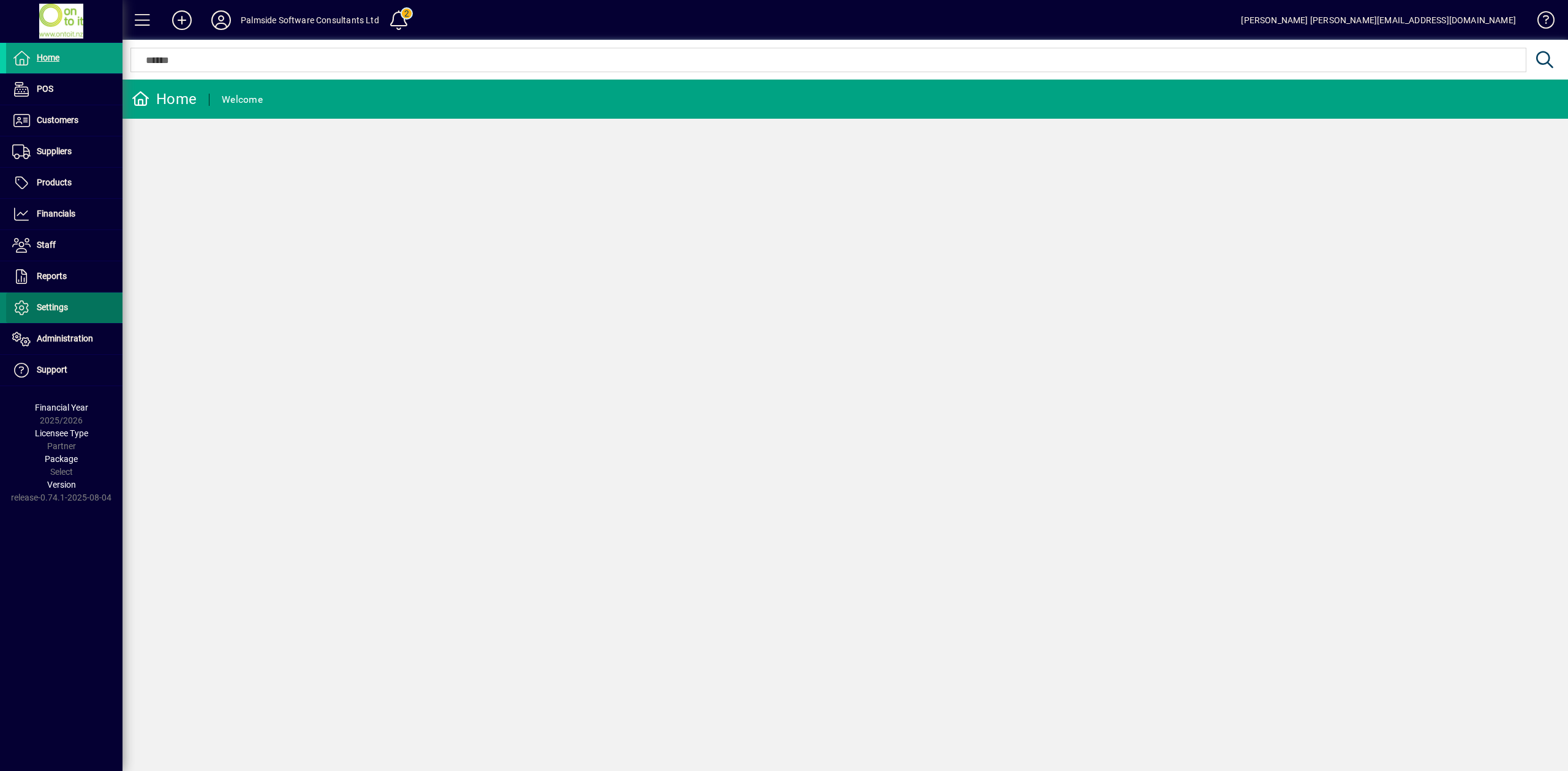
click at [59, 307] on span "Settings" at bounding box center [52, 307] width 31 height 10
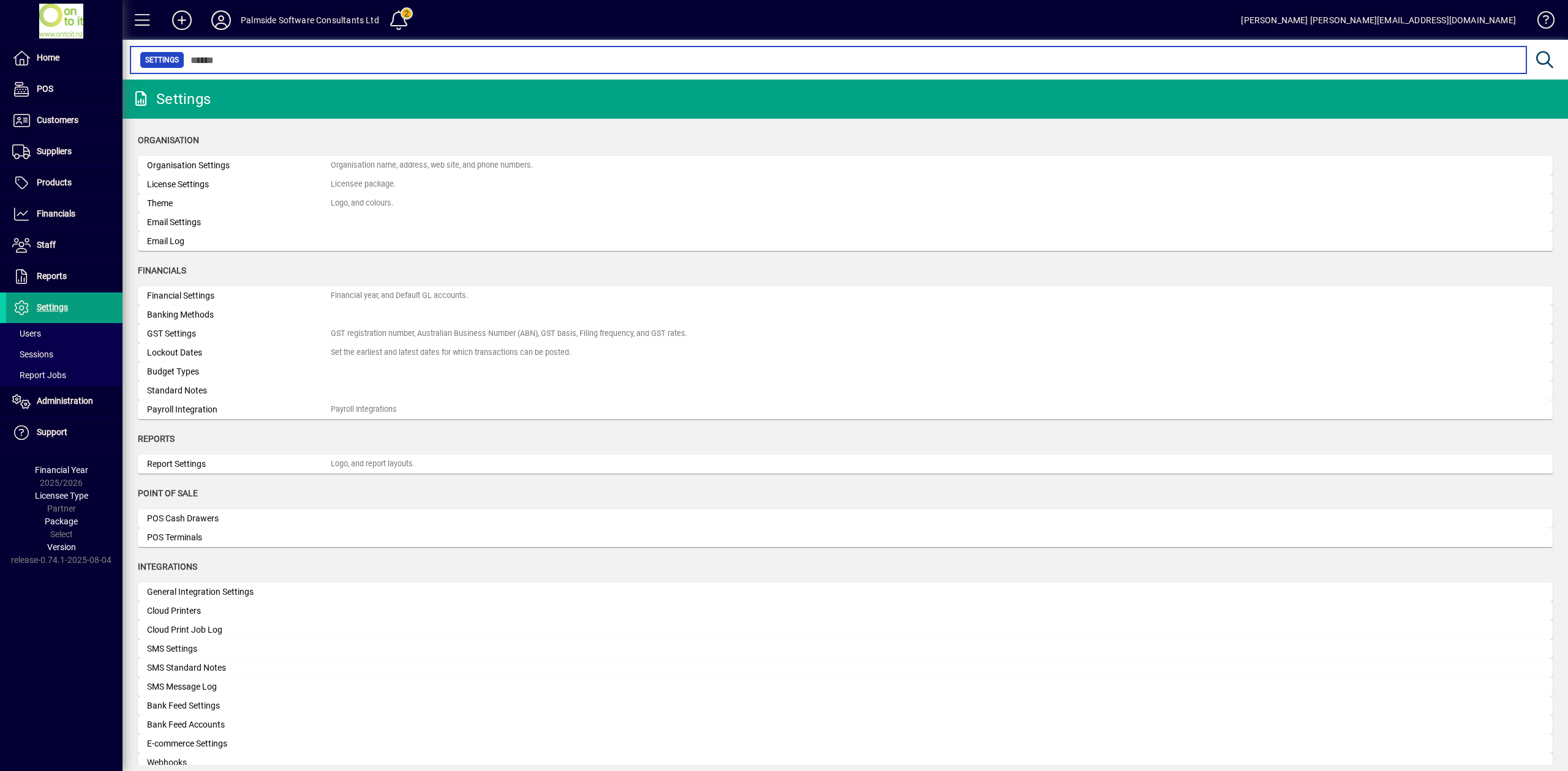
click at [271, 61] on input "text" at bounding box center [851, 60] width 1332 height 17
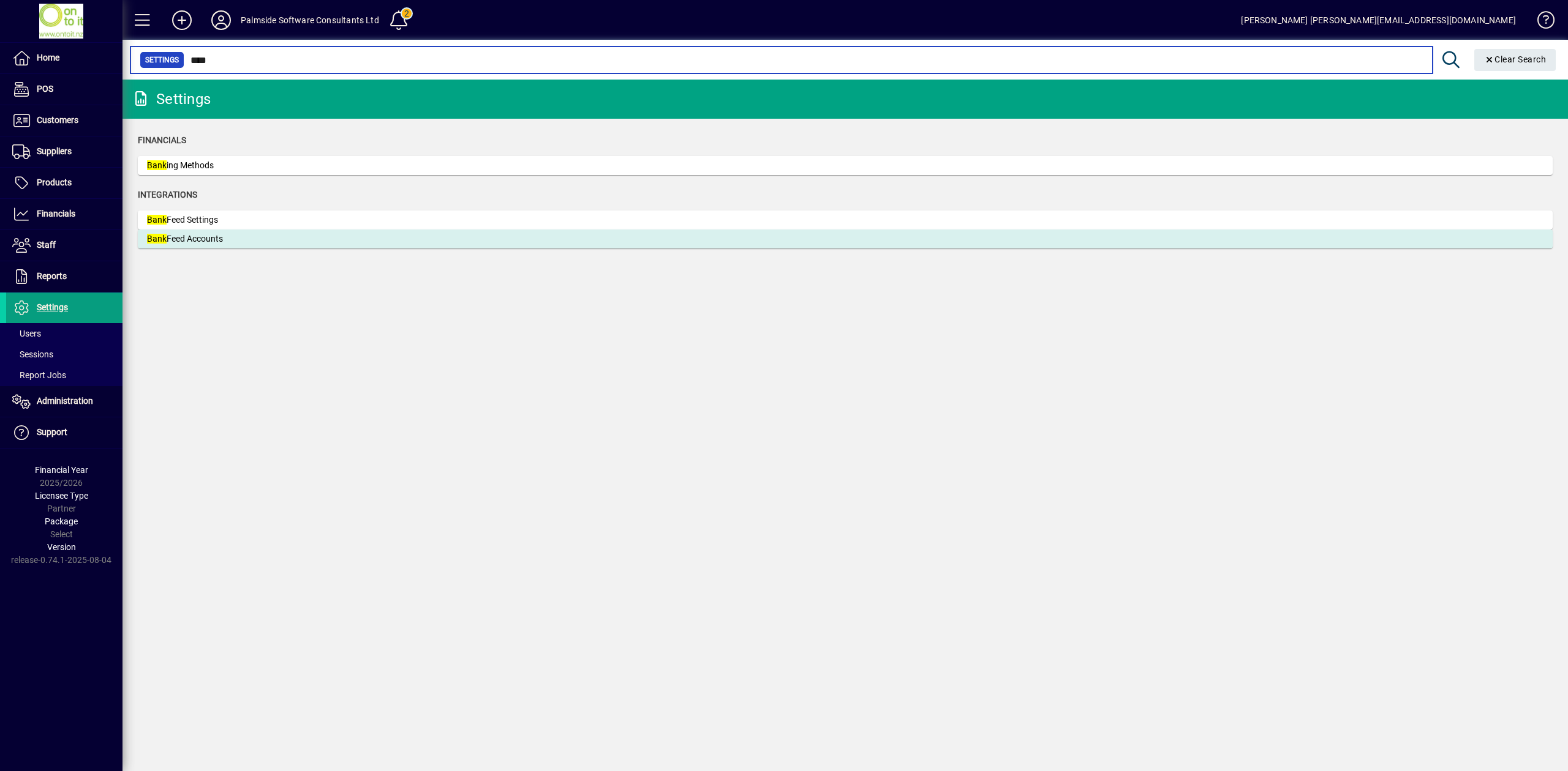
type input "****"
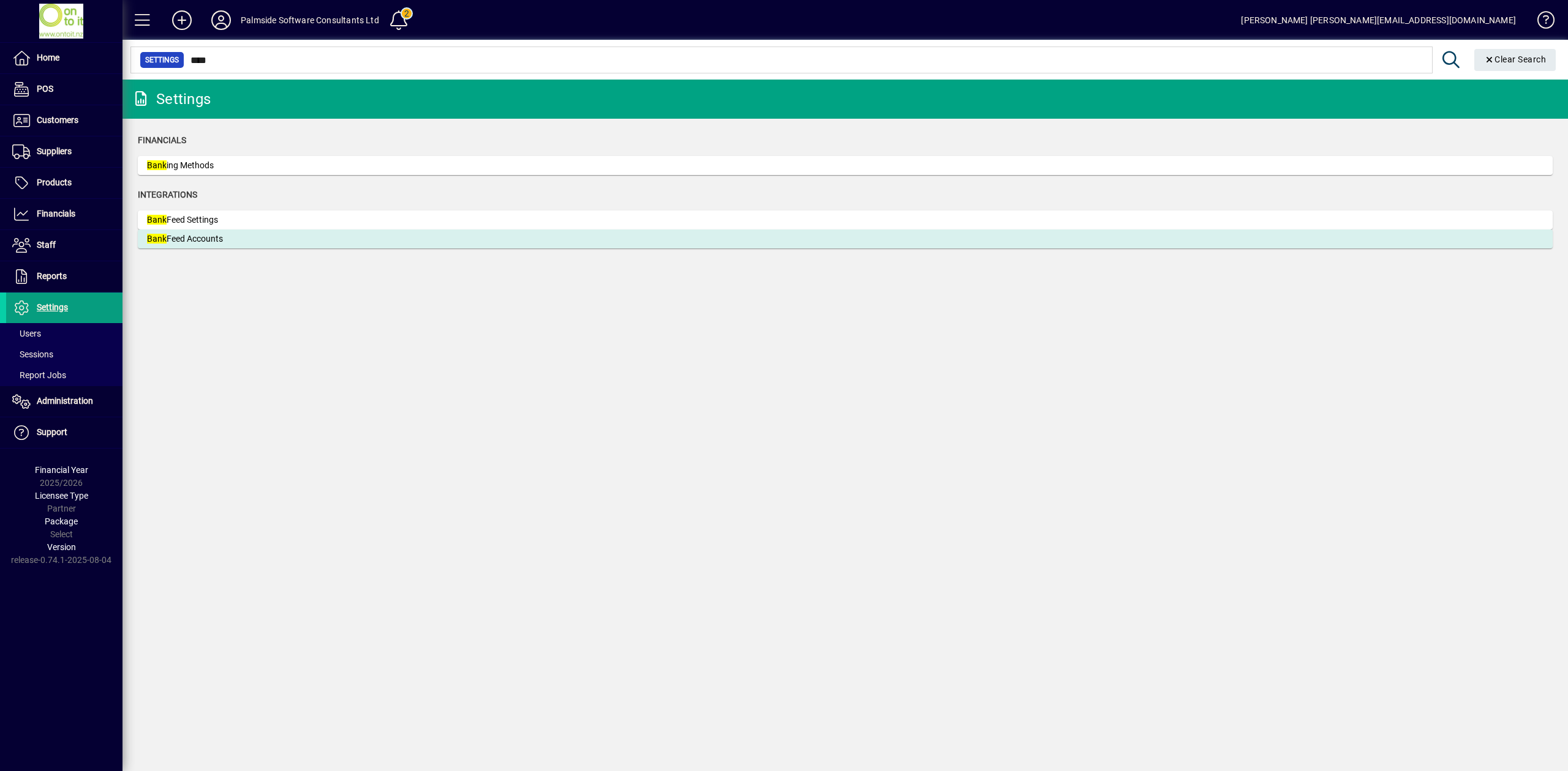
click at [206, 236] on div "Bank Feed Accounts" at bounding box center [239, 239] width 184 height 13
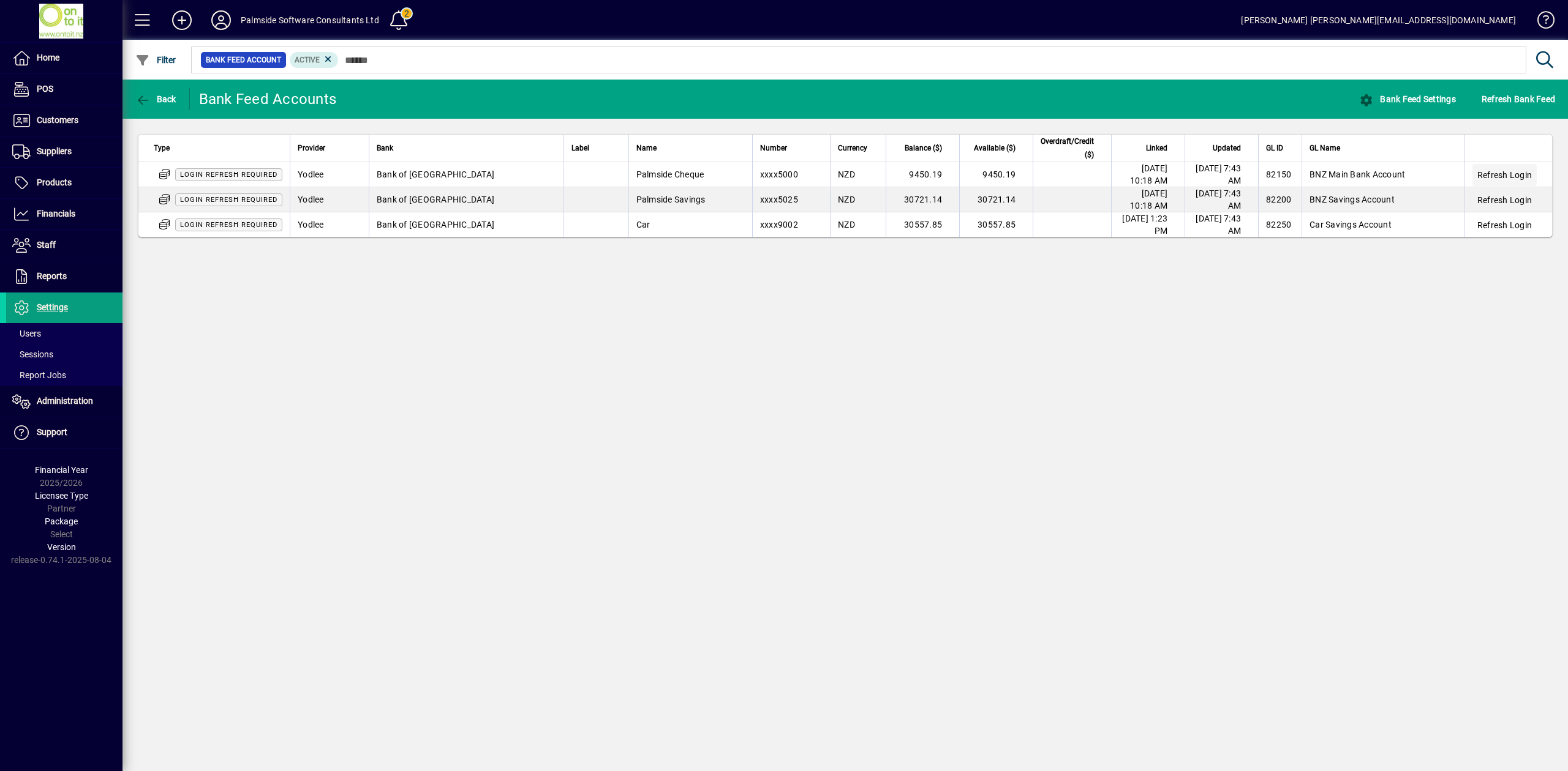
click at [1511, 174] on span "Refresh Login" at bounding box center [1504, 175] width 54 height 13
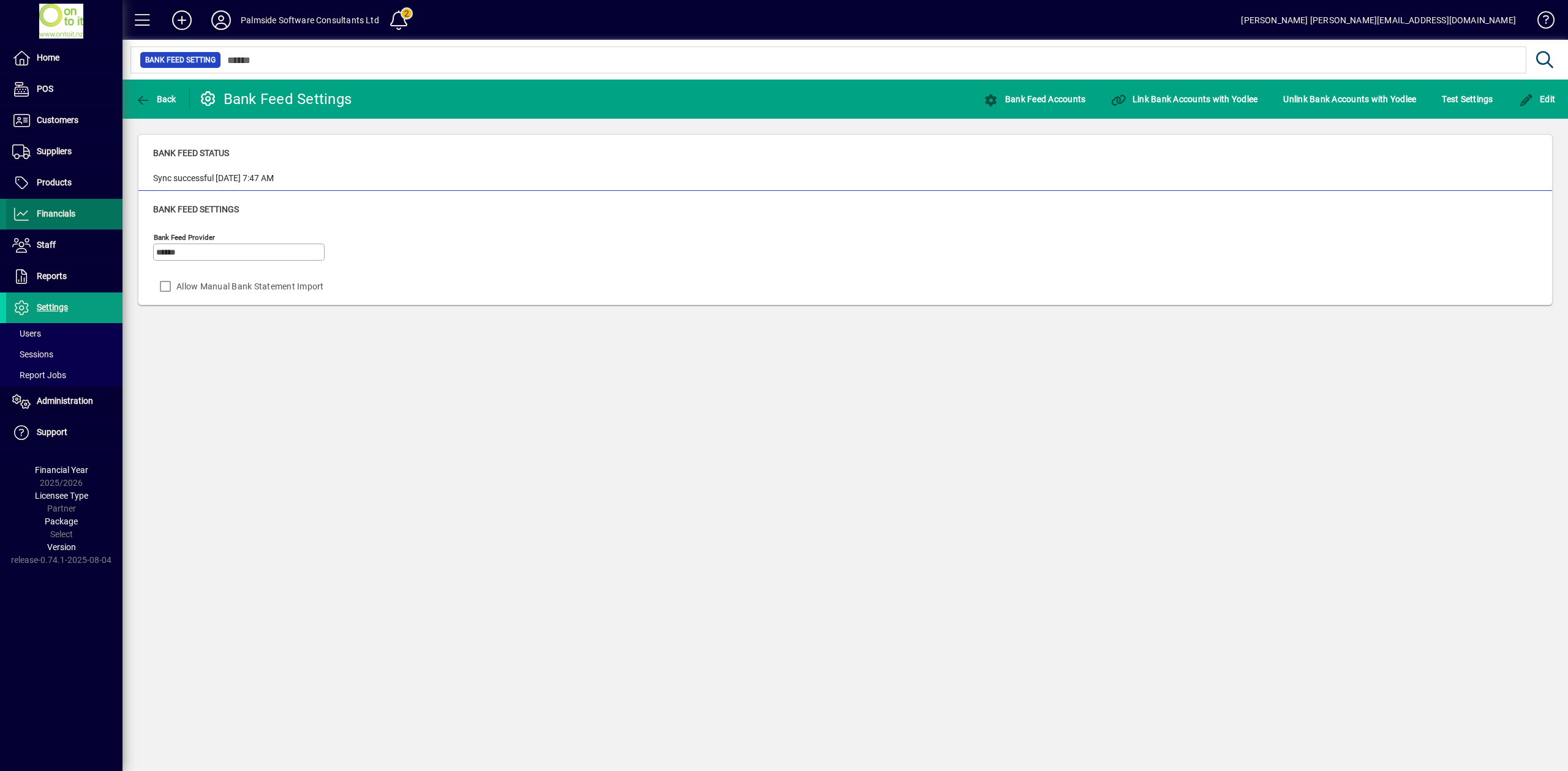
click at [52, 218] on span "Financials" at bounding box center [56, 214] width 39 height 10
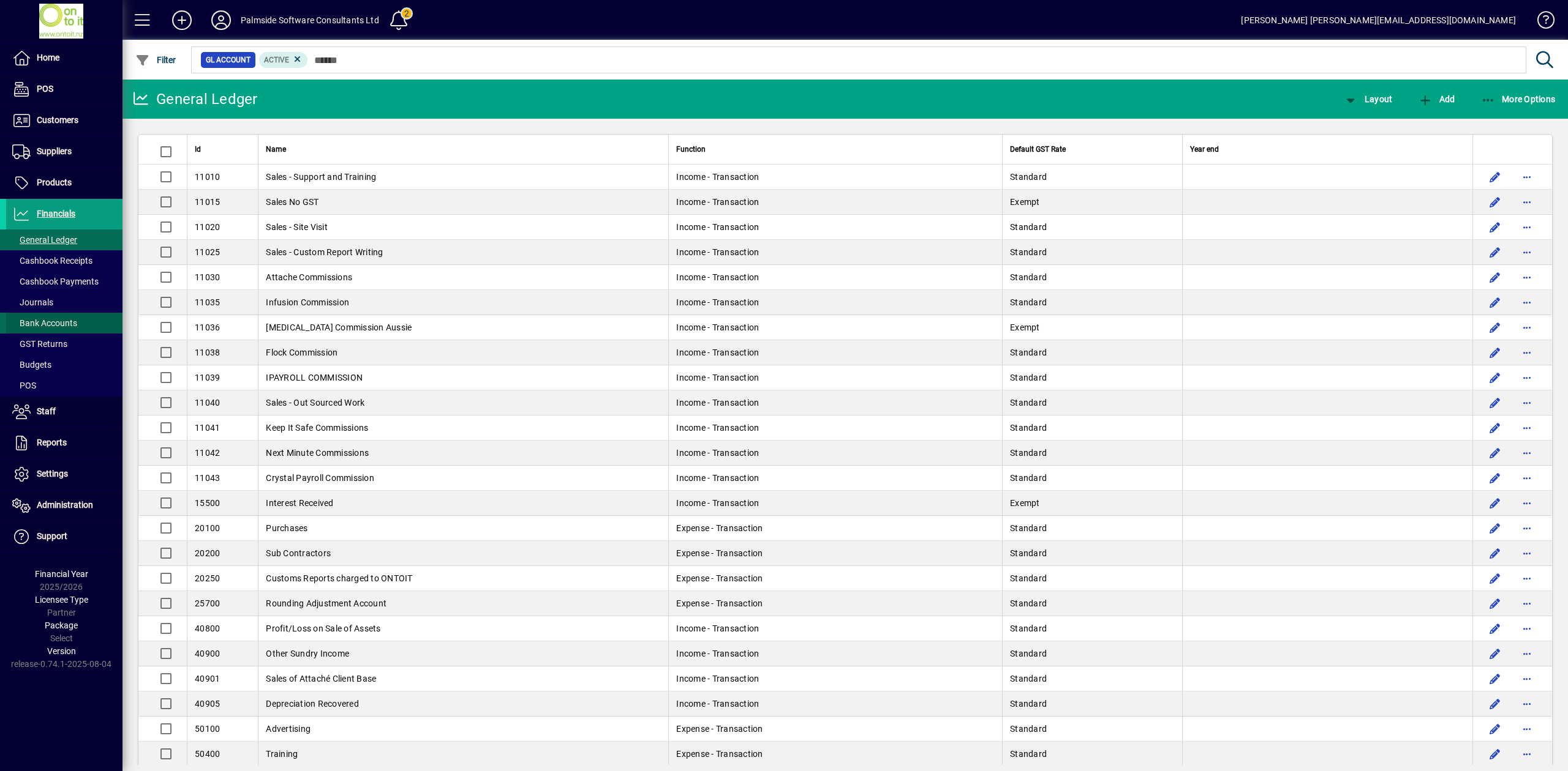
click at [49, 324] on span "Bank Accounts" at bounding box center [44, 323] width 65 height 10
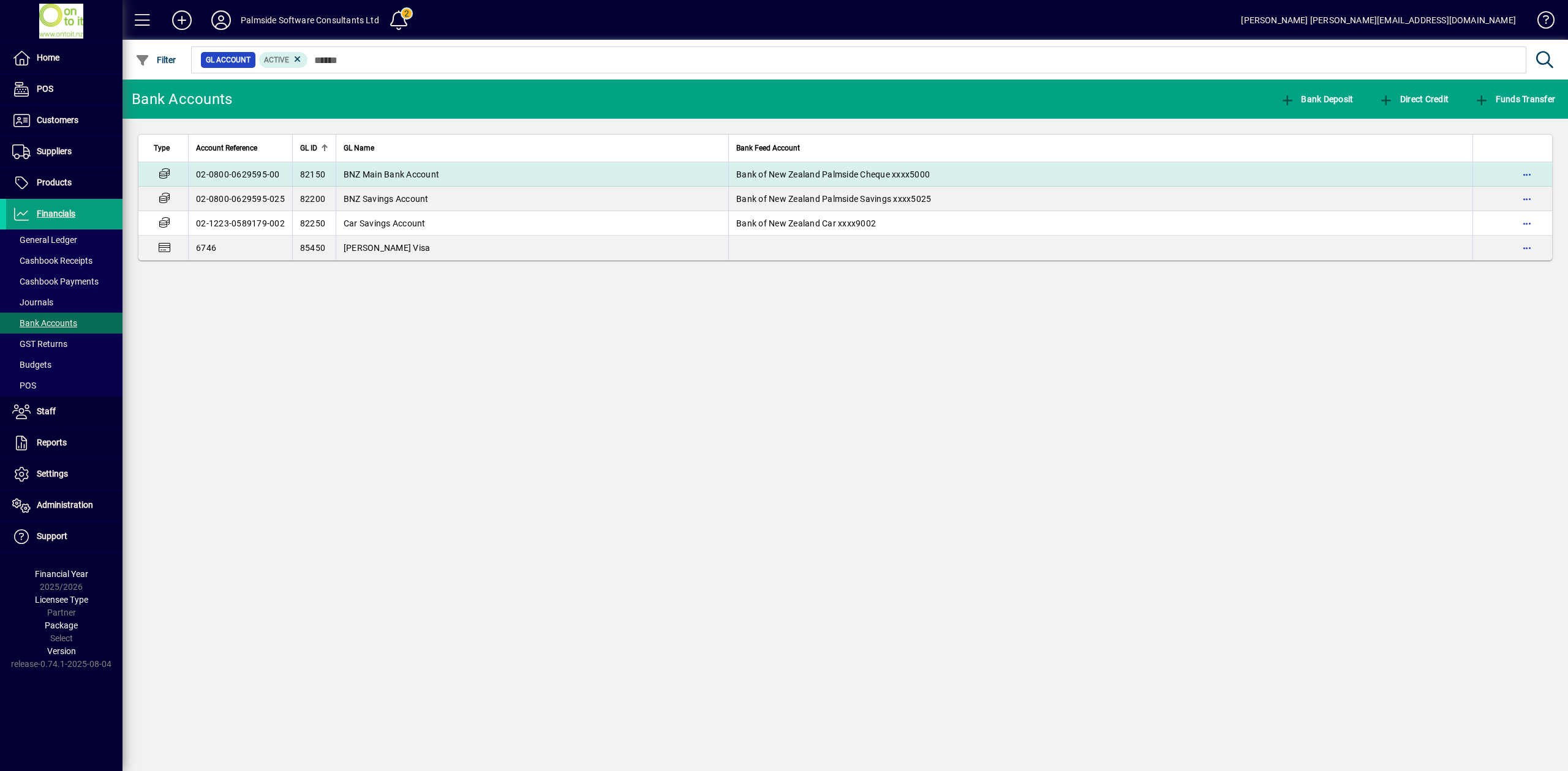
click at [392, 172] on span "BNZ Main Bank Account" at bounding box center [391, 175] width 96 height 10
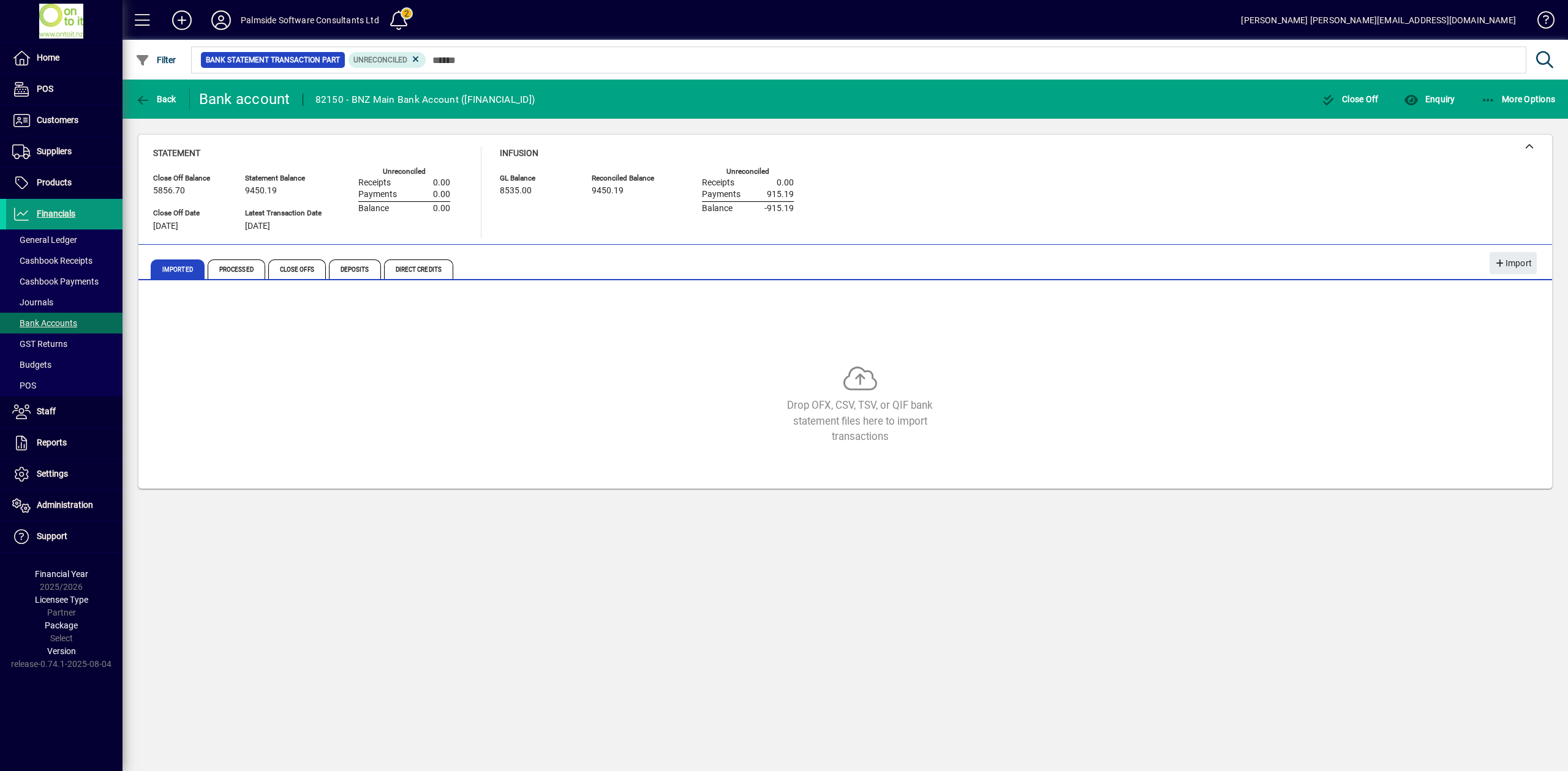
click at [62, 218] on span "Financials" at bounding box center [56, 214] width 39 height 10
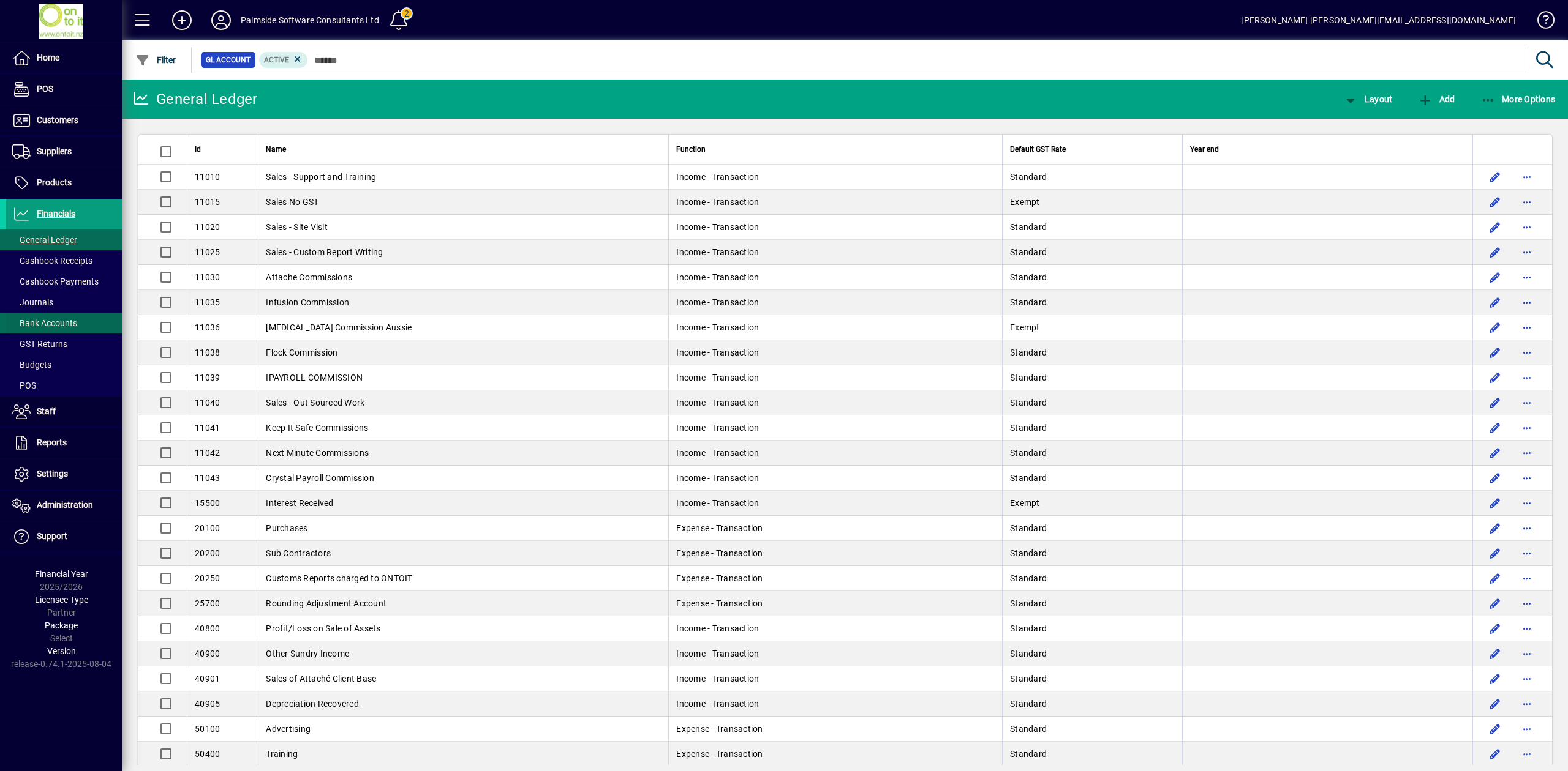
click at [64, 320] on span "Bank Accounts" at bounding box center [44, 323] width 65 height 10
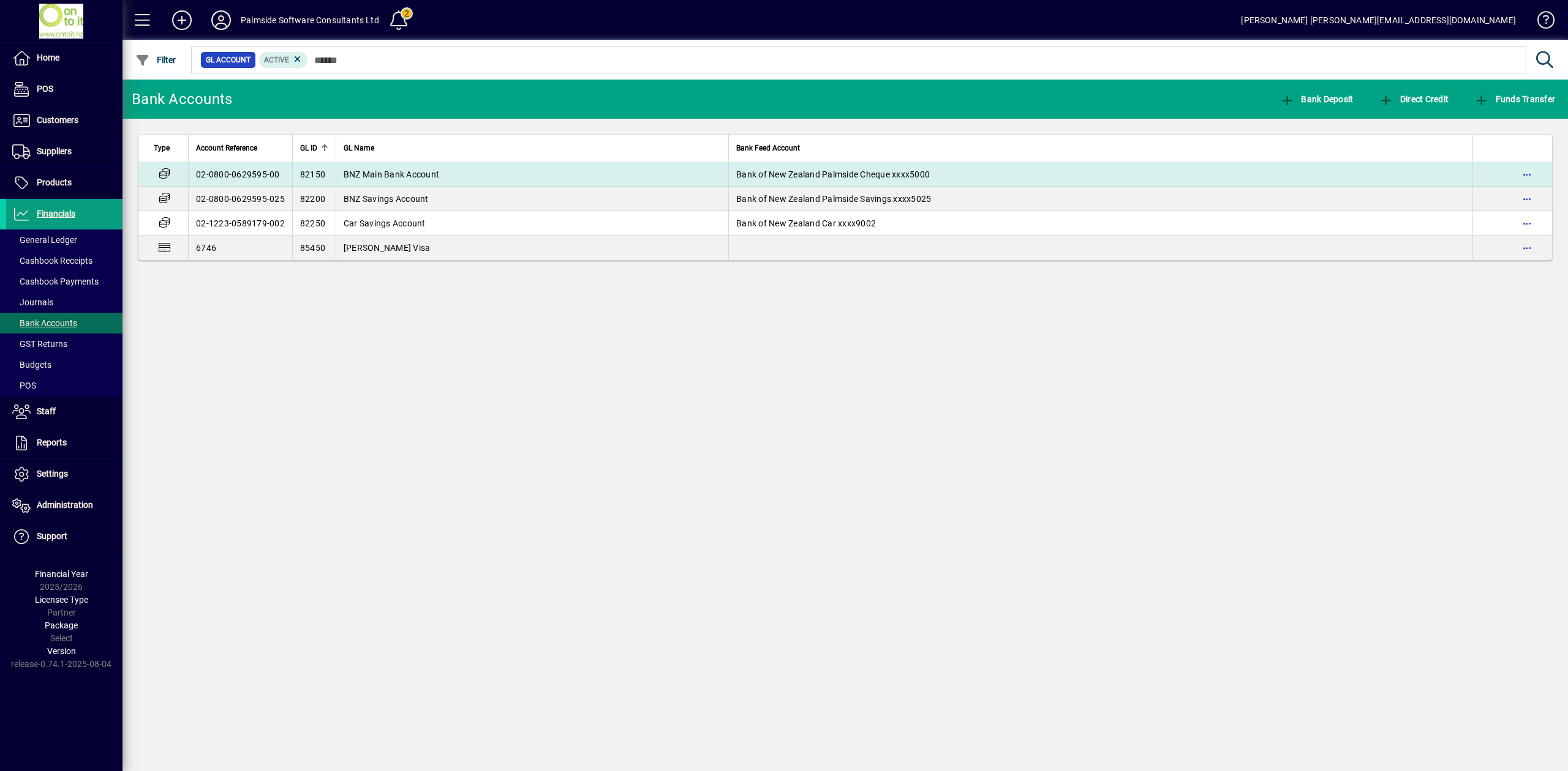
click at [421, 175] on span "BNZ Main Bank Account" at bounding box center [391, 175] width 96 height 10
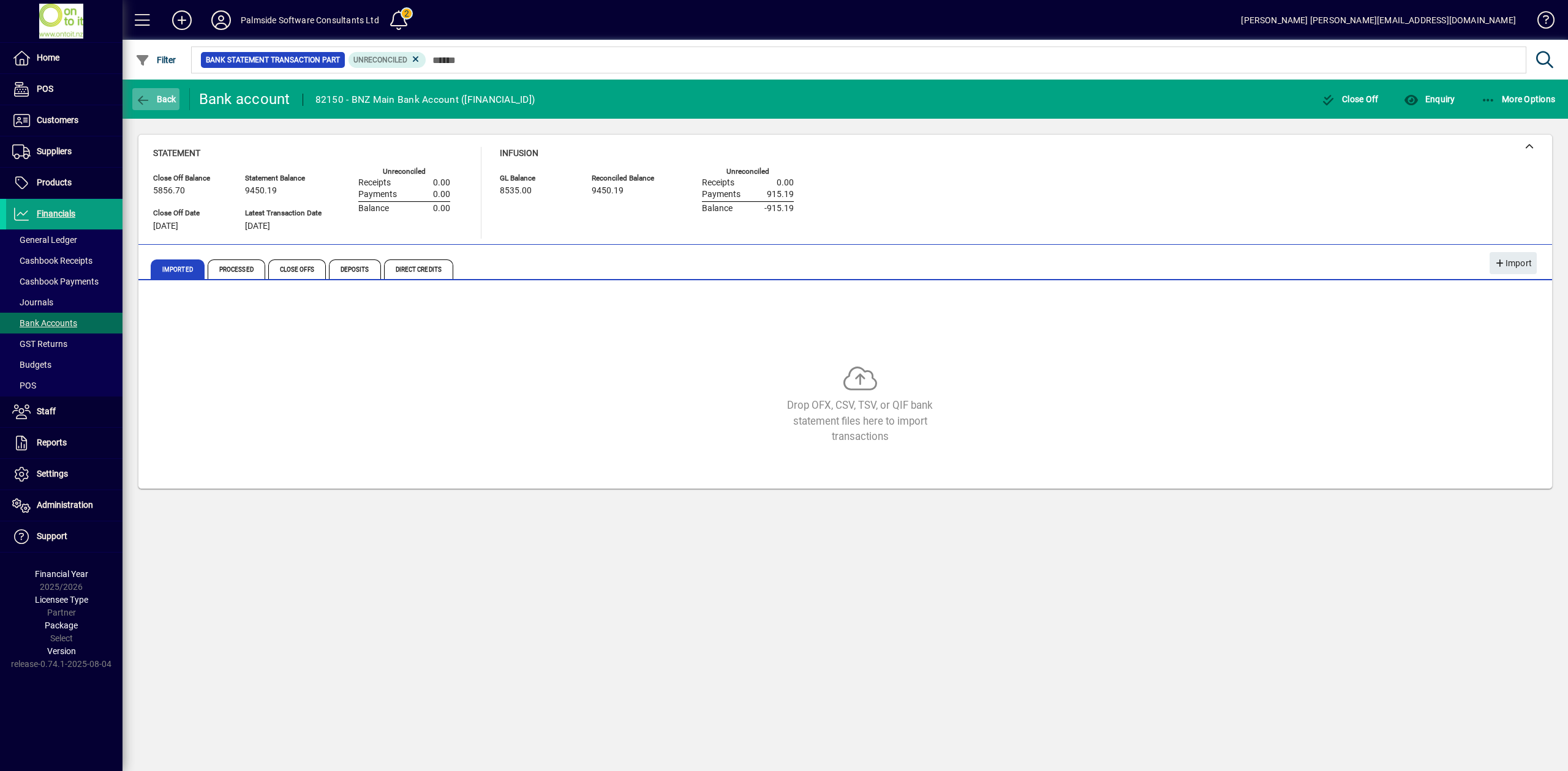
click at [165, 96] on span "Back" at bounding box center [156, 100] width 41 height 10
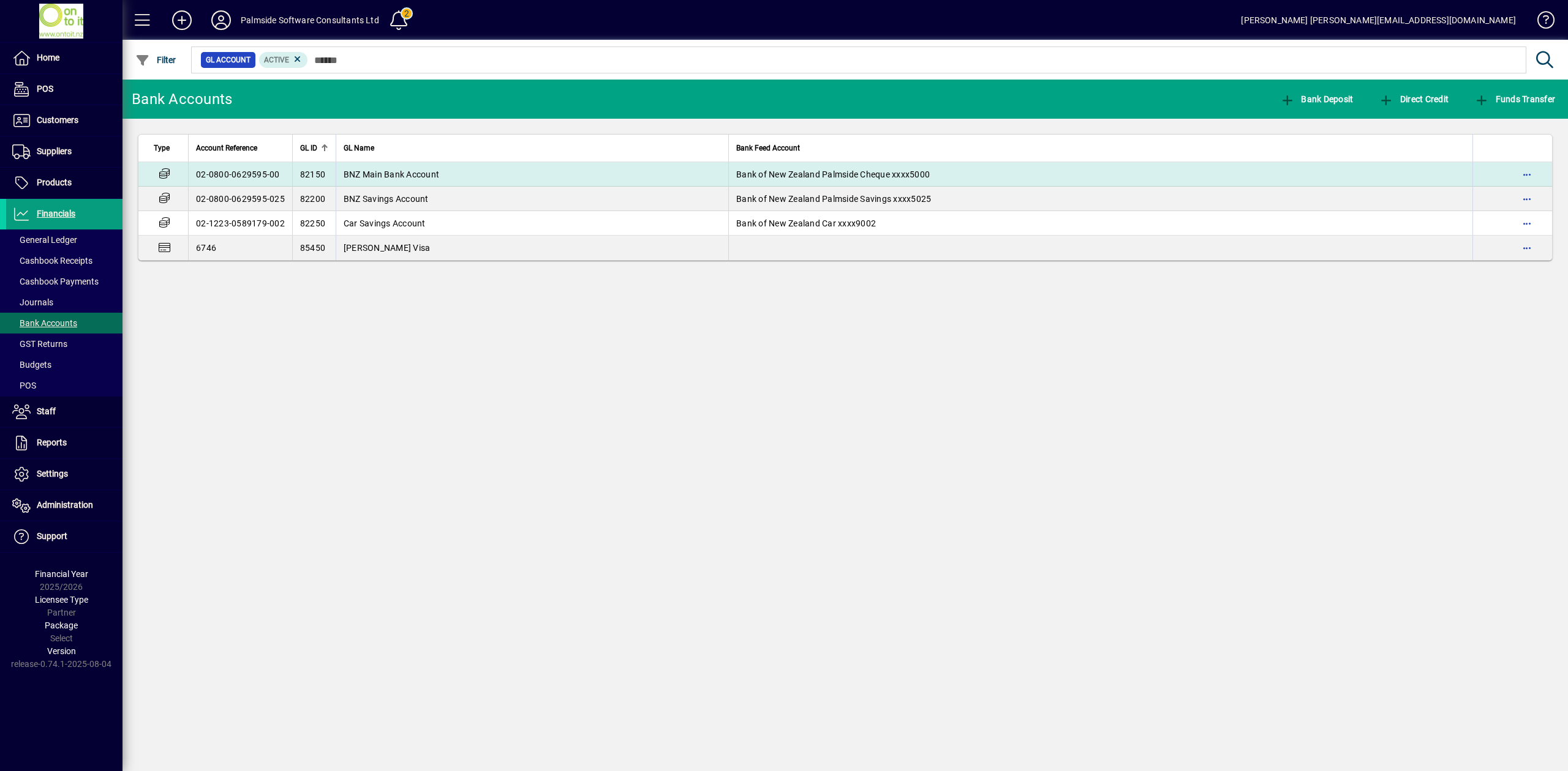
click at [292, 173] on td "82150" at bounding box center [313, 174] width 44 height 24
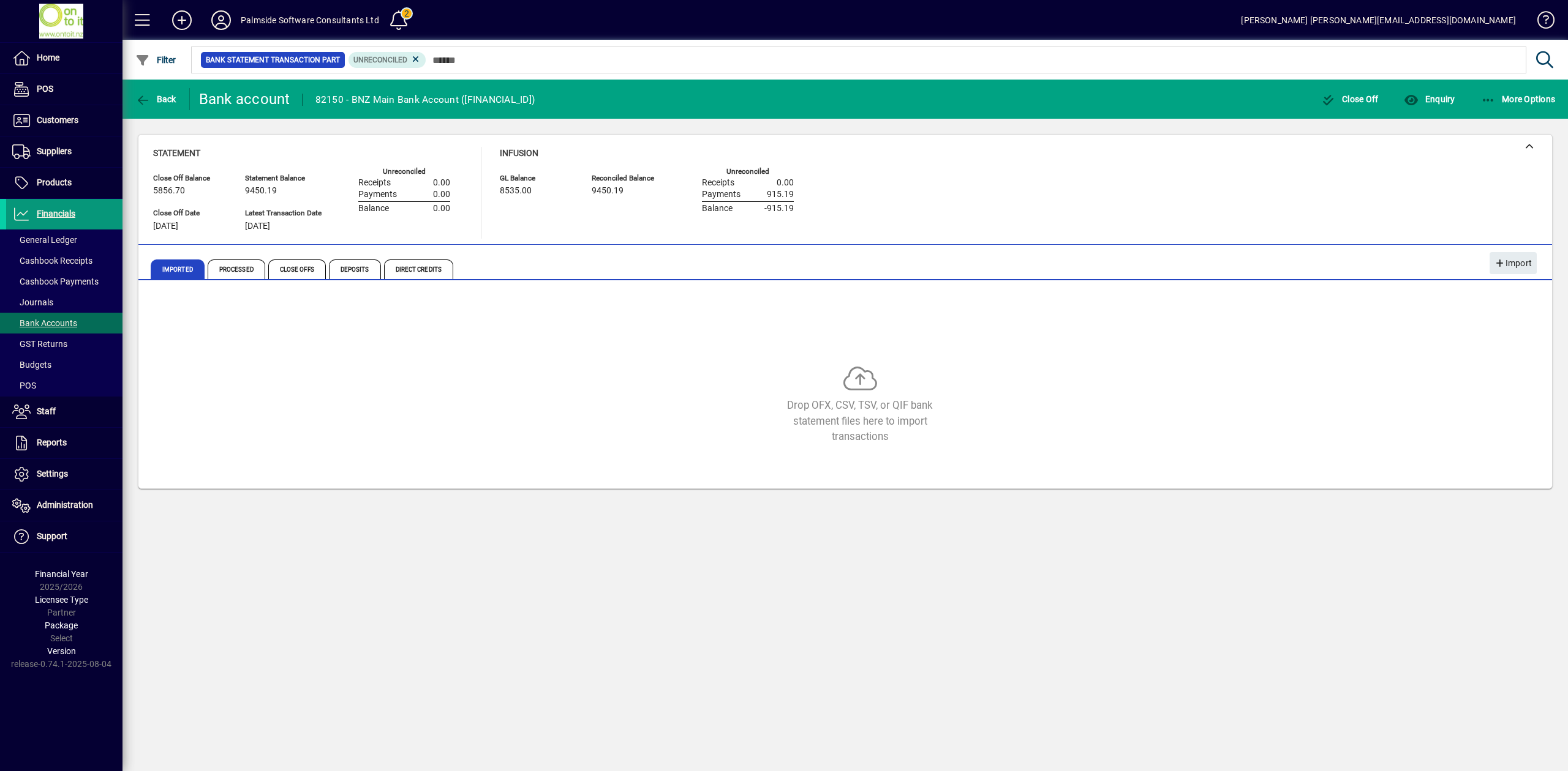
click at [38, 212] on span "Financials" at bounding box center [56, 214] width 39 height 10
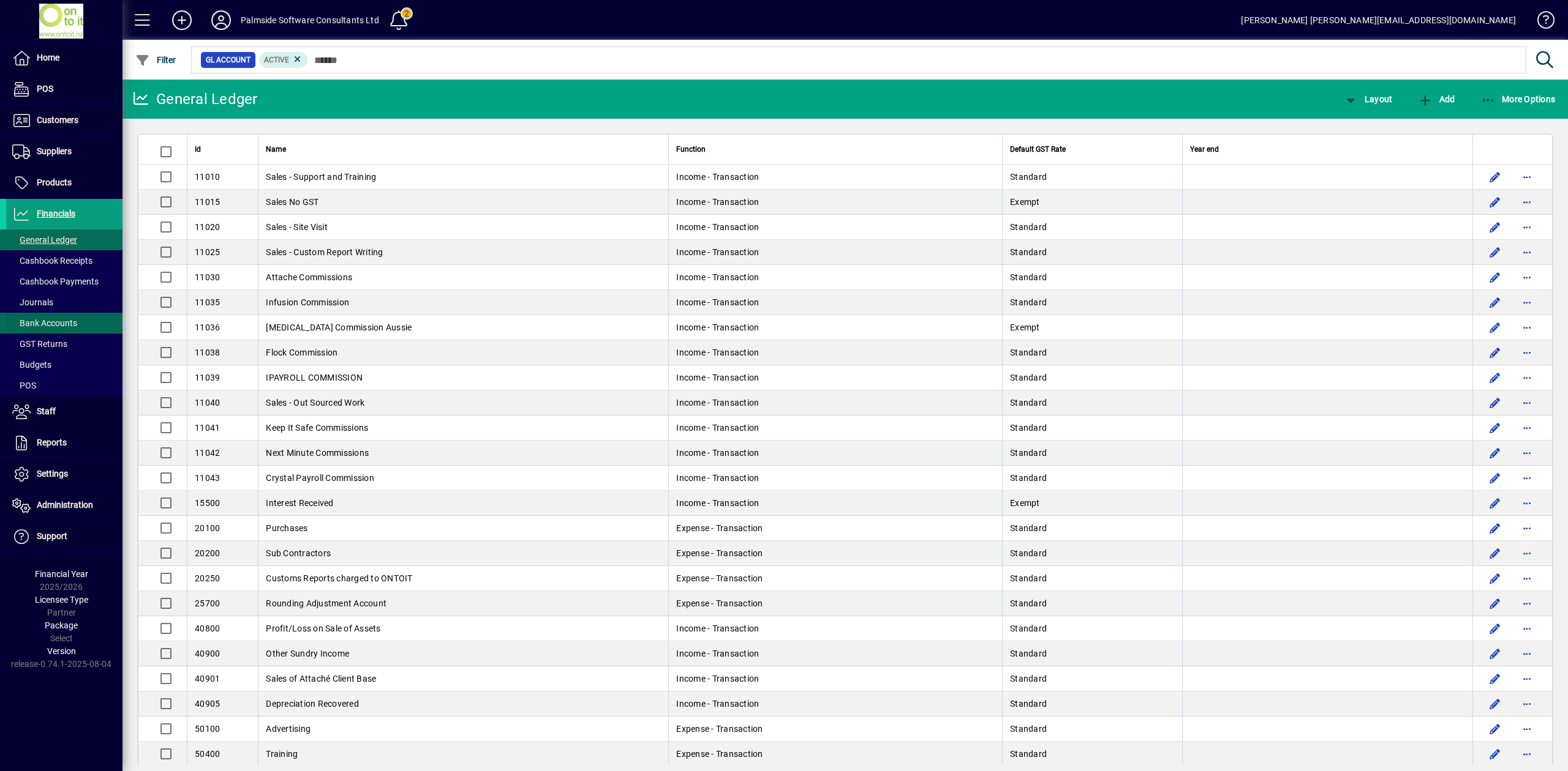
click at [78, 322] on span at bounding box center [64, 323] width 116 height 29
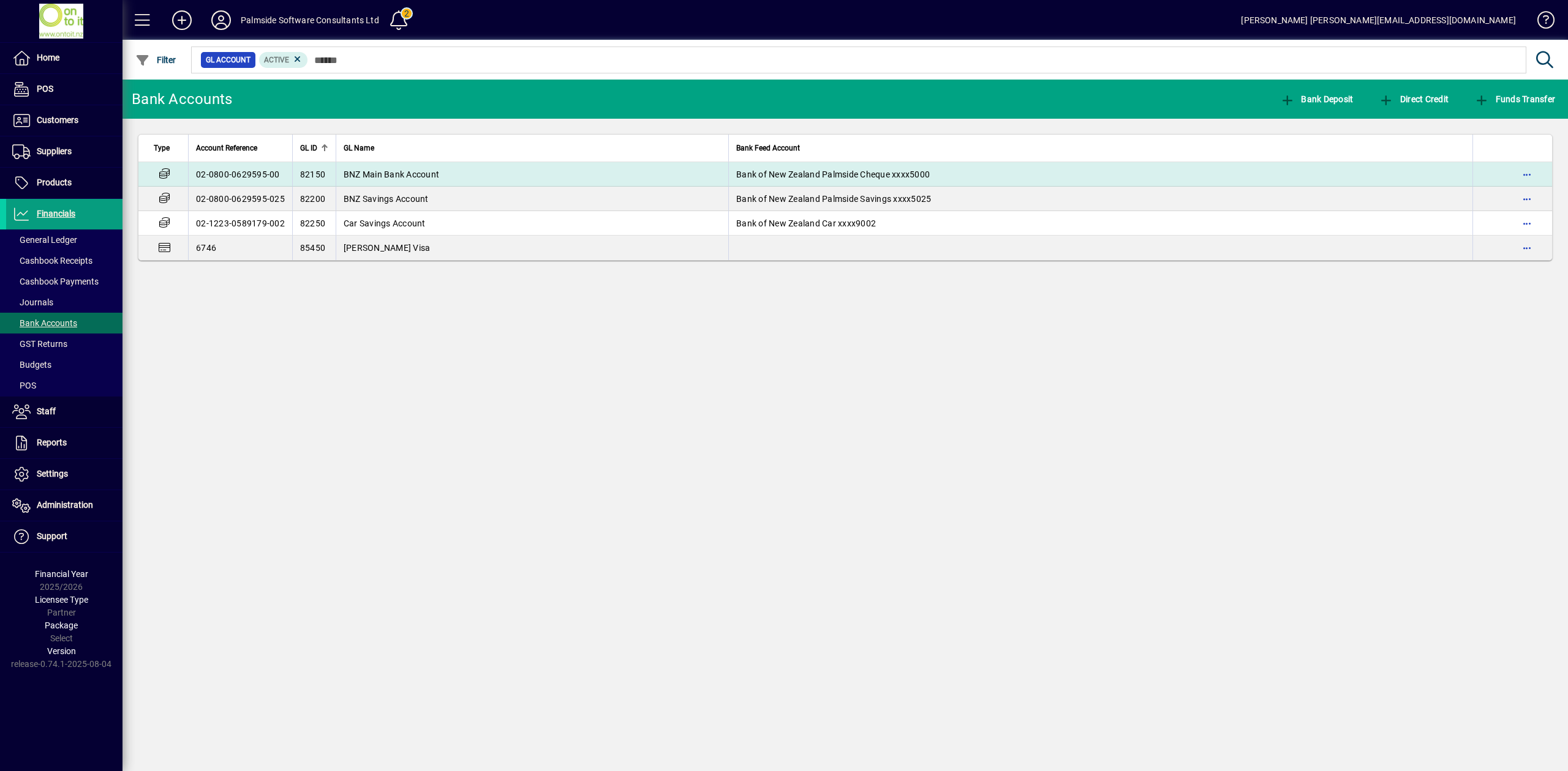
click at [806, 168] on td "Bank of New Zealand Palmside Cheque xxxx5000" at bounding box center [1100, 174] width 744 height 24
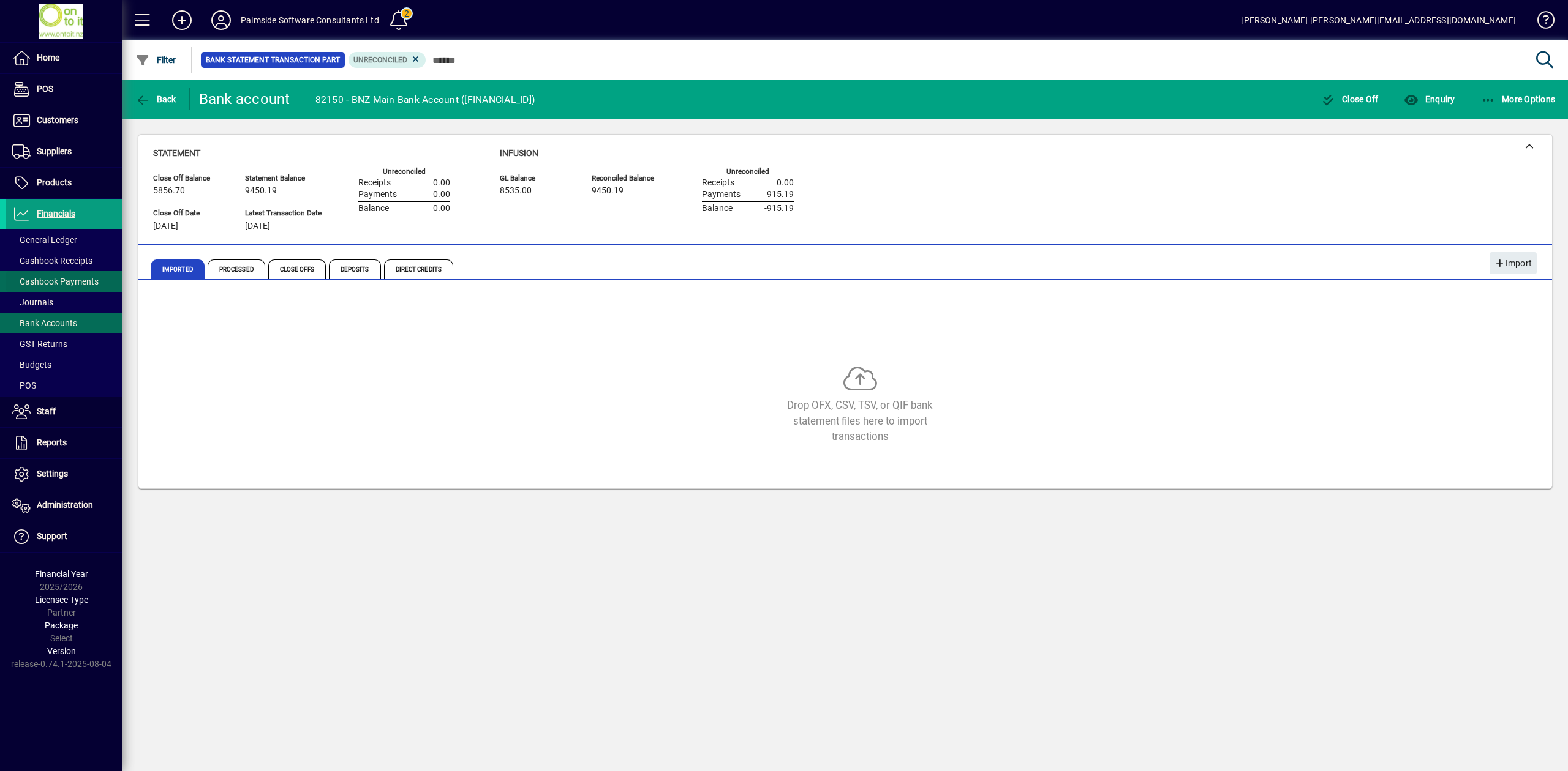
click at [69, 282] on span "Cashbook Payments" at bounding box center [55, 281] width 86 height 10
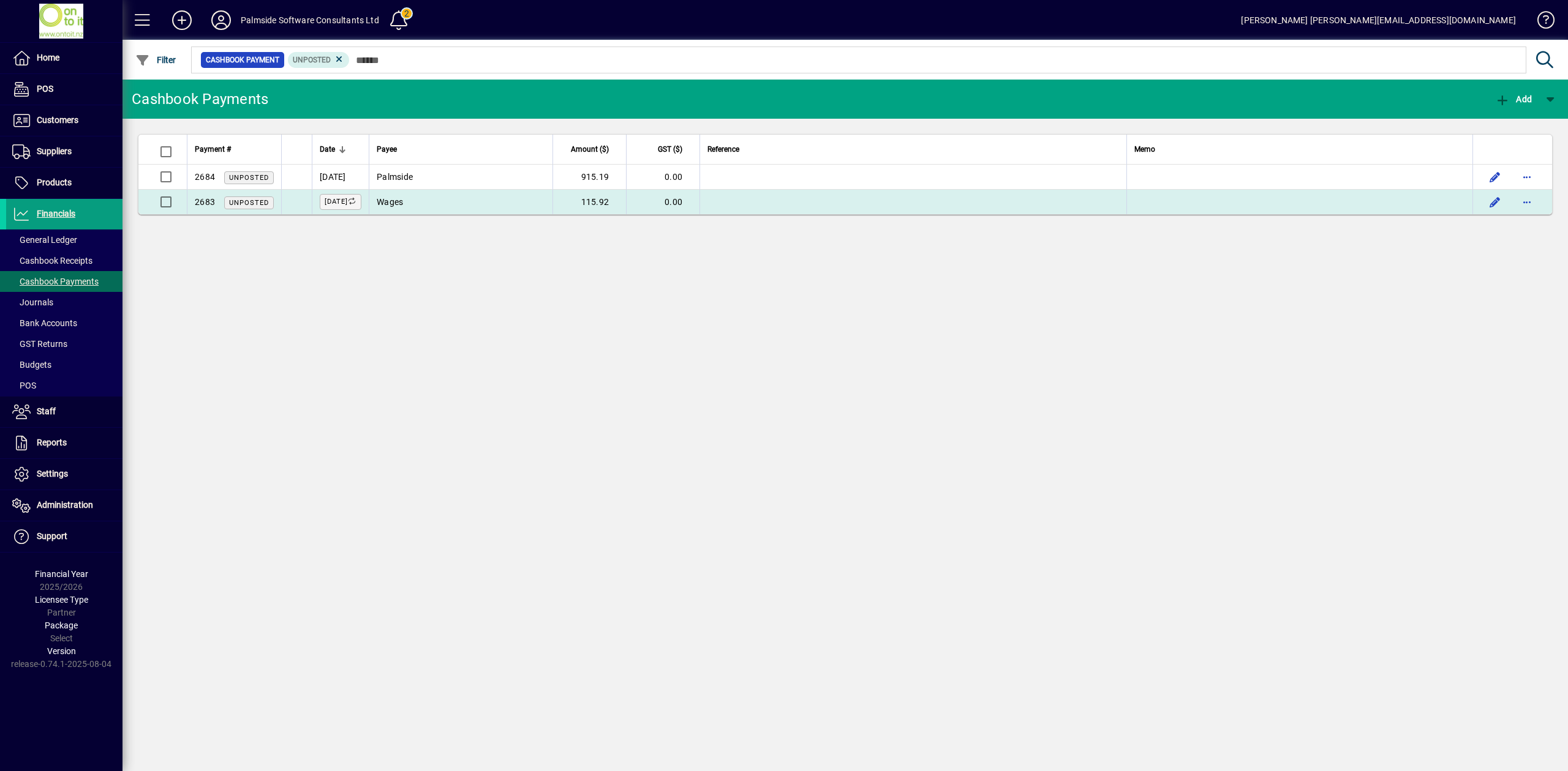
click at [892, 204] on td at bounding box center [914, 201] width 427 height 24
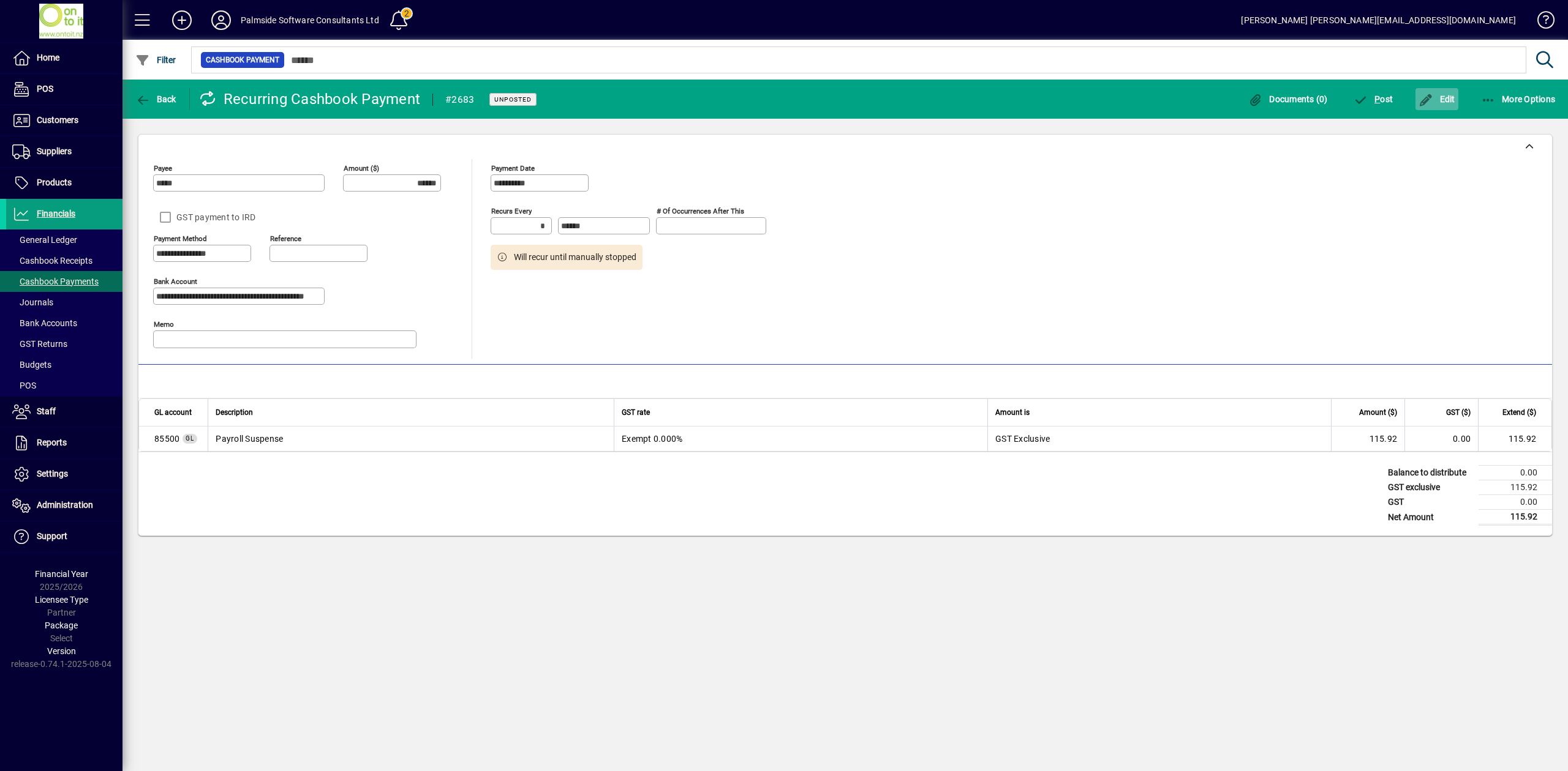
click at [1437, 101] on span "Edit" at bounding box center [1437, 100] width 37 height 10
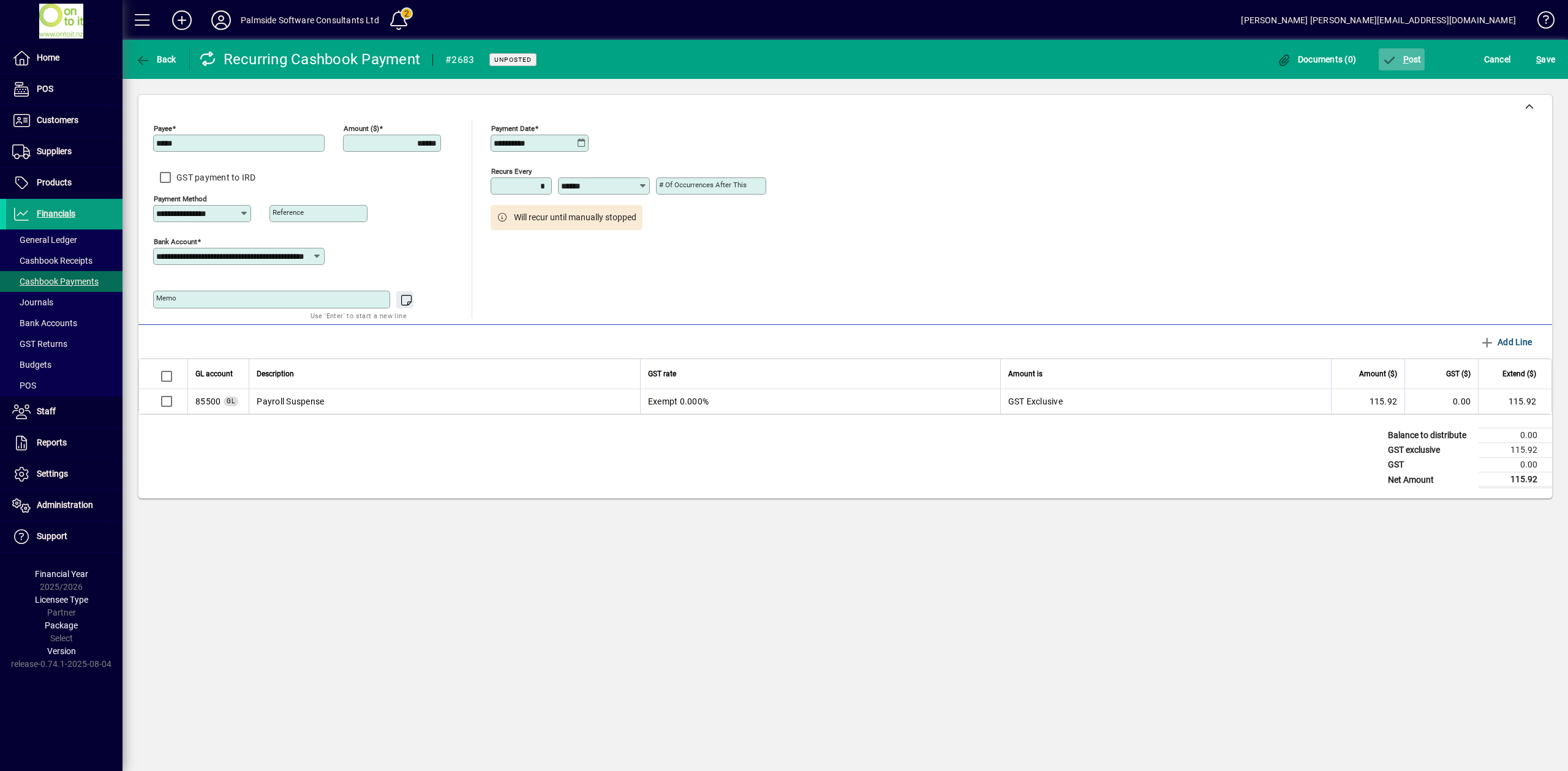
click at [1415, 65] on span "button" at bounding box center [1402, 59] width 46 height 29
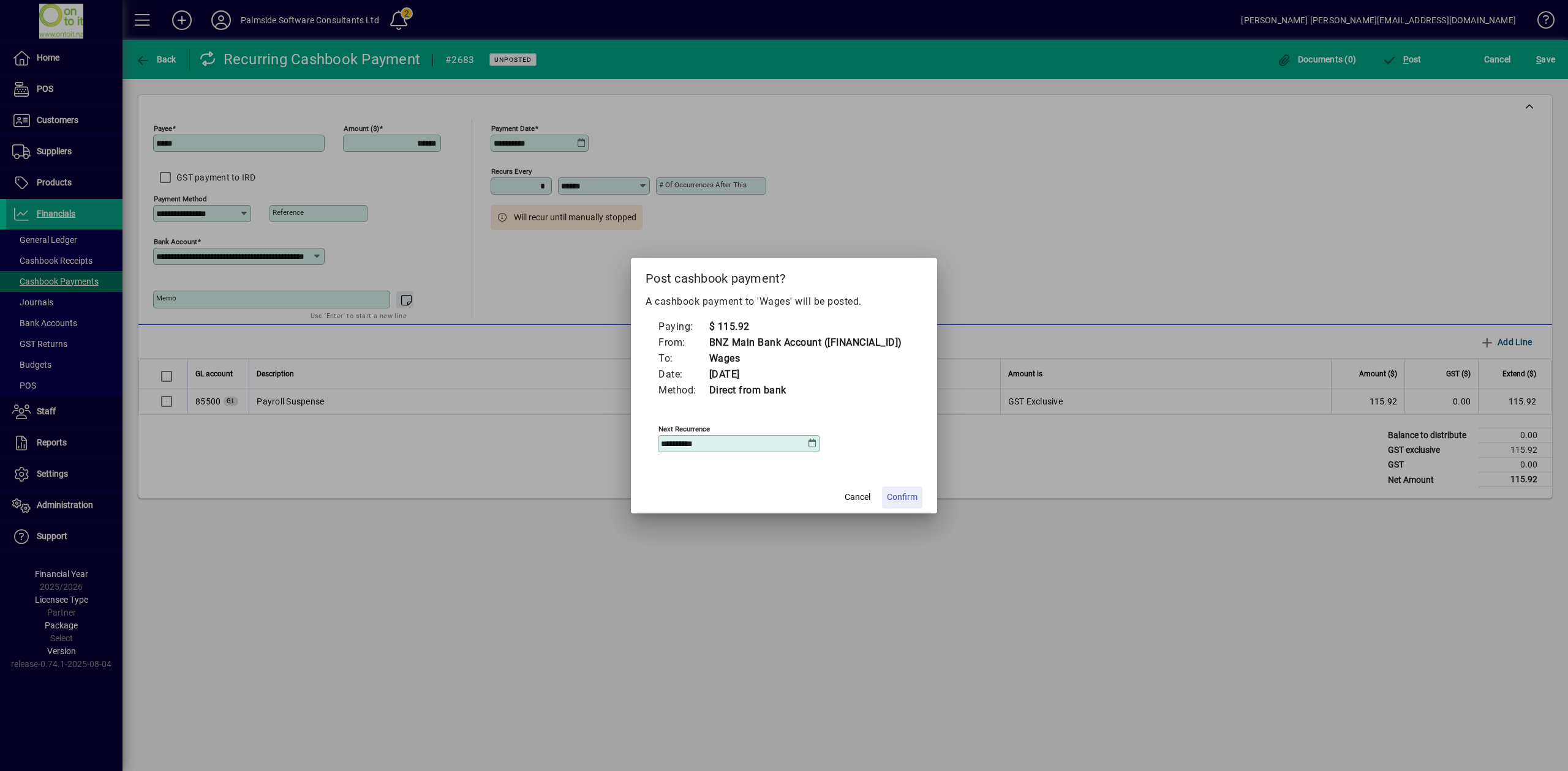
click at [905, 500] on span "Confirm" at bounding box center [902, 497] width 31 height 13
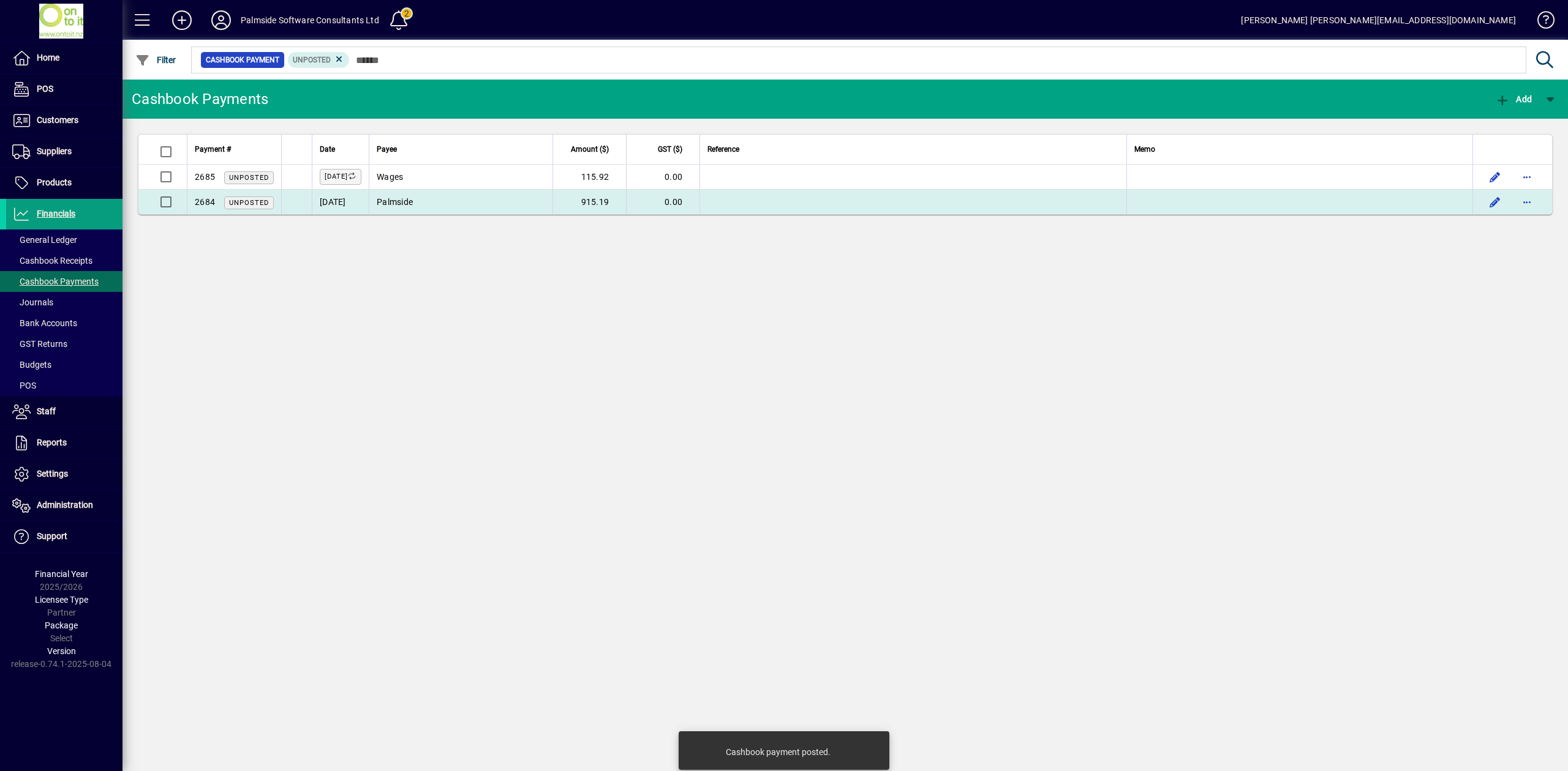
click at [610, 205] on td "915.19" at bounding box center [590, 201] width 73 height 24
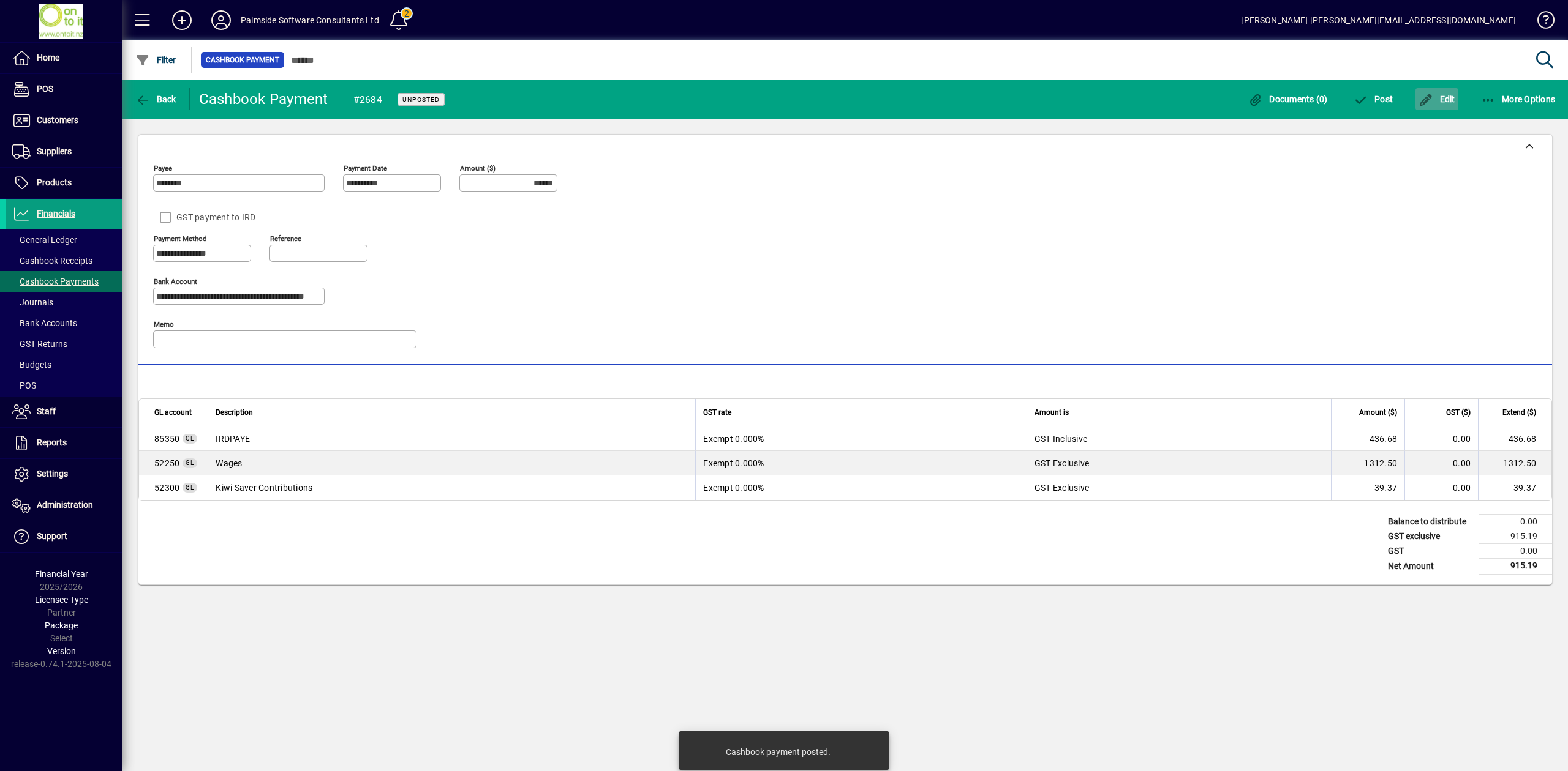
click at [1422, 100] on icon "button" at bounding box center [1426, 100] width 15 height 13
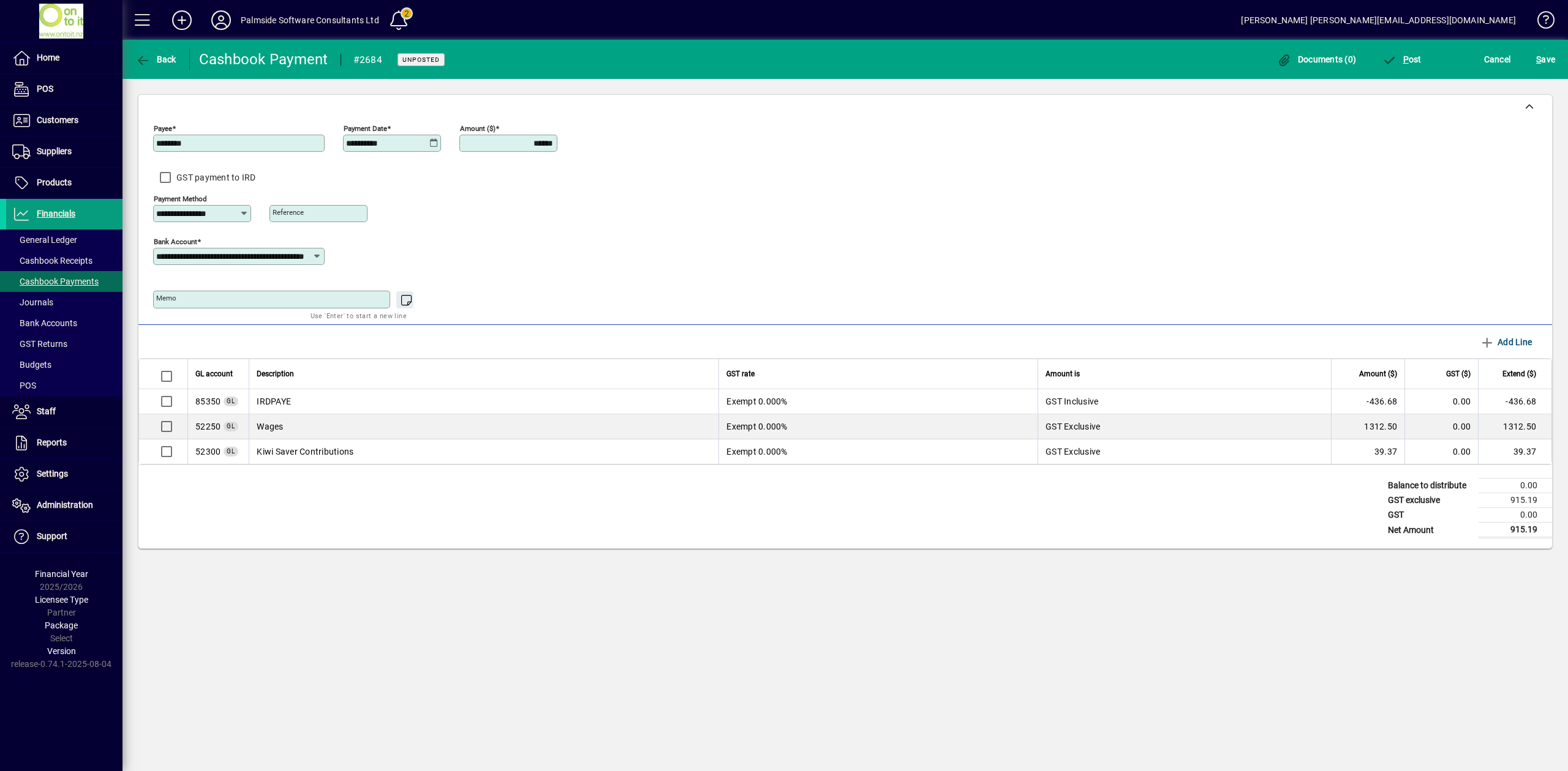
drag, startPoint x: 486, startPoint y: 143, endPoint x: 577, endPoint y: 141, distance: 91.0
click at [577, 141] on div "**********" at bounding box center [845, 219] width 1384 height 200
type input "******"
click at [1505, 340] on span "Add Line" at bounding box center [1506, 342] width 52 height 19
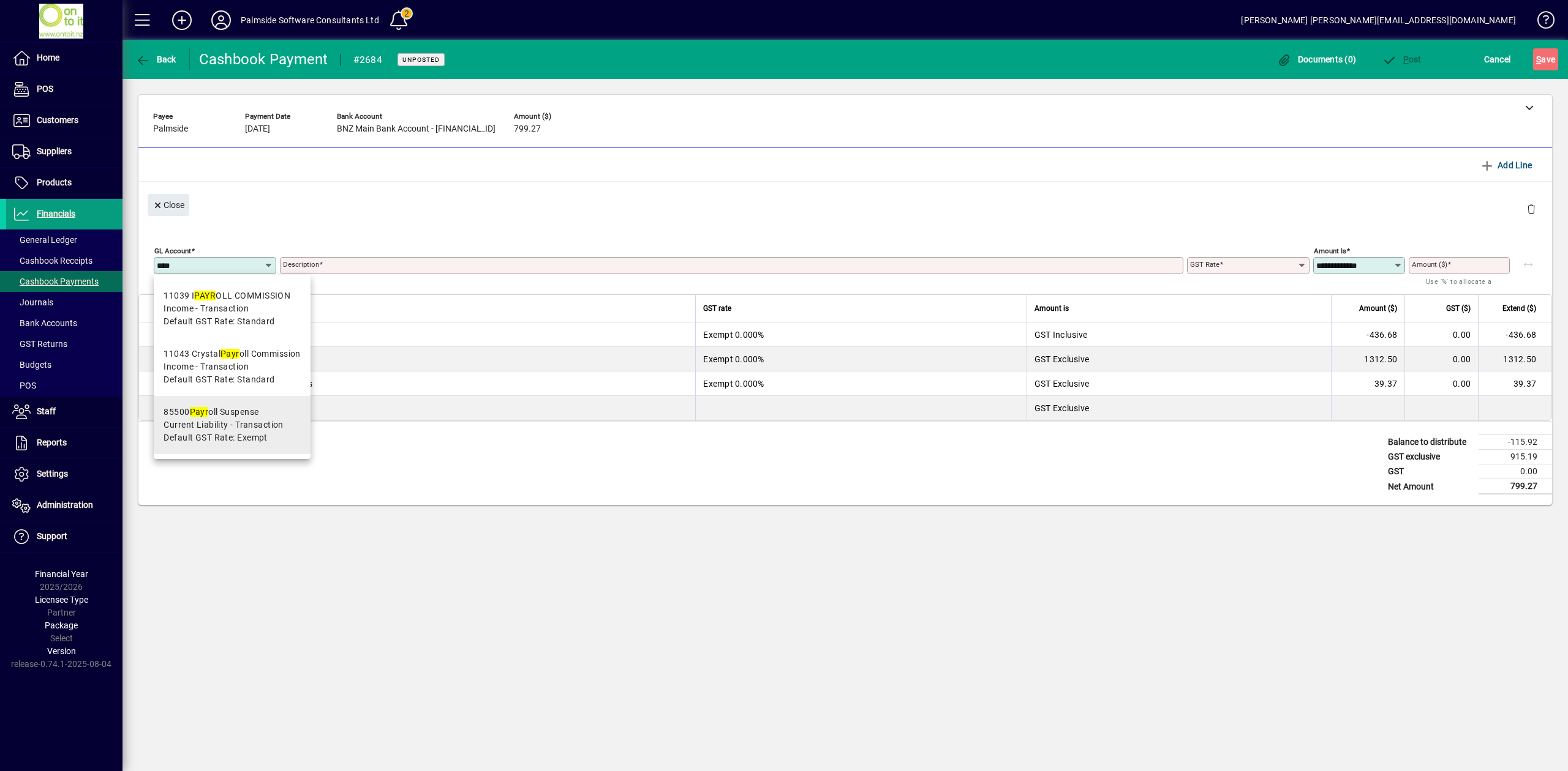
click at [211, 432] on span "Default GST Rate: Exempt" at bounding box center [216, 438] width 104 height 13
type input "*****"
type input "**********"
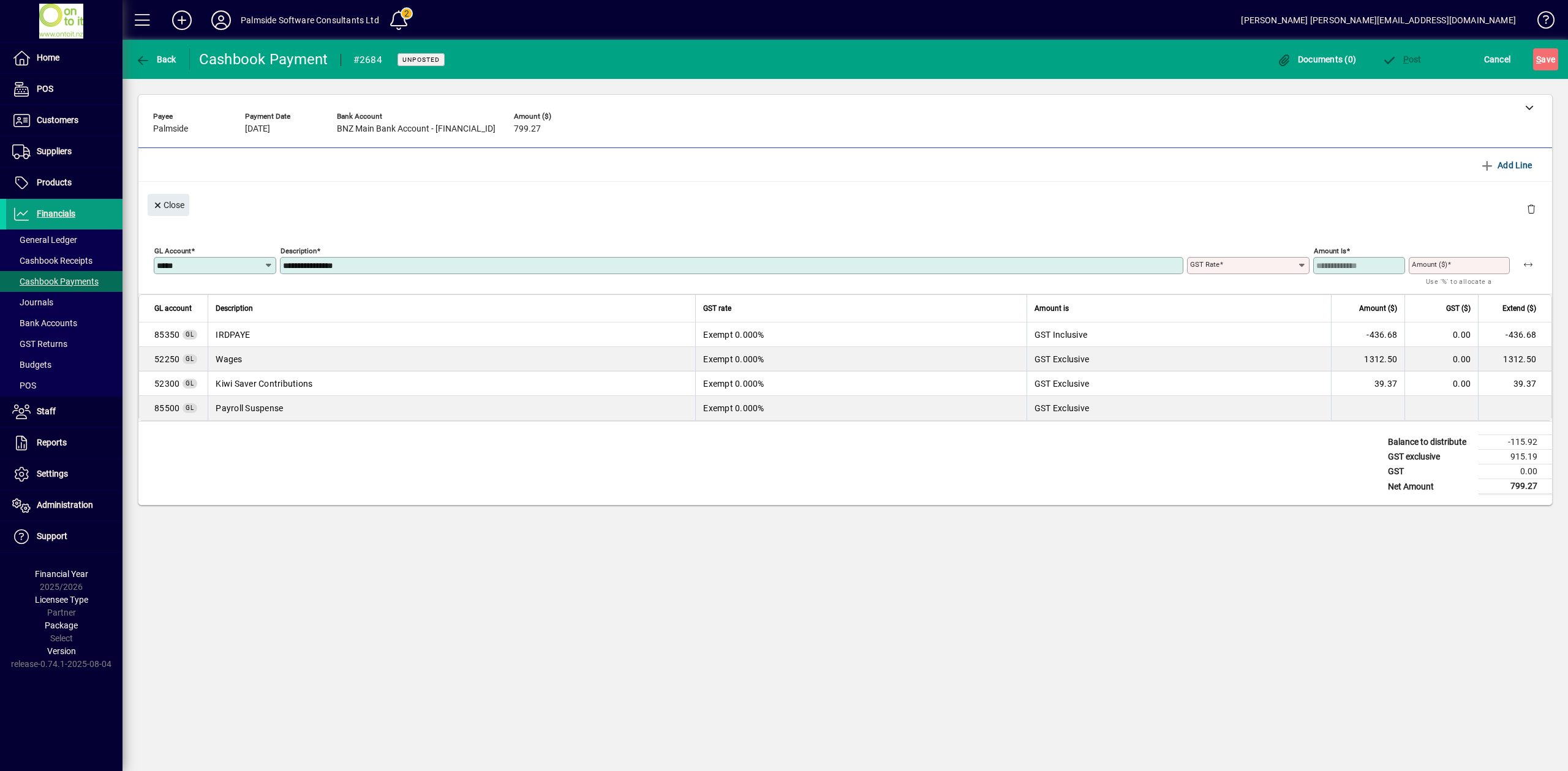
type input "******"
click at [1529, 265] on span "button" at bounding box center [1528, 265] width 29 height 29
type input "*******"
click at [1408, 65] on span "button" at bounding box center [1402, 59] width 46 height 29
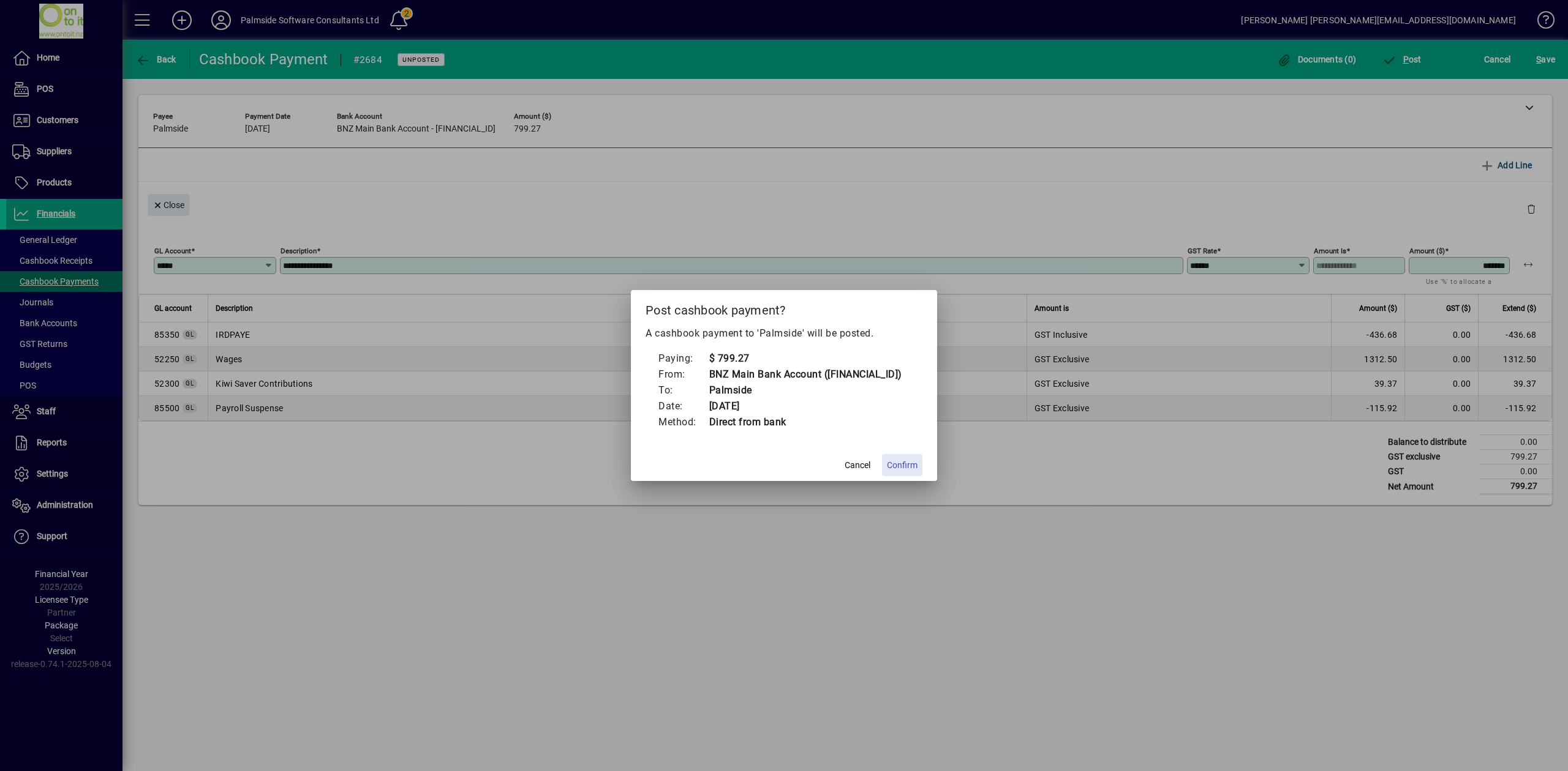
click at [898, 471] on span "Confirm" at bounding box center [902, 465] width 31 height 13
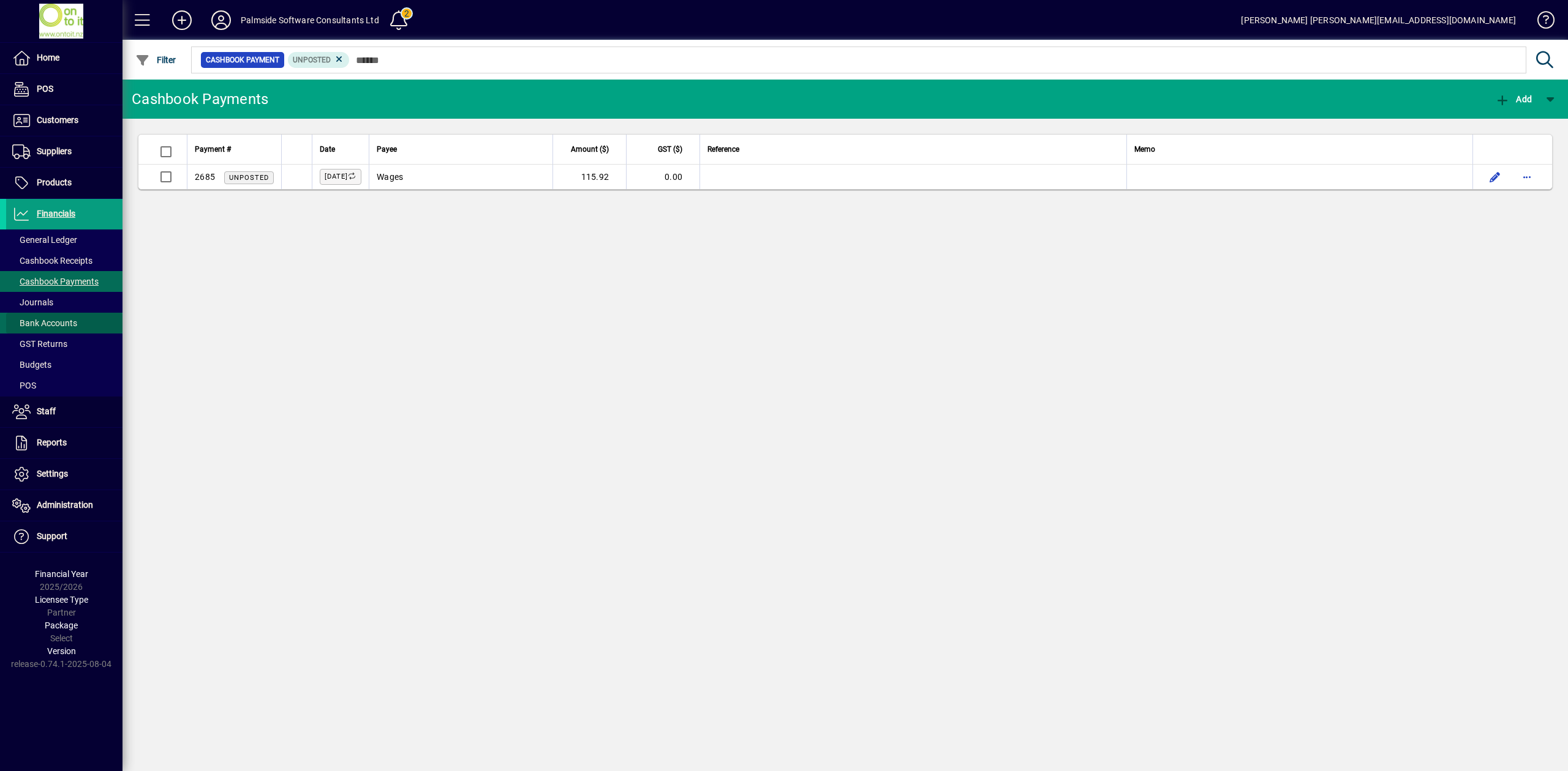
click at [51, 327] on span "Bank Accounts" at bounding box center [44, 323] width 65 height 10
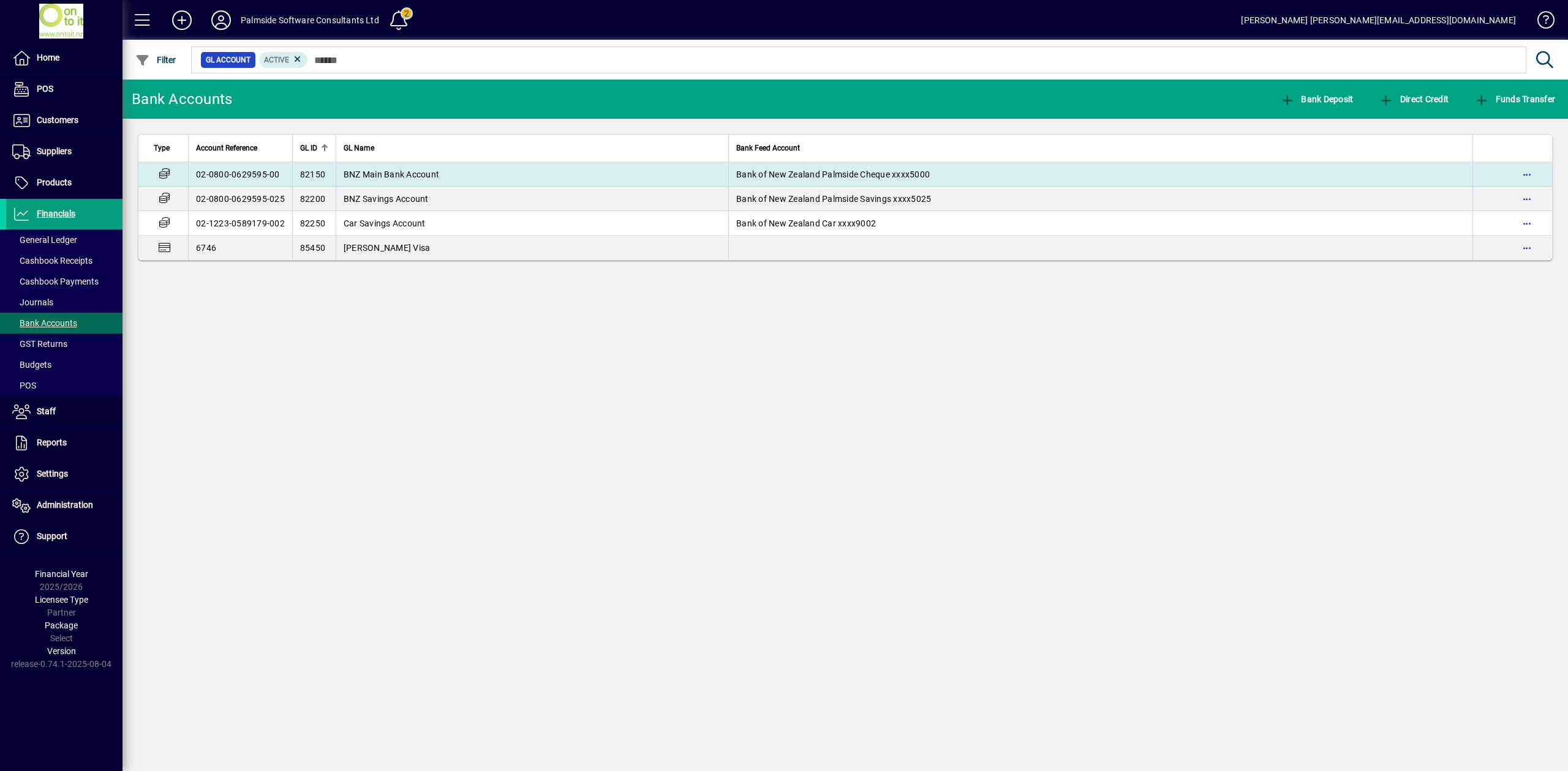
click at [556, 178] on td "BNZ Main Bank Account" at bounding box center [532, 174] width 392 height 24
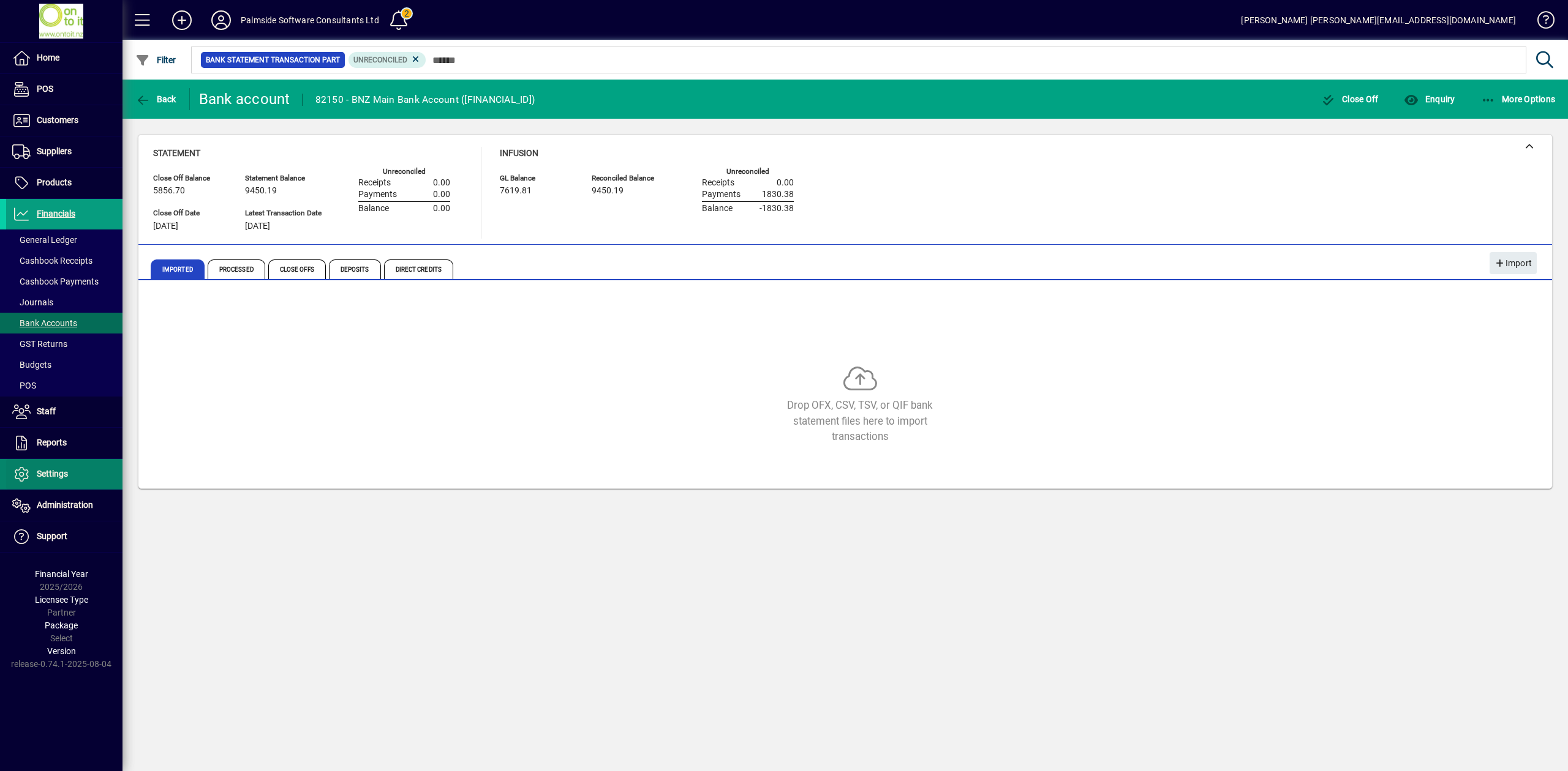
click at [57, 471] on span "Settings" at bounding box center [52, 473] width 31 height 10
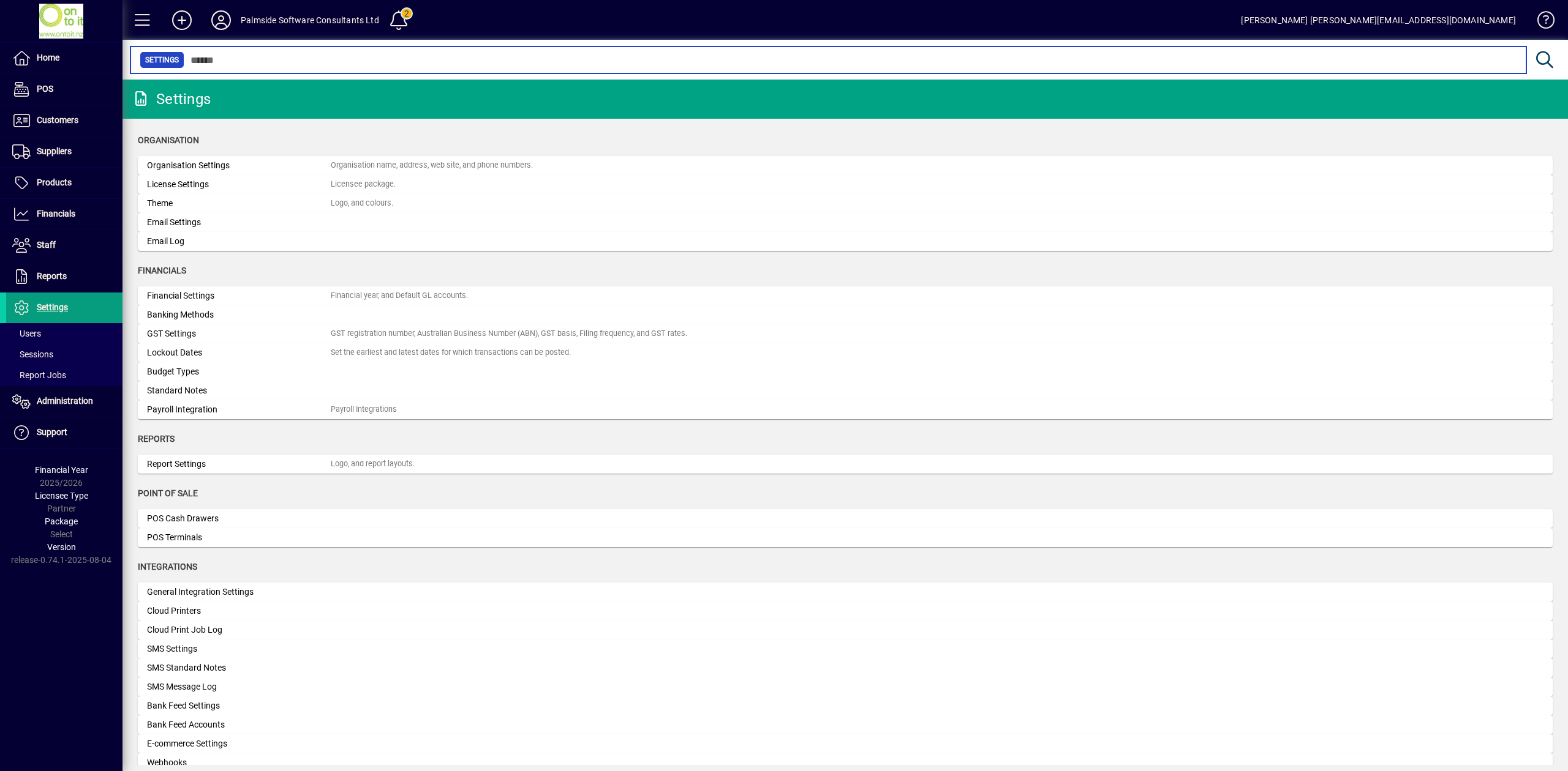
click at [273, 54] on input "text" at bounding box center [851, 60] width 1332 height 17
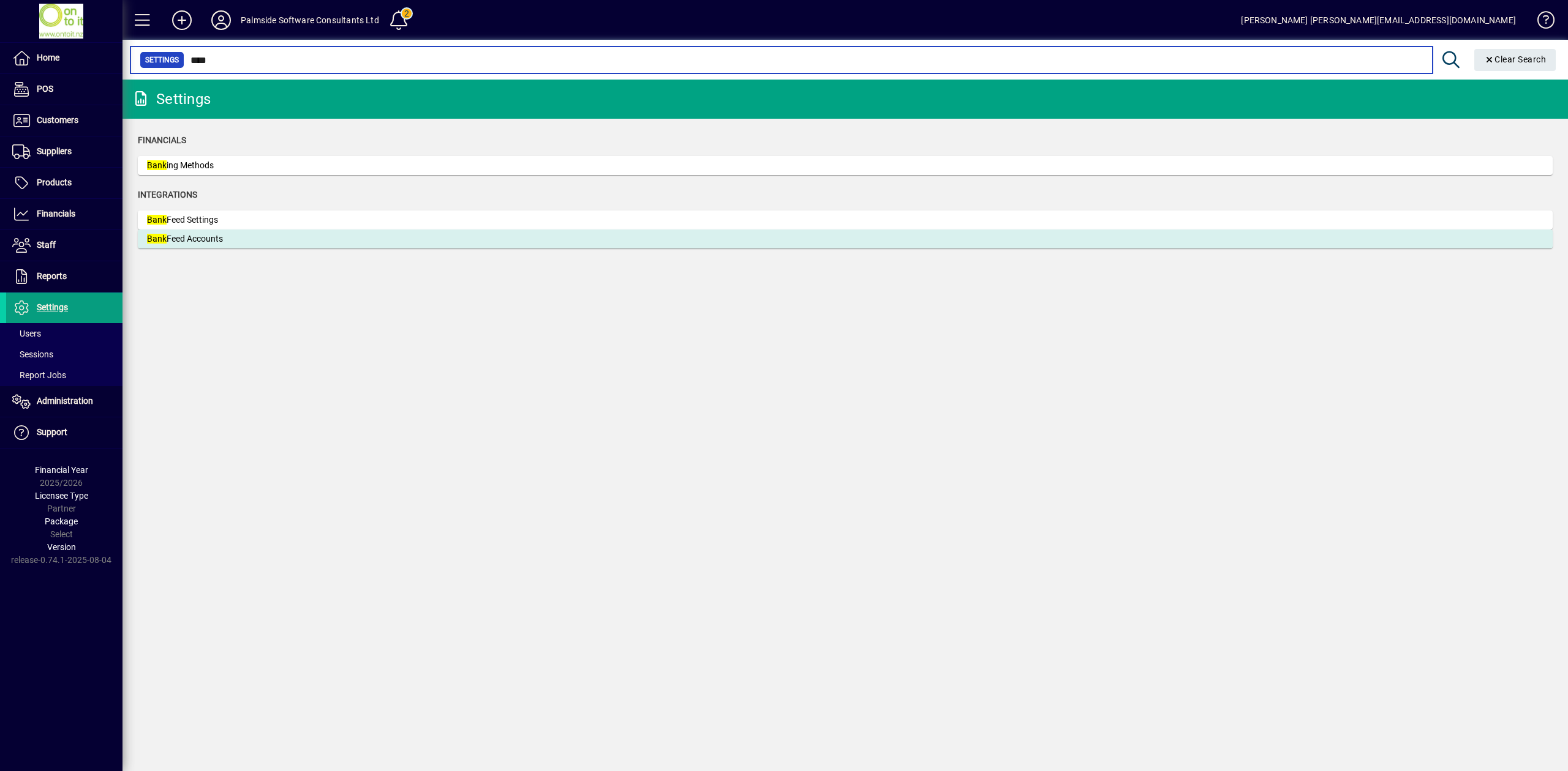
type input "****"
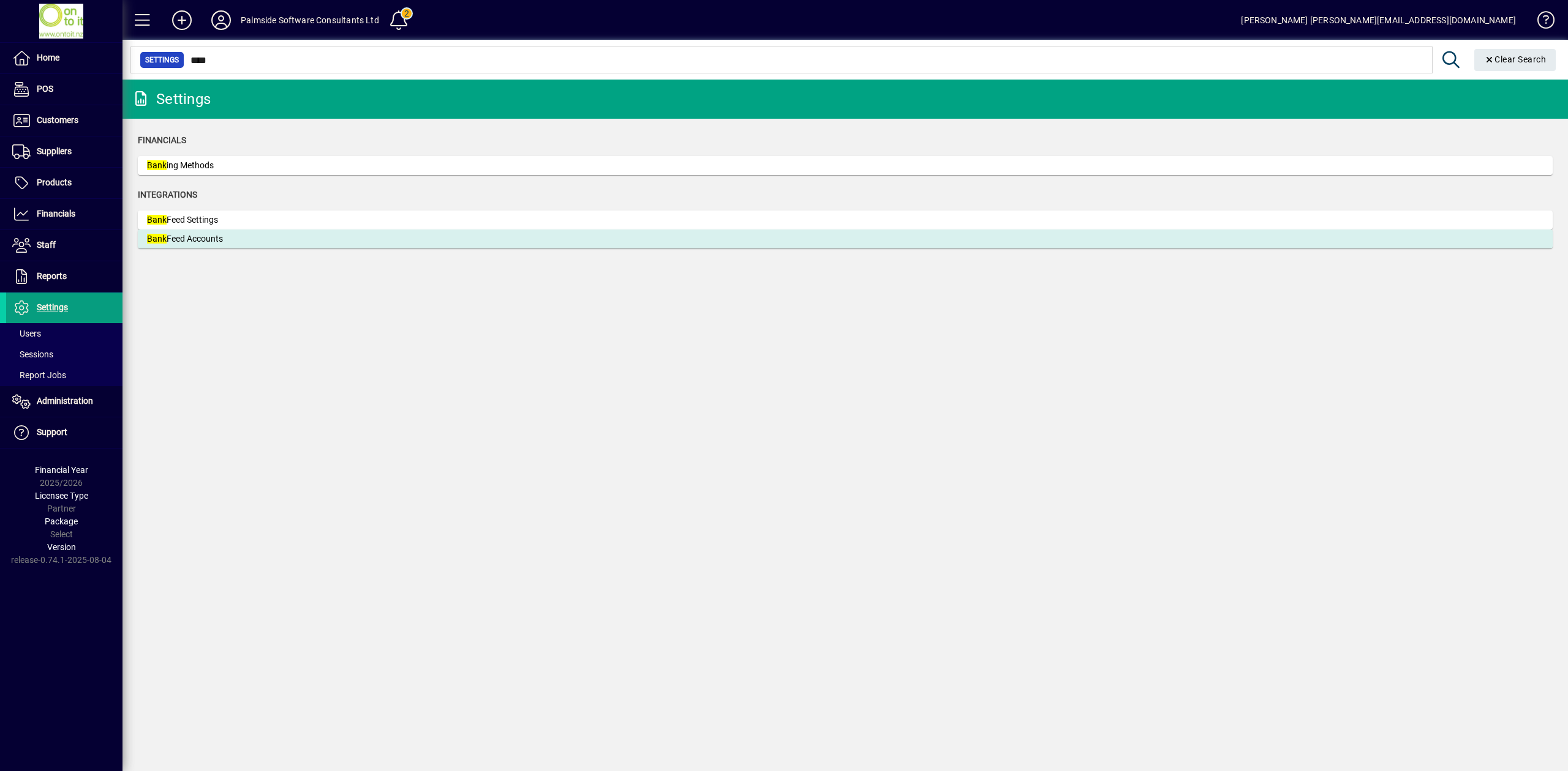
click at [244, 243] on div "Bank Feed Accounts" at bounding box center [239, 239] width 184 height 13
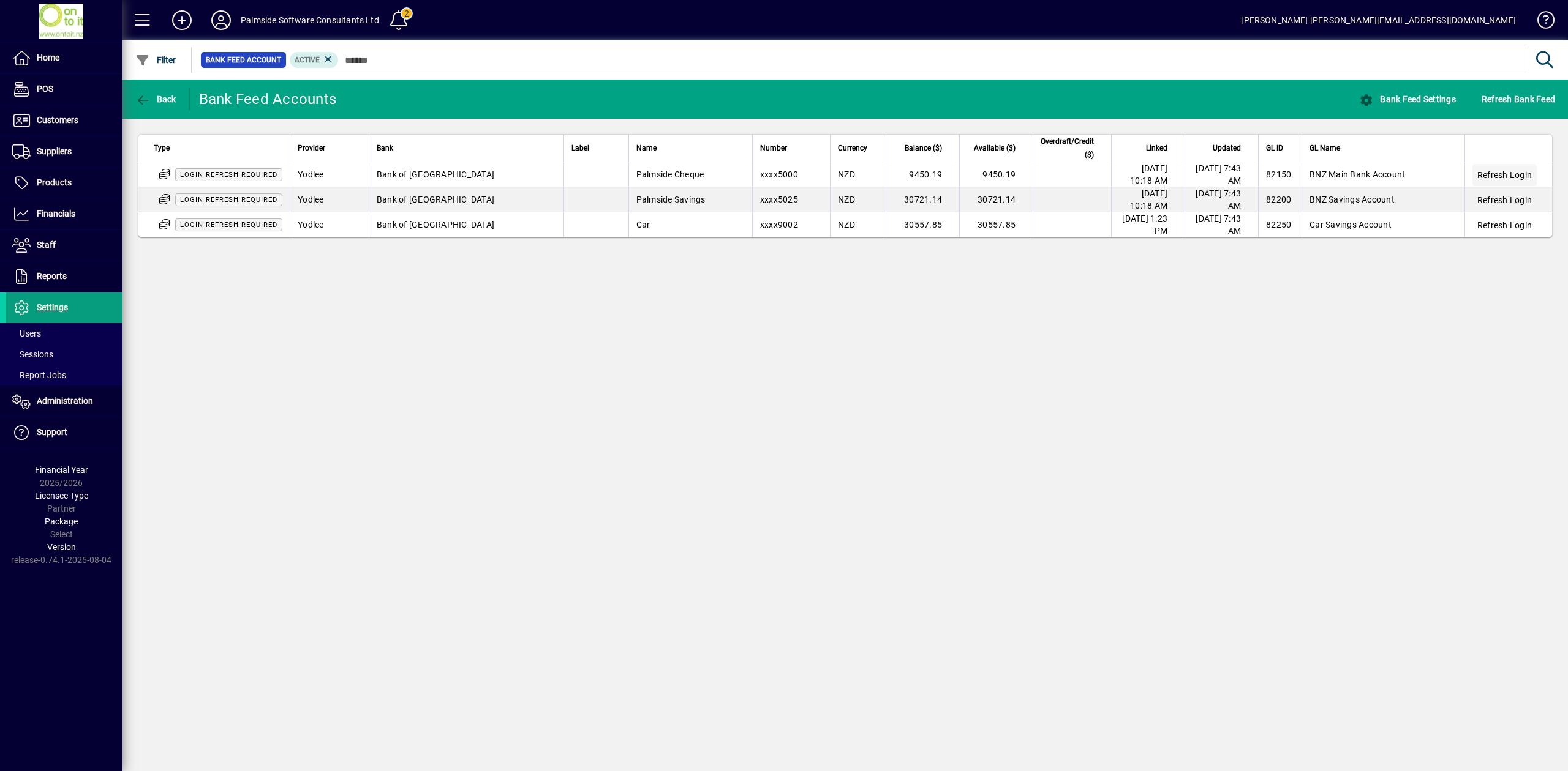
click at [1500, 174] on span "Refresh Login" at bounding box center [1504, 175] width 54 height 13
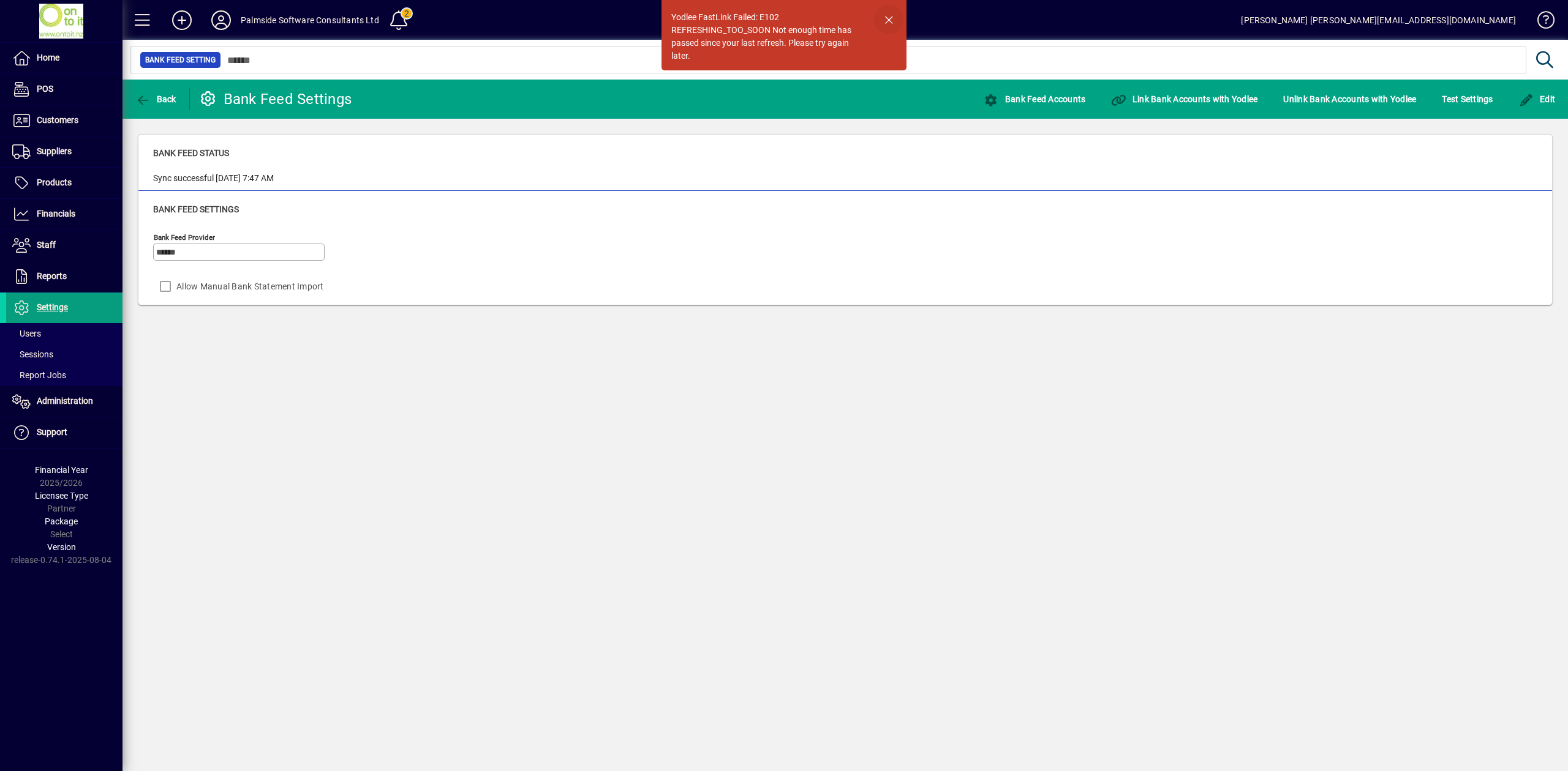
click at [888, 19] on span "button" at bounding box center [888, 19] width 29 height 29
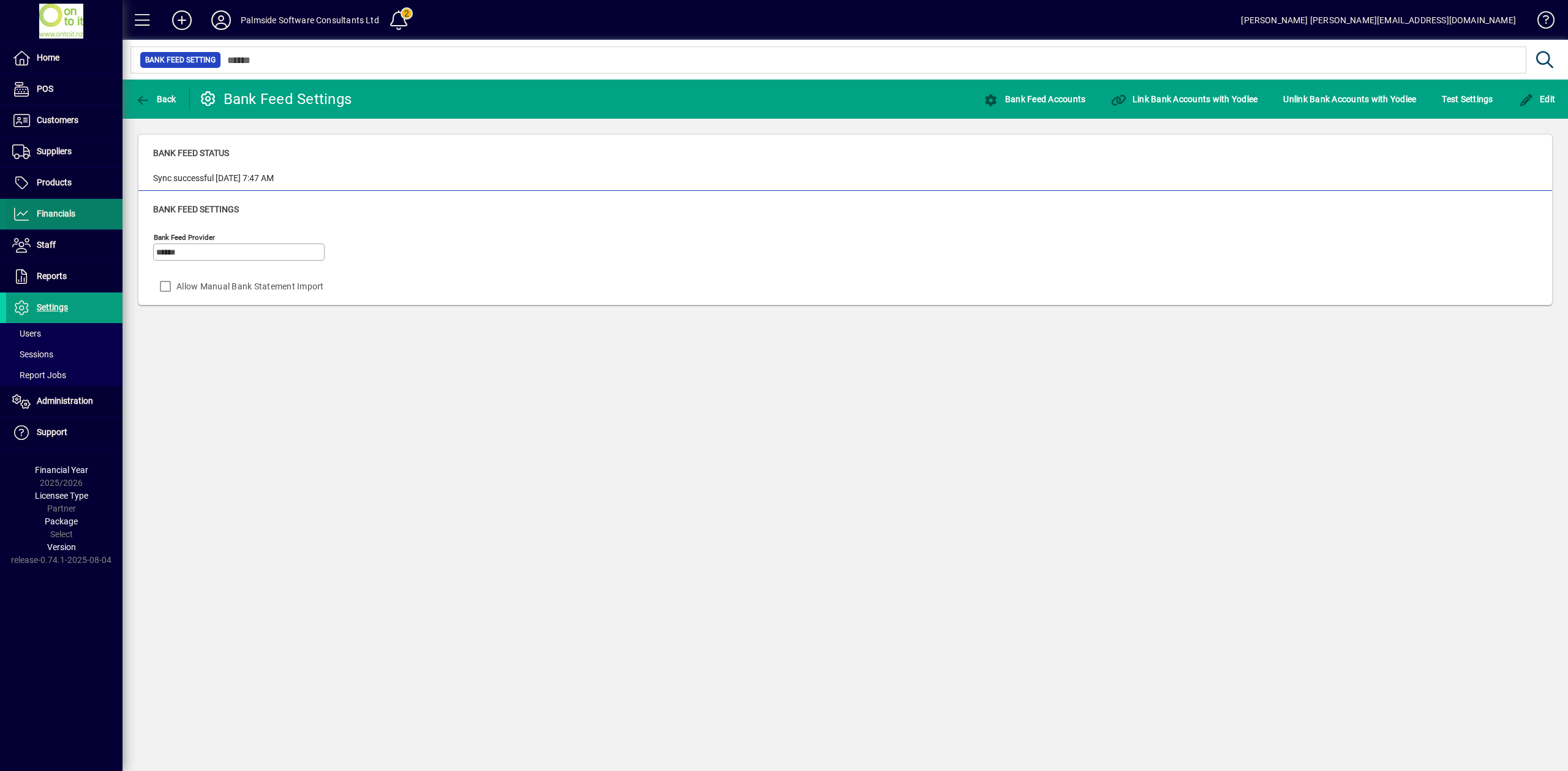
click at [77, 212] on span at bounding box center [64, 214] width 116 height 29
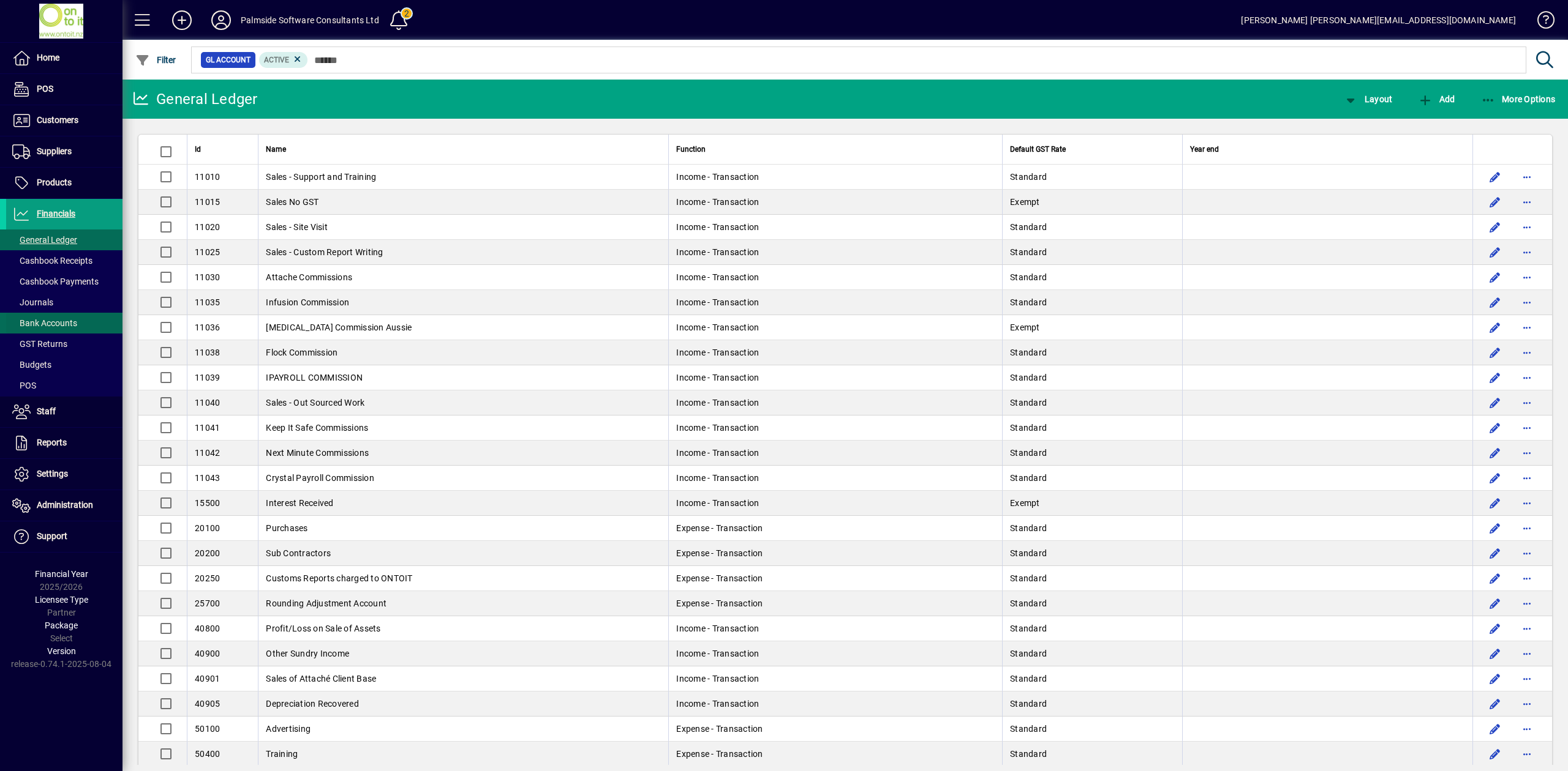
click at [63, 320] on span "Bank Accounts" at bounding box center [44, 323] width 65 height 10
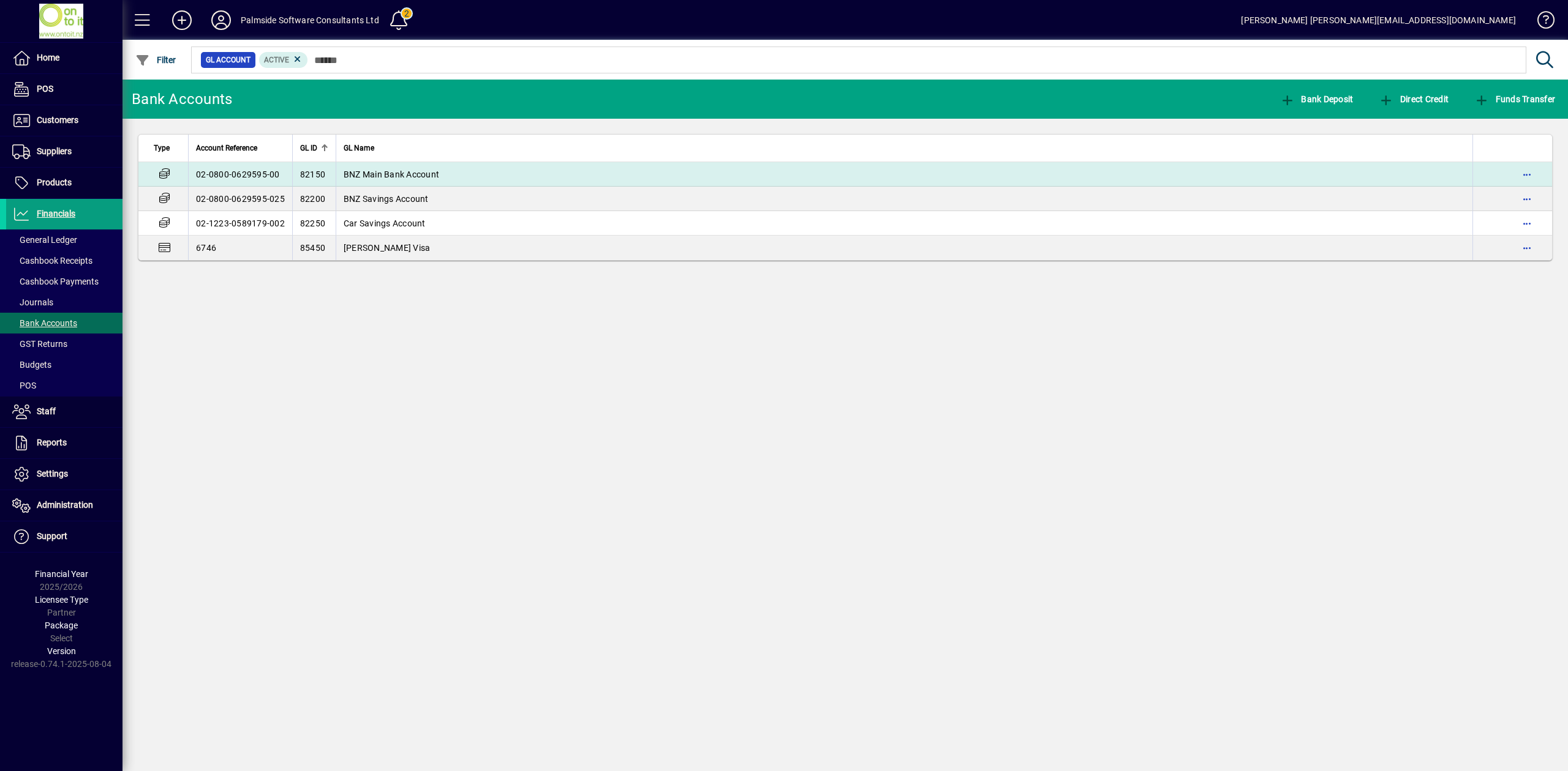
click at [371, 174] on span "BNZ Main Bank Account" at bounding box center [391, 175] width 96 height 10
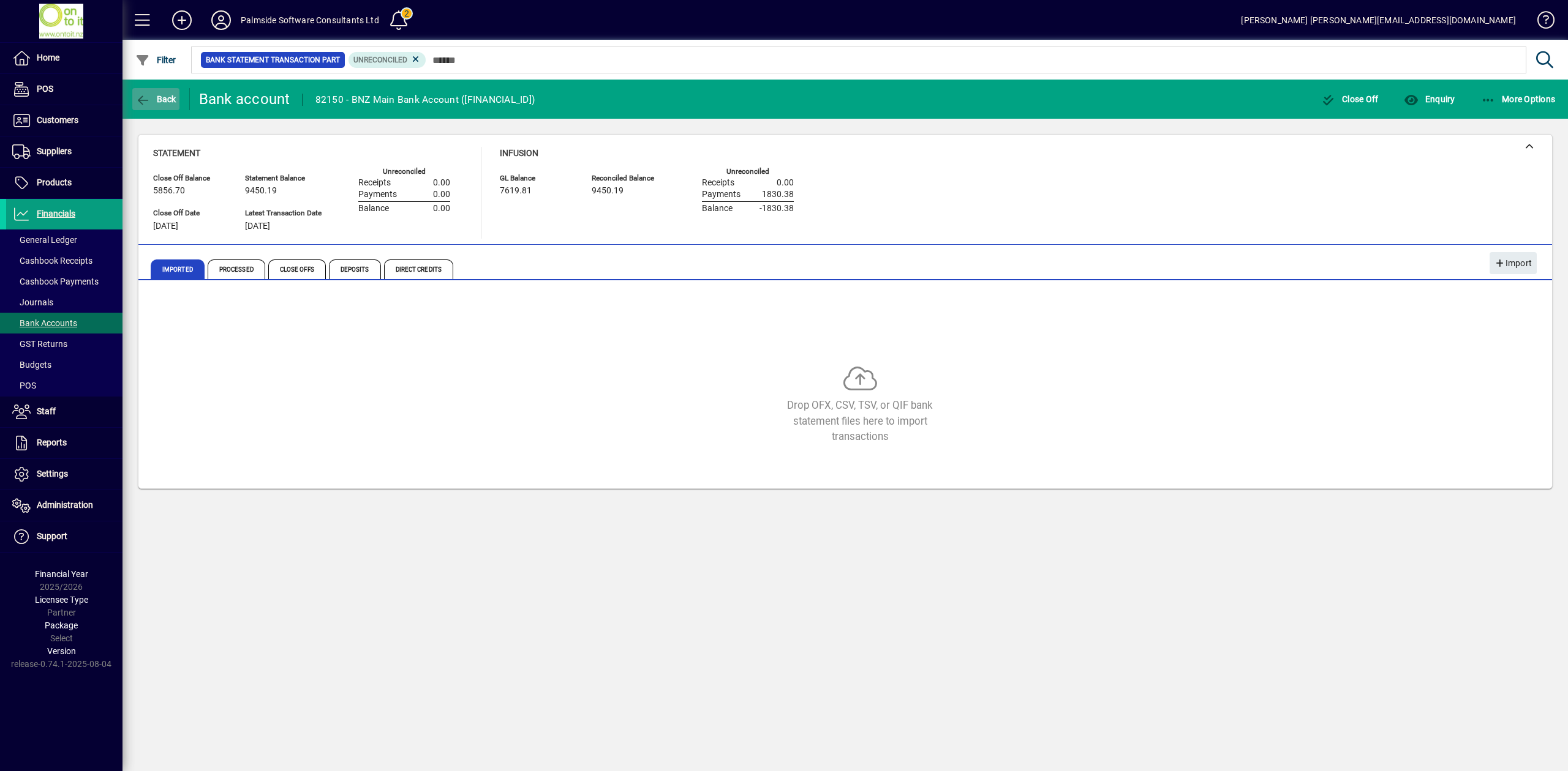
click at [160, 99] on span "Back" at bounding box center [156, 100] width 41 height 10
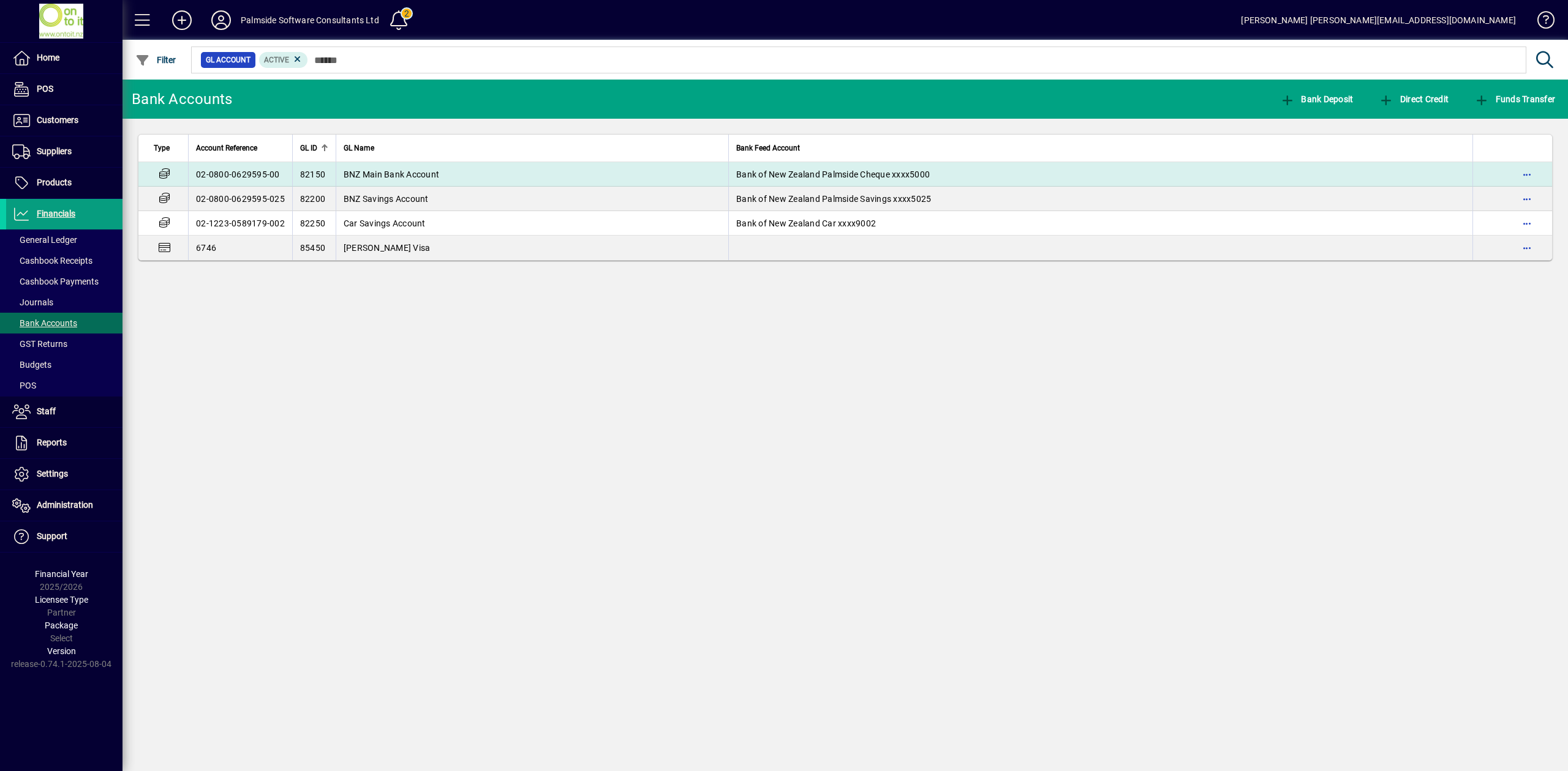
click at [389, 171] on span "BNZ Main Bank Account" at bounding box center [391, 175] width 96 height 10
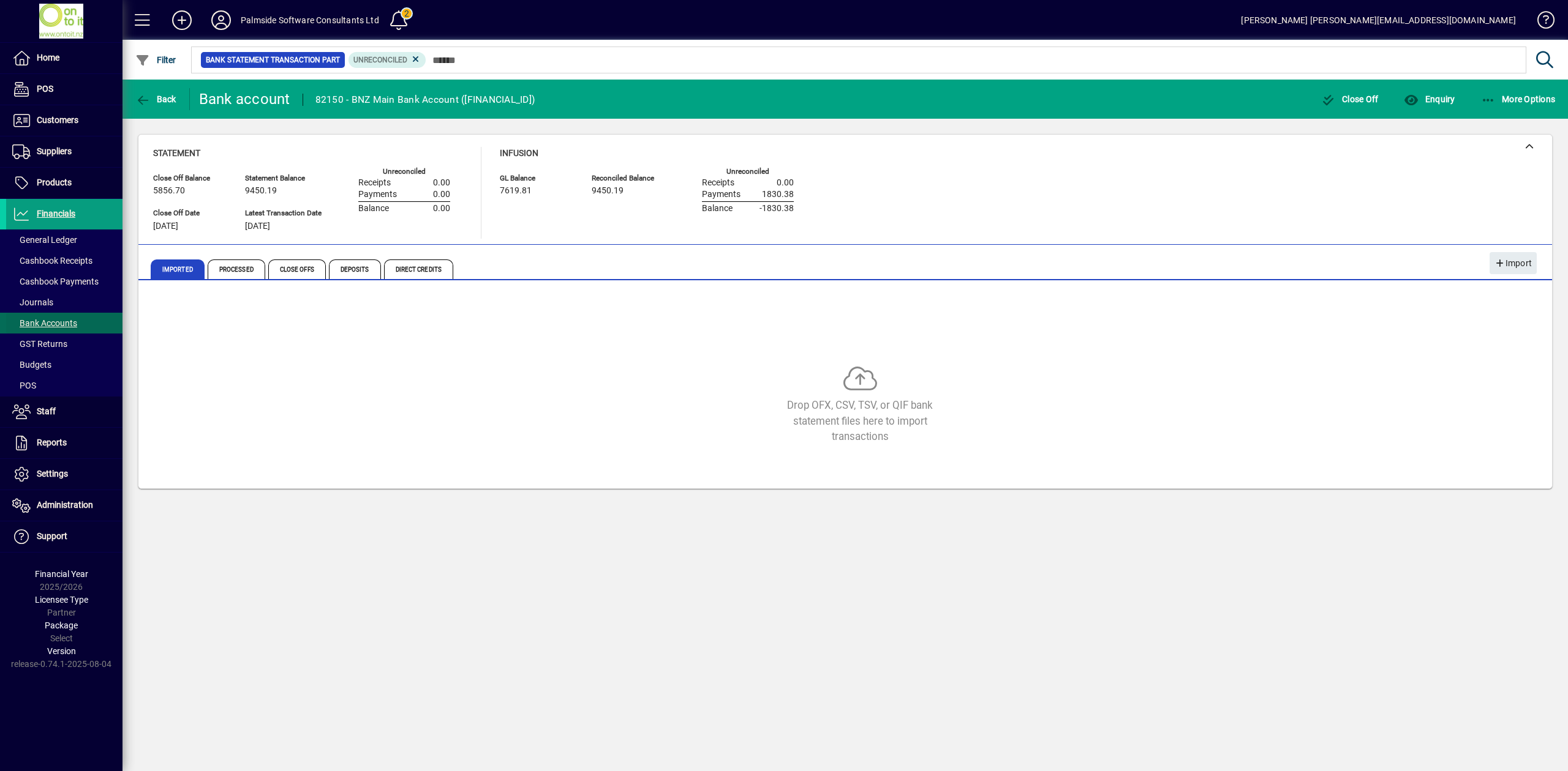
click at [68, 322] on span "Bank Accounts" at bounding box center [44, 323] width 65 height 10
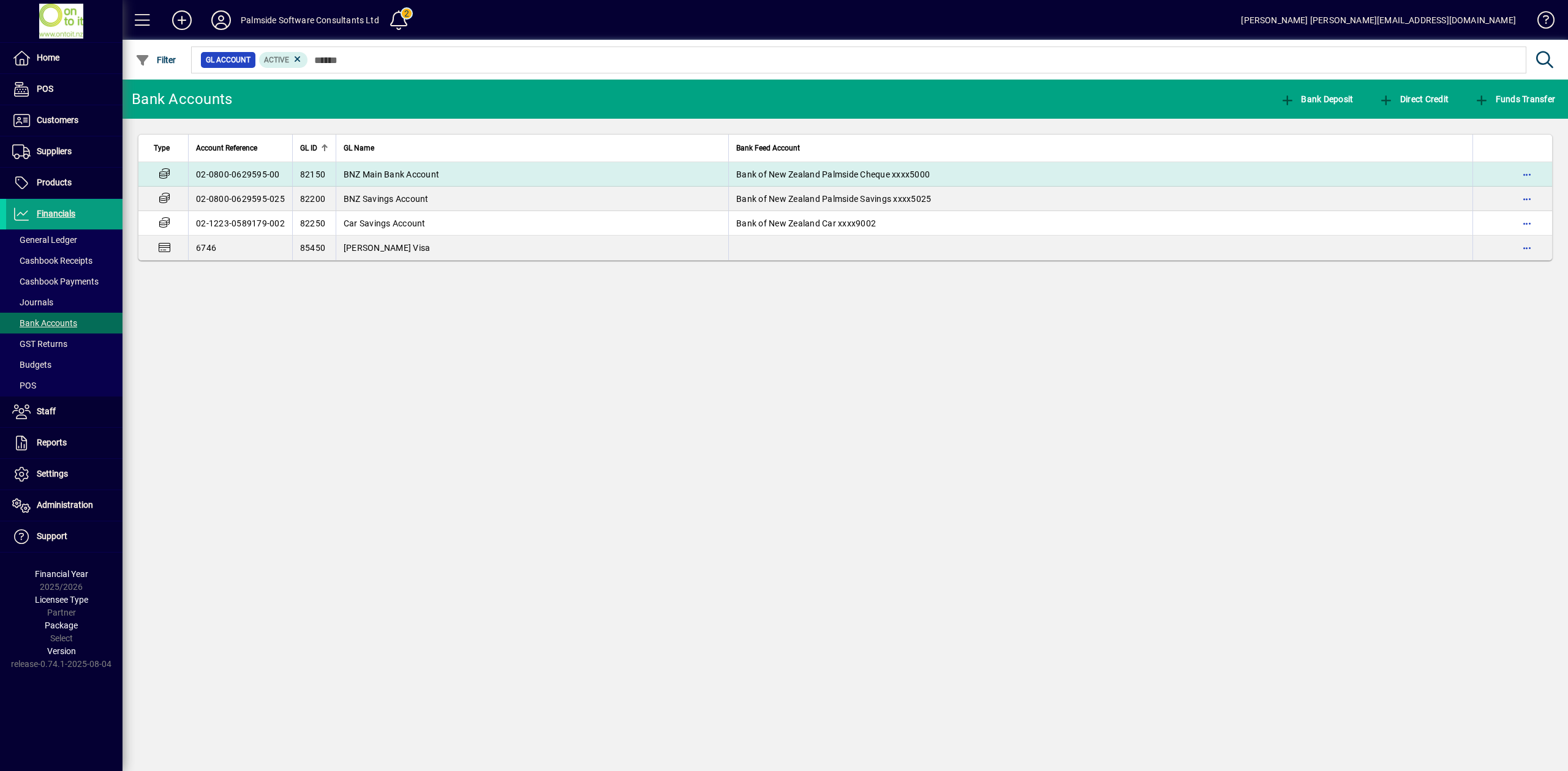
click at [411, 170] on span "BNZ Main Bank Account" at bounding box center [391, 175] width 96 height 10
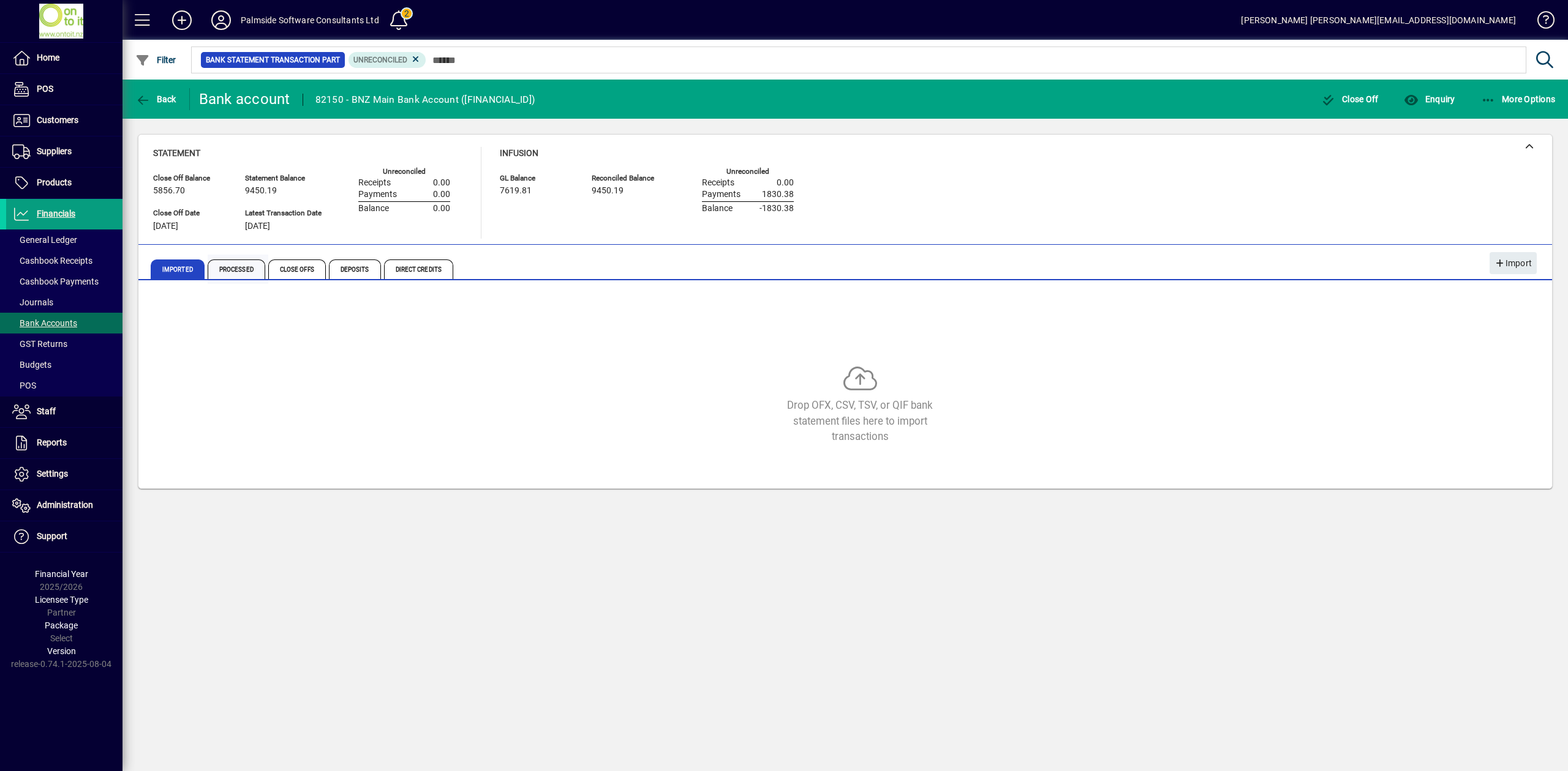
click at [247, 269] on span "Processed" at bounding box center [237, 270] width 58 height 19
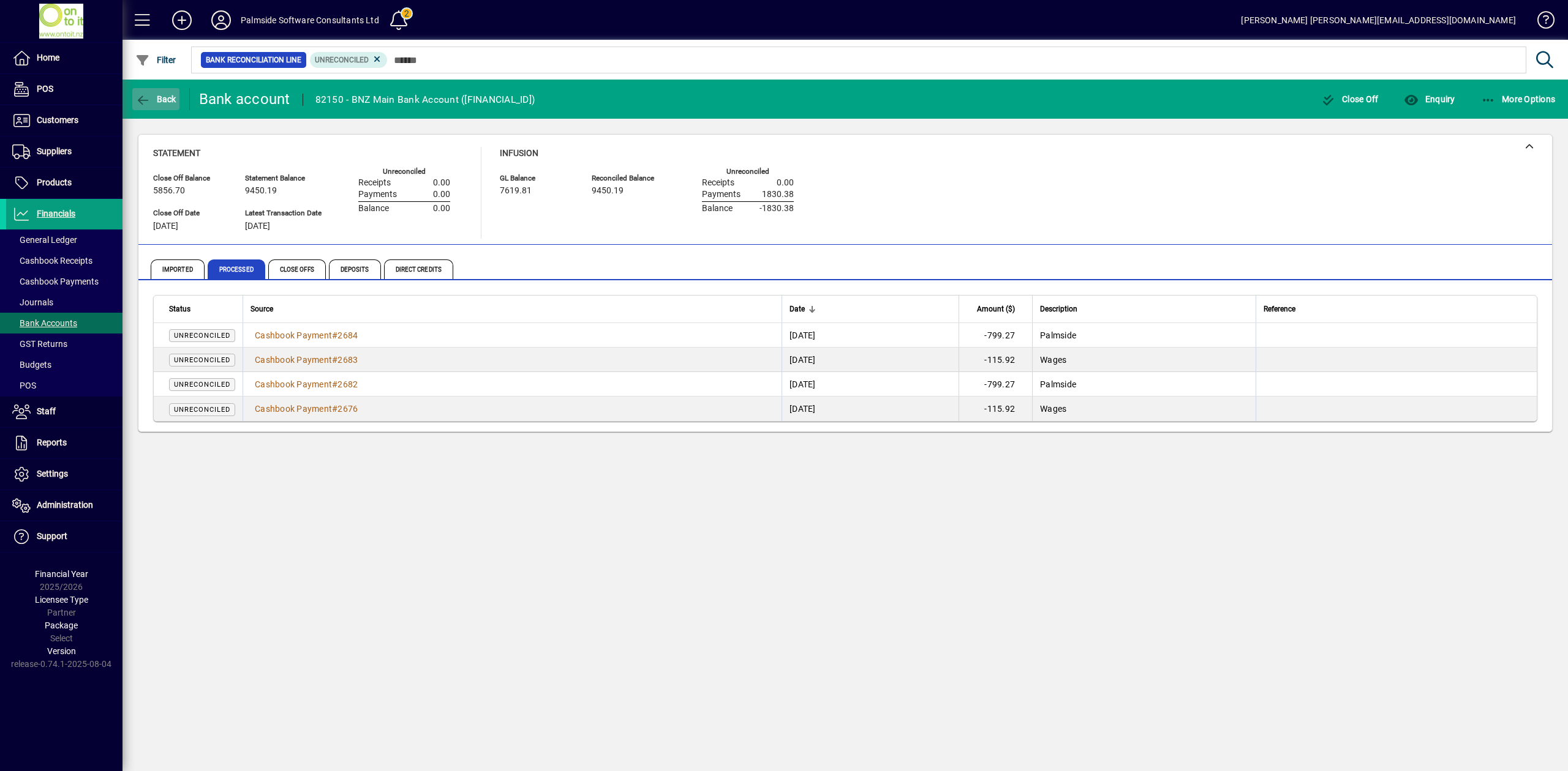
click at [155, 99] on span "Back" at bounding box center [156, 100] width 41 height 10
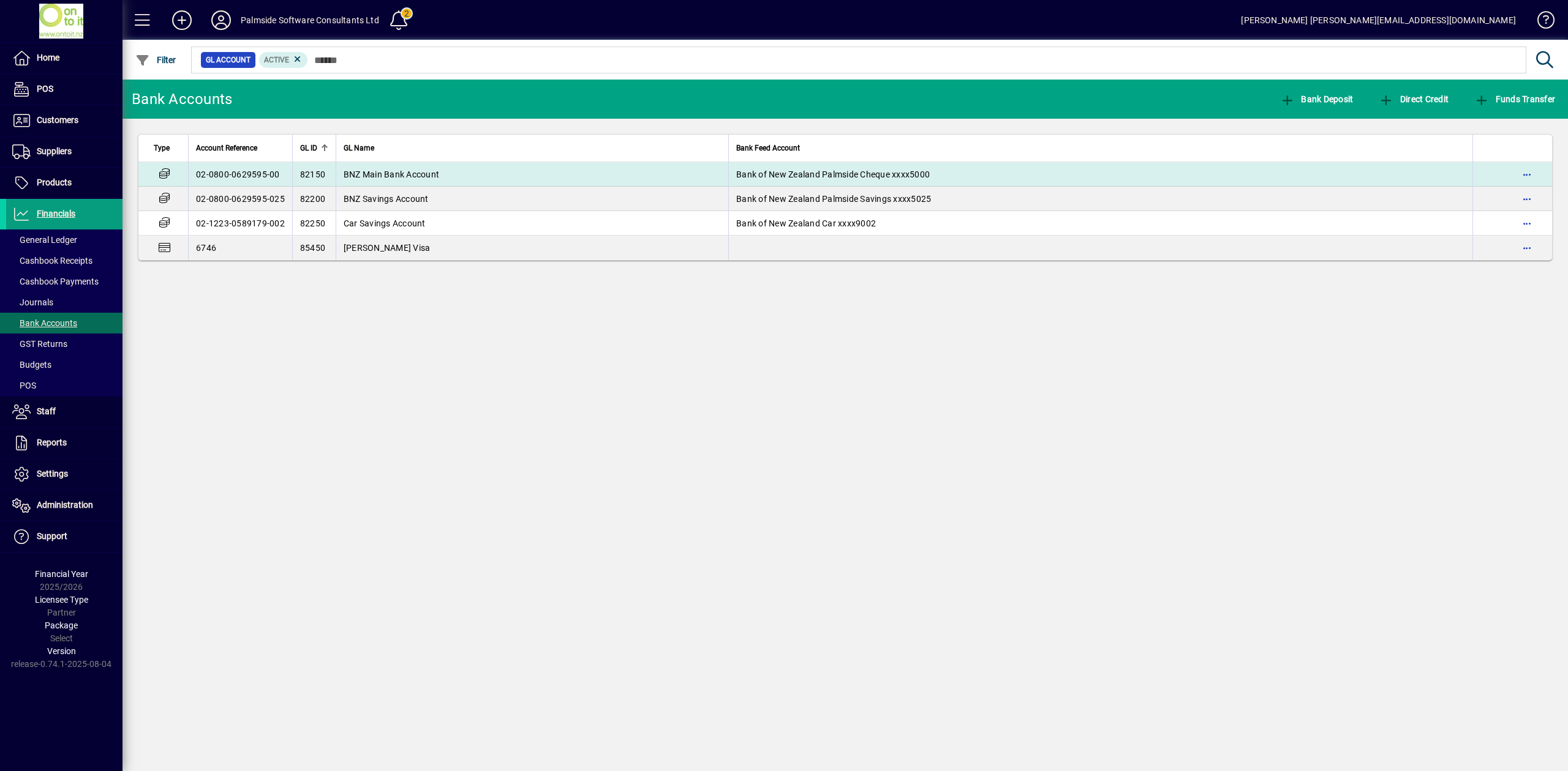
click at [427, 177] on span "BNZ Main Bank Account" at bounding box center [391, 175] width 96 height 10
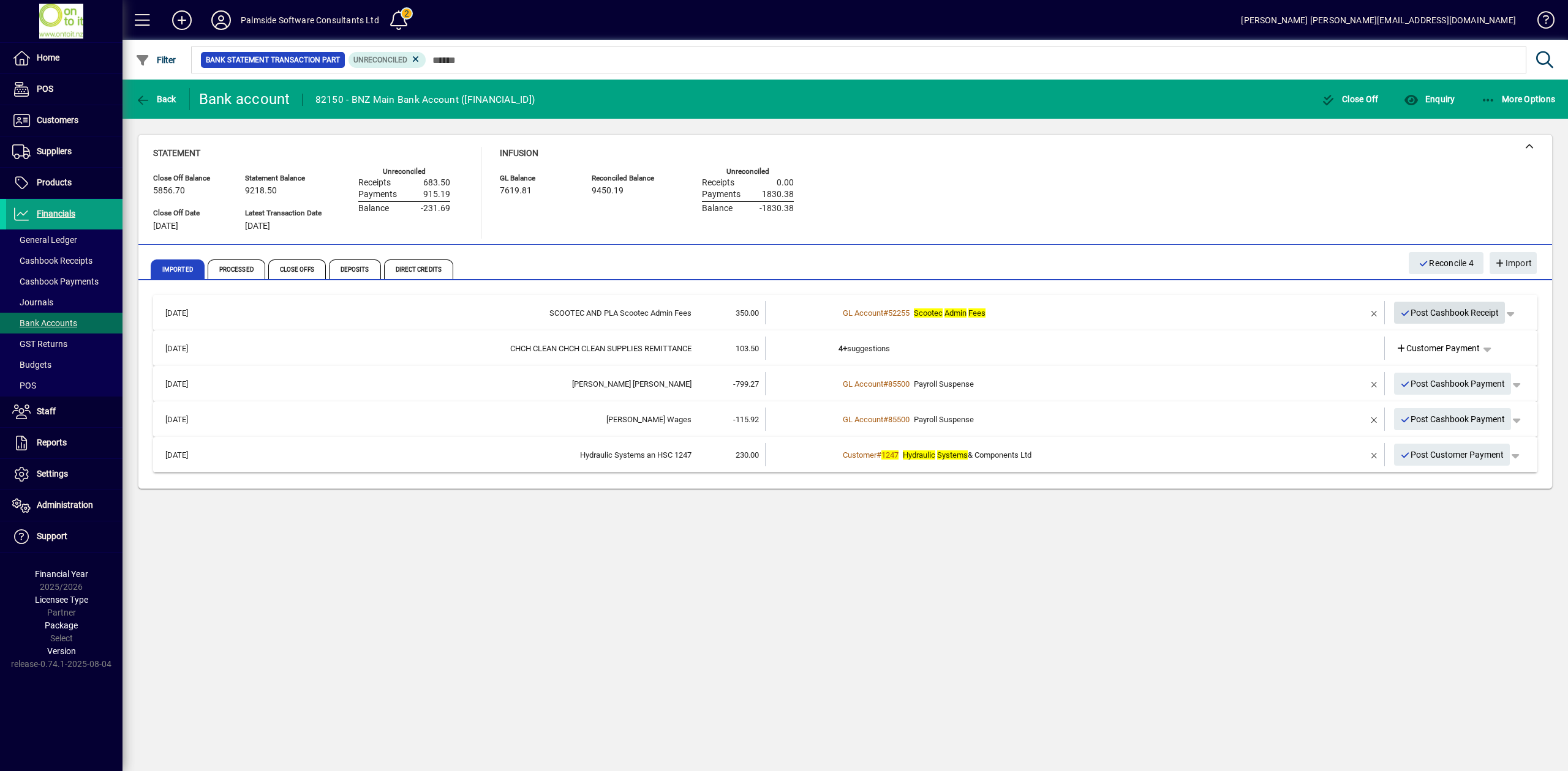
click at [1449, 312] on span "Post Cashbook Receipt" at bounding box center [1449, 313] width 100 height 20
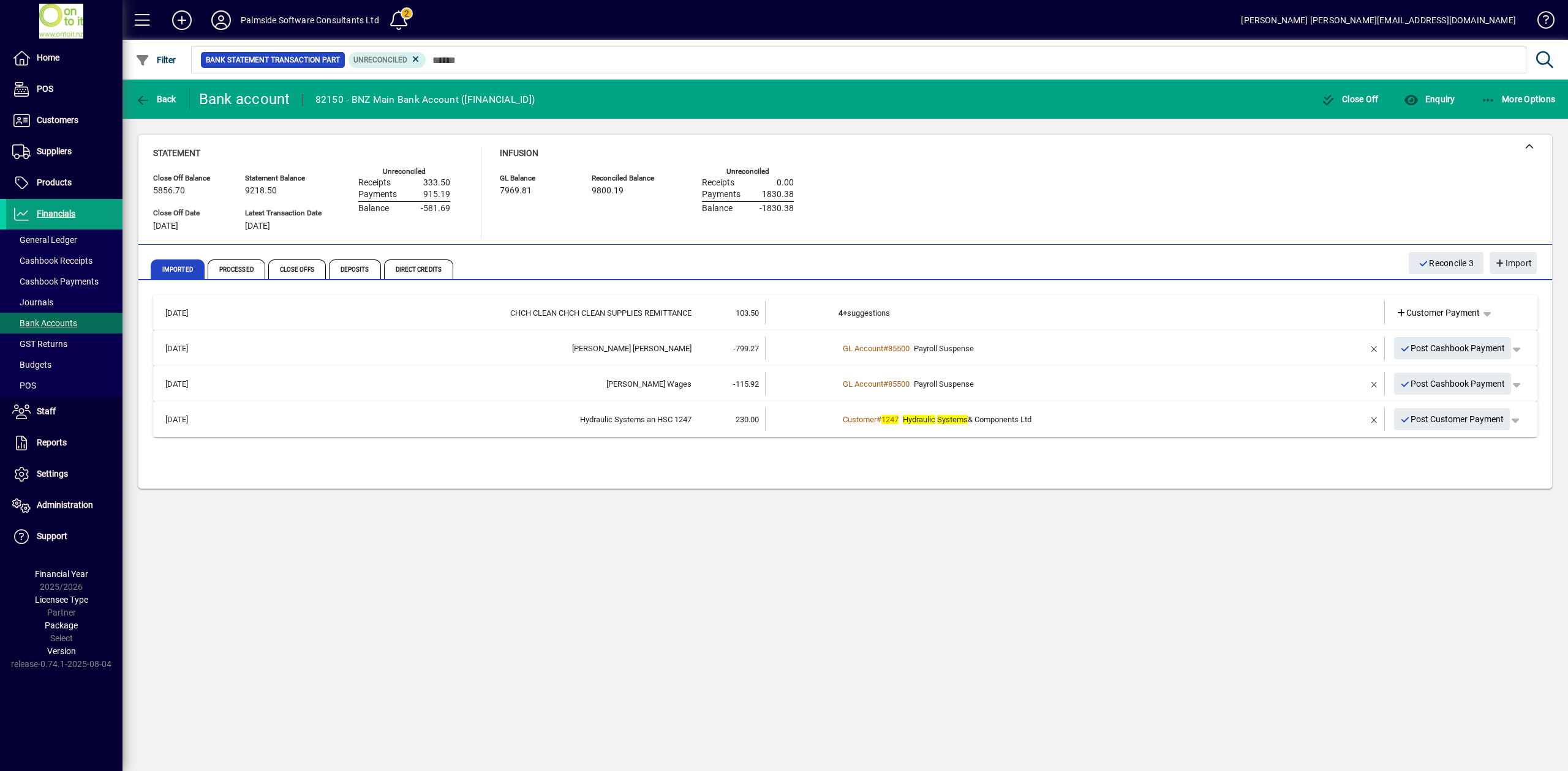
click at [1293, 312] on td "4+ suggestions" at bounding box center [1075, 313] width 475 height 23
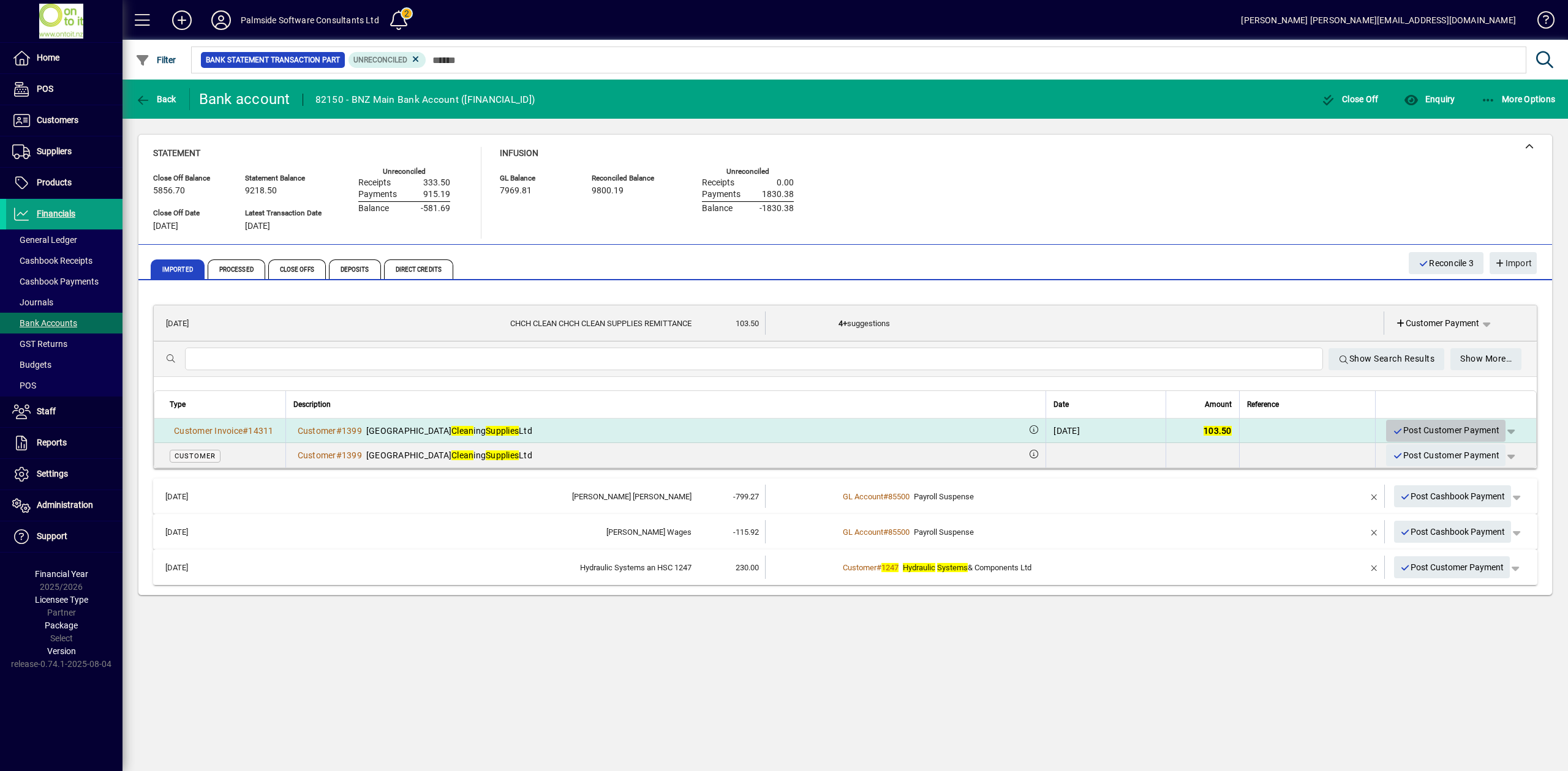
click at [1439, 432] on span "Post Customer Payment" at bounding box center [1445, 430] width 107 height 20
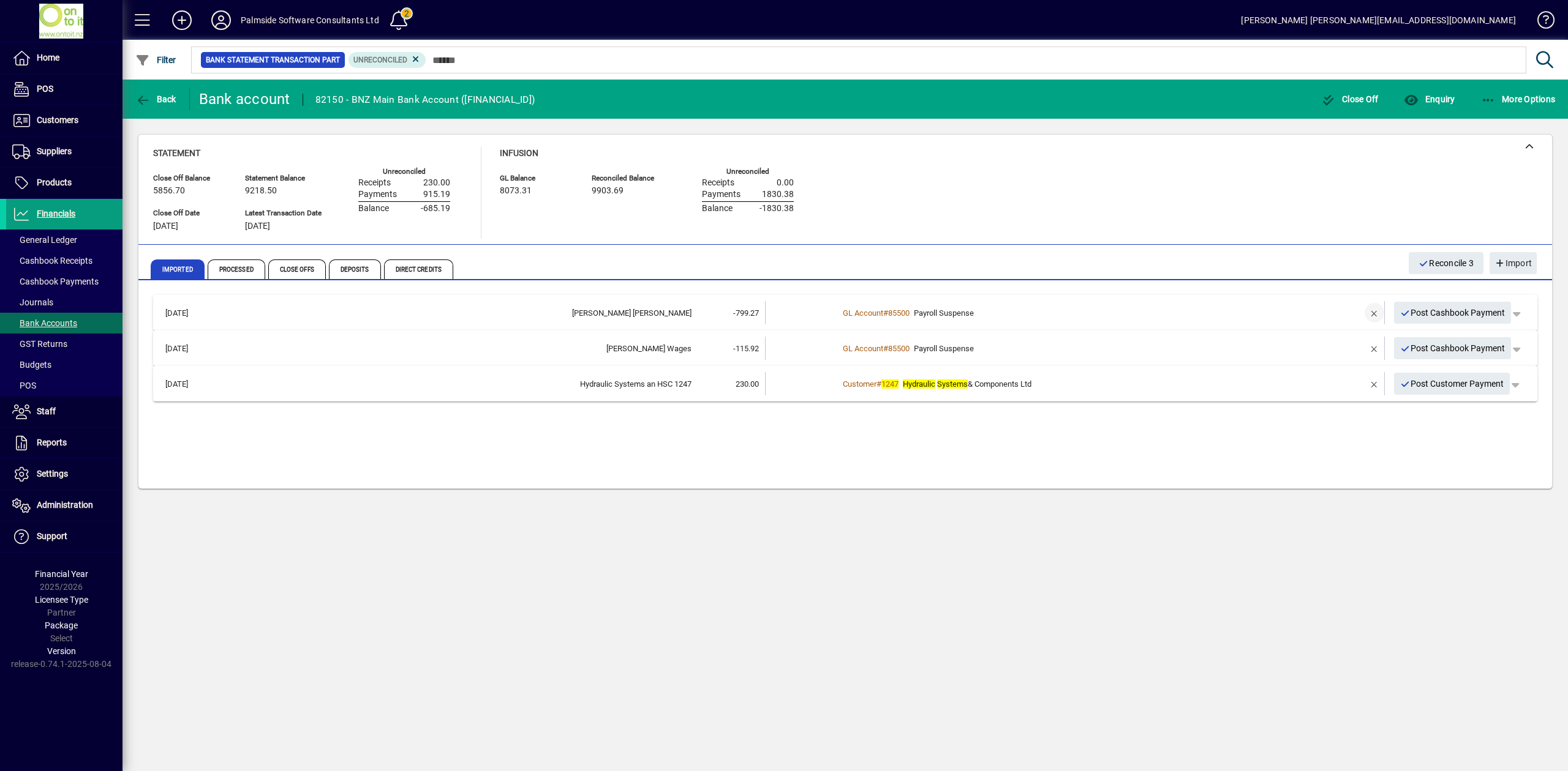
click at [1374, 312] on span "button" at bounding box center [1375, 313] width 29 height 29
click at [1320, 312] on td at bounding box center [1338, 313] width 51 height 23
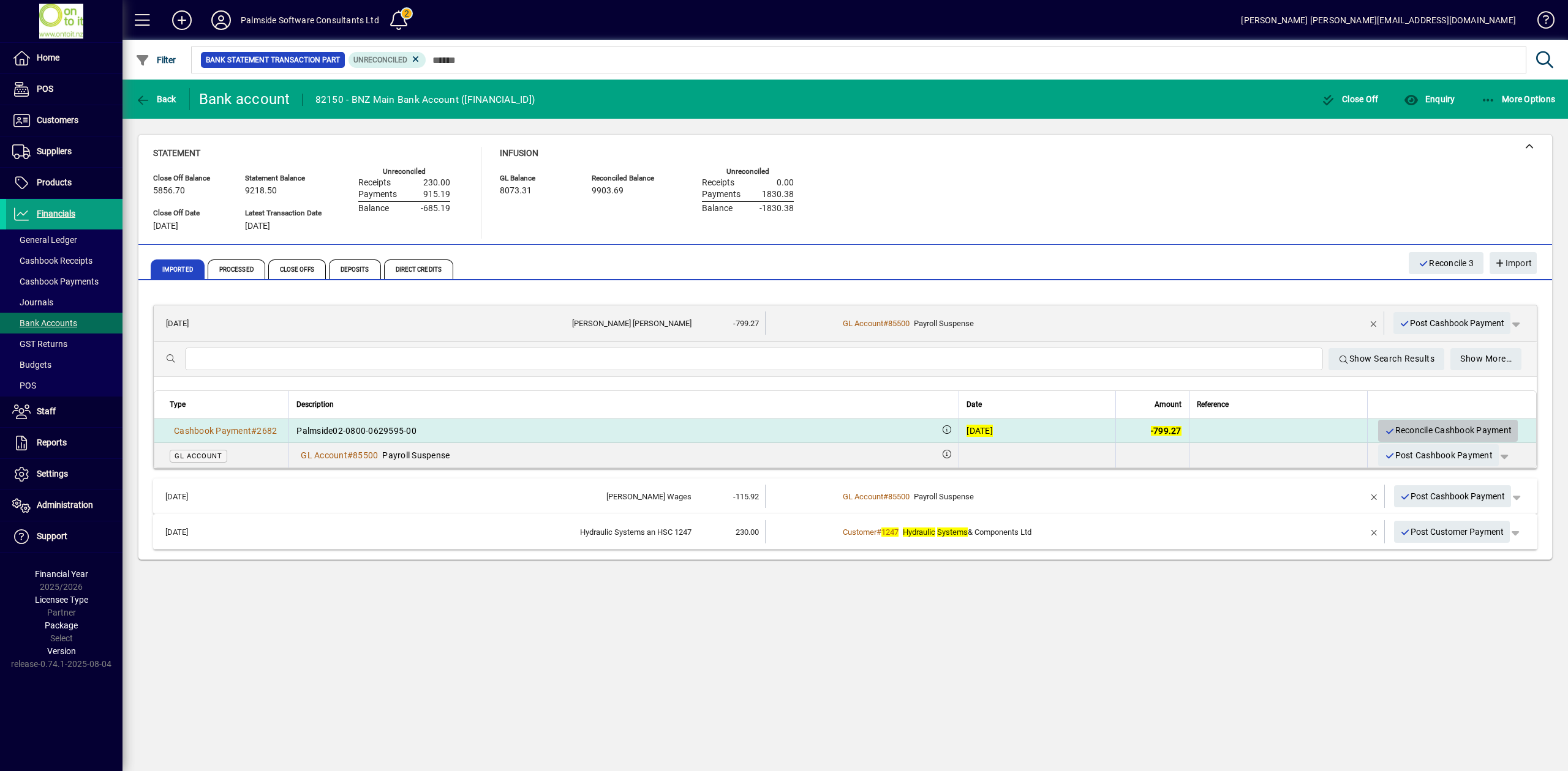
click at [1444, 429] on span "Reconcile Cashbook Payment" at bounding box center [1448, 430] width 128 height 20
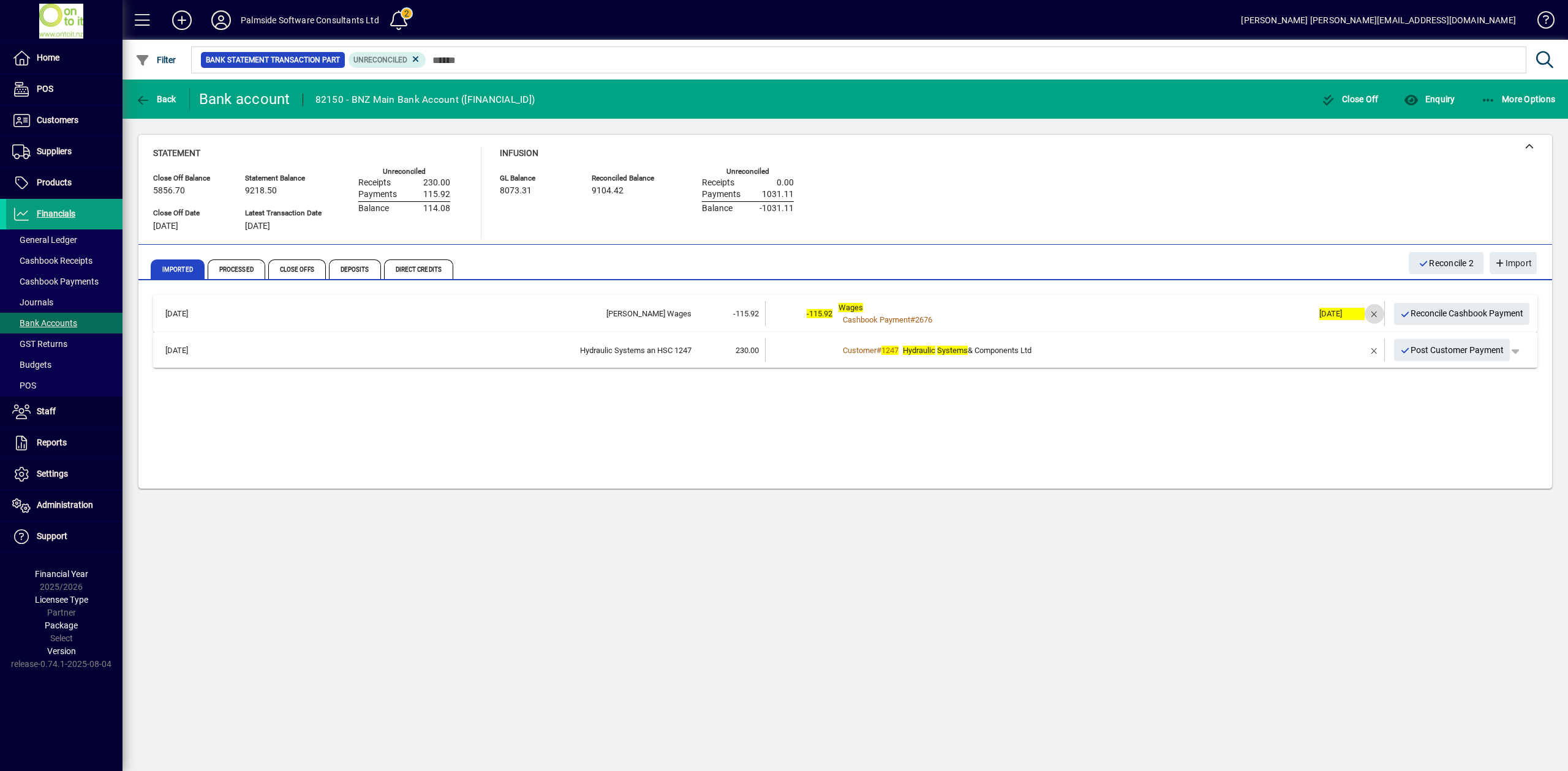
click at [1372, 316] on span "button" at bounding box center [1375, 314] width 29 height 29
click at [1297, 312] on td "2+ suggestions" at bounding box center [1075, 313] width 475 height 23
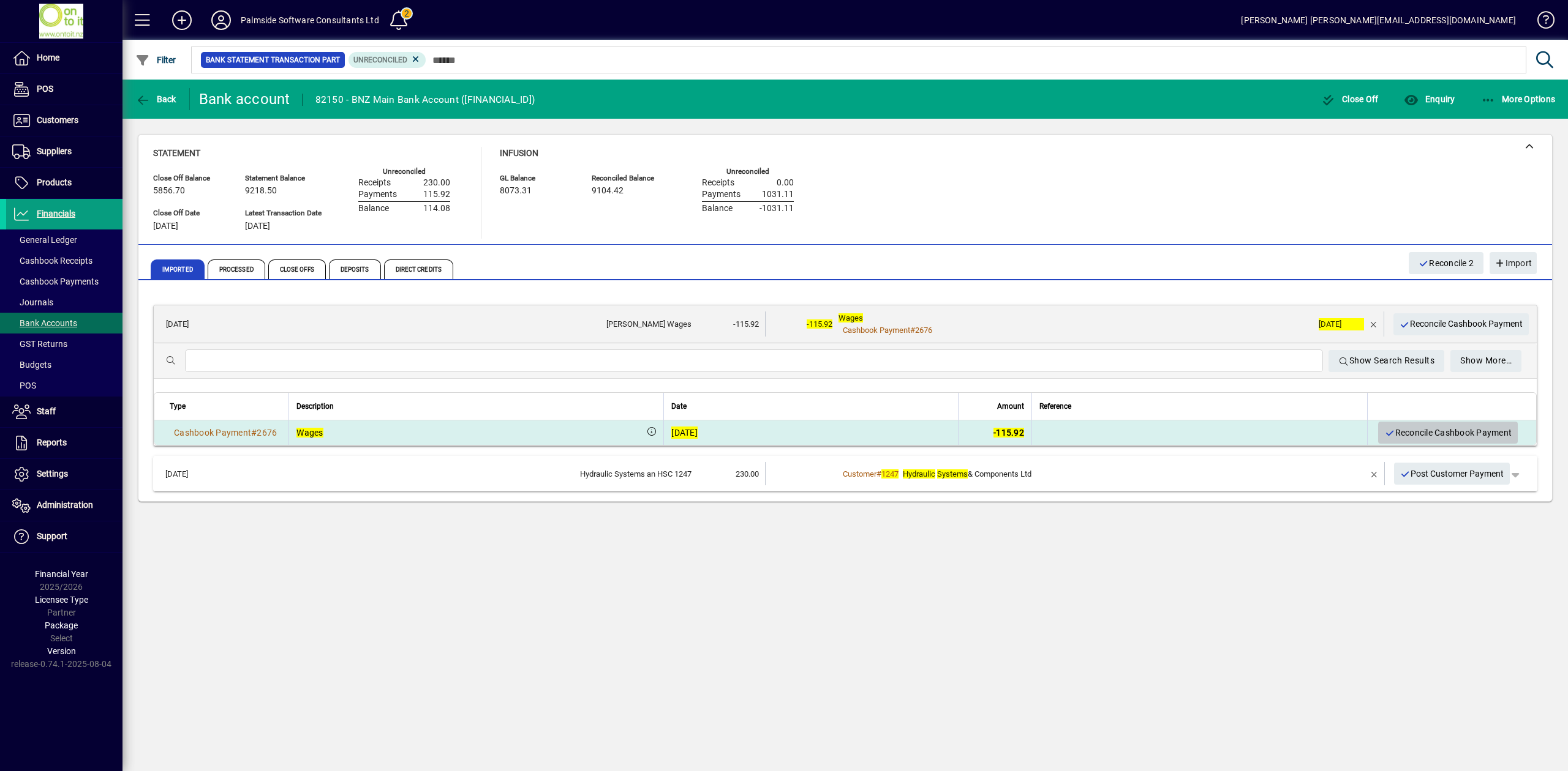
click at [1447, 434] on span "Reconcile Cashbook Payment" at bounding box center [1448, 433] width 128 height 20
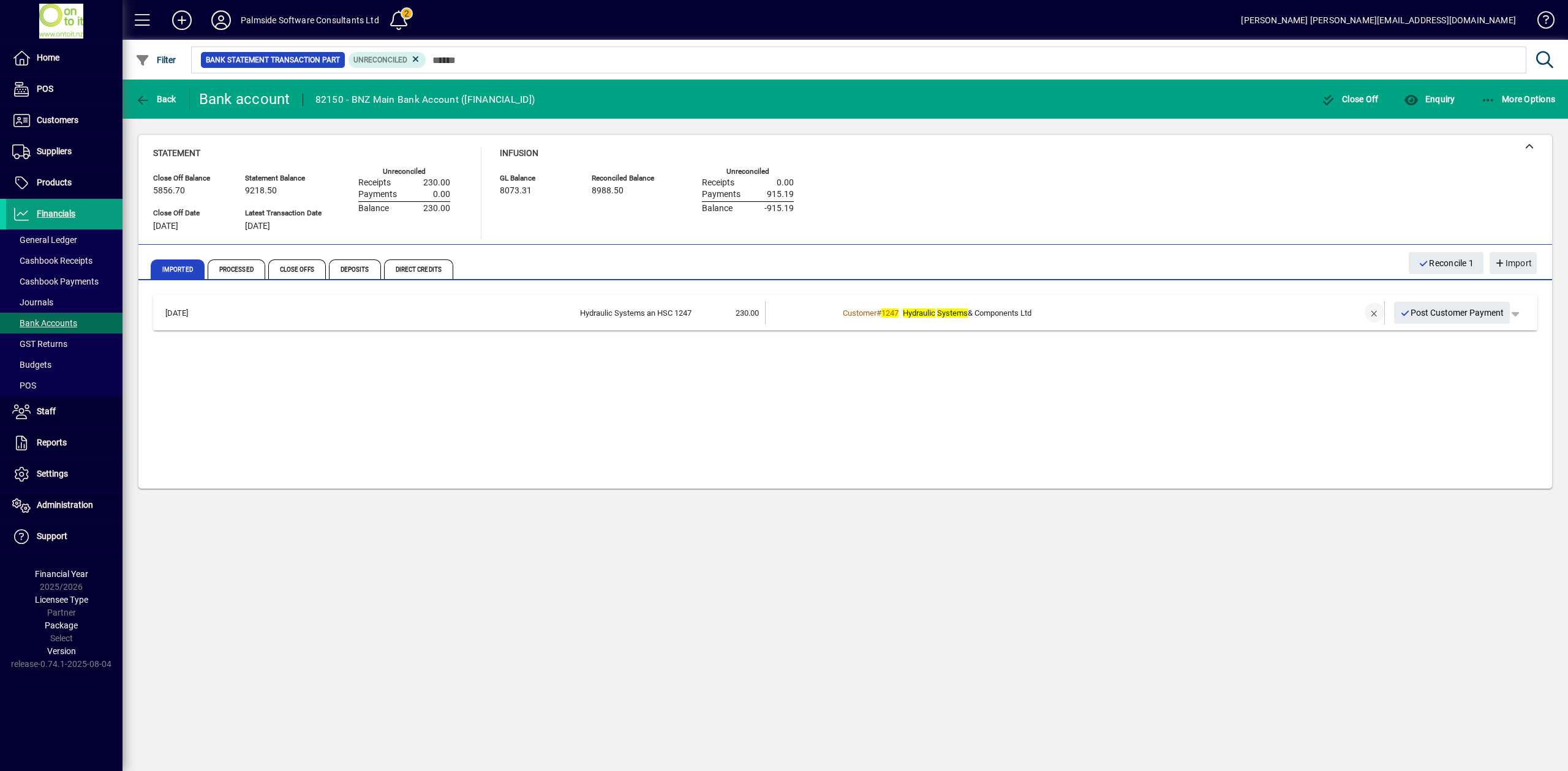
click at [1370, 314] on span "button" at bounding box center [1375, 313] width 29 height 29
click at [1330, 315] on td at bounding box center [1338, 313] width 51 height 23
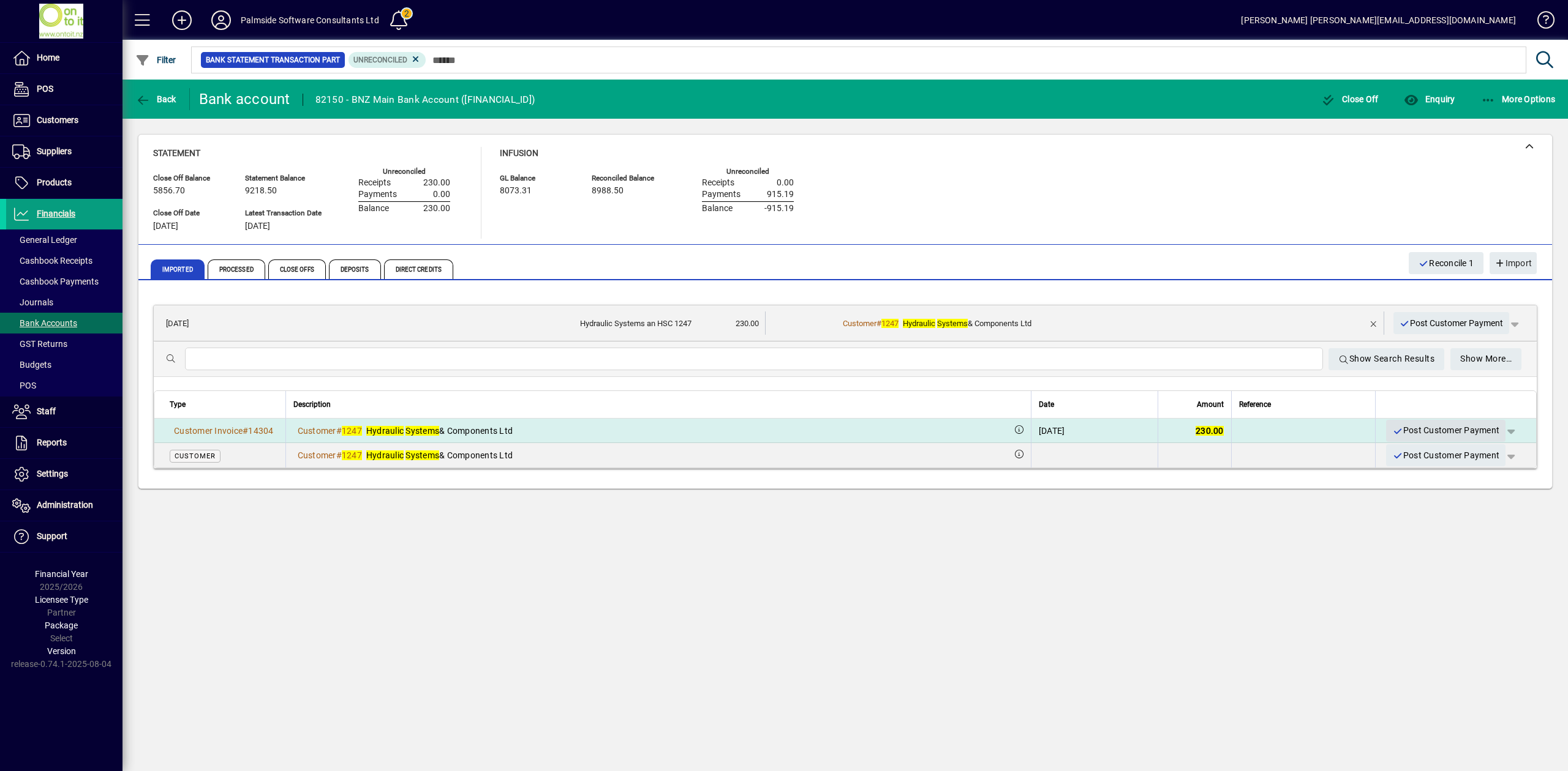
click at [1443, 429] on span "Post Customer Payment" at bounding box center [1445, 430] width 107 height 20
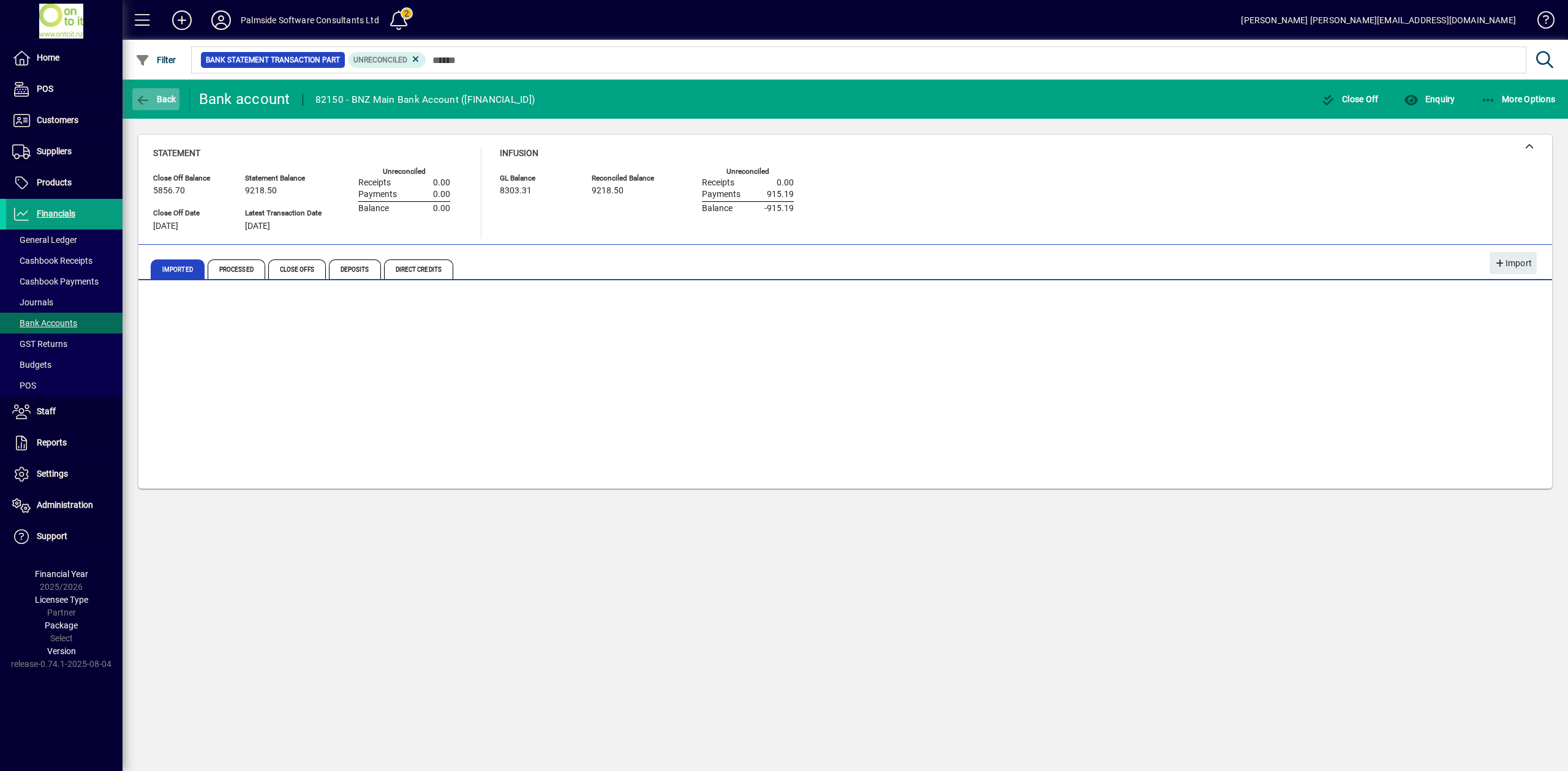
click at [148, 95] on icon "button" at bounding box center [143, 100] width 15 height 13
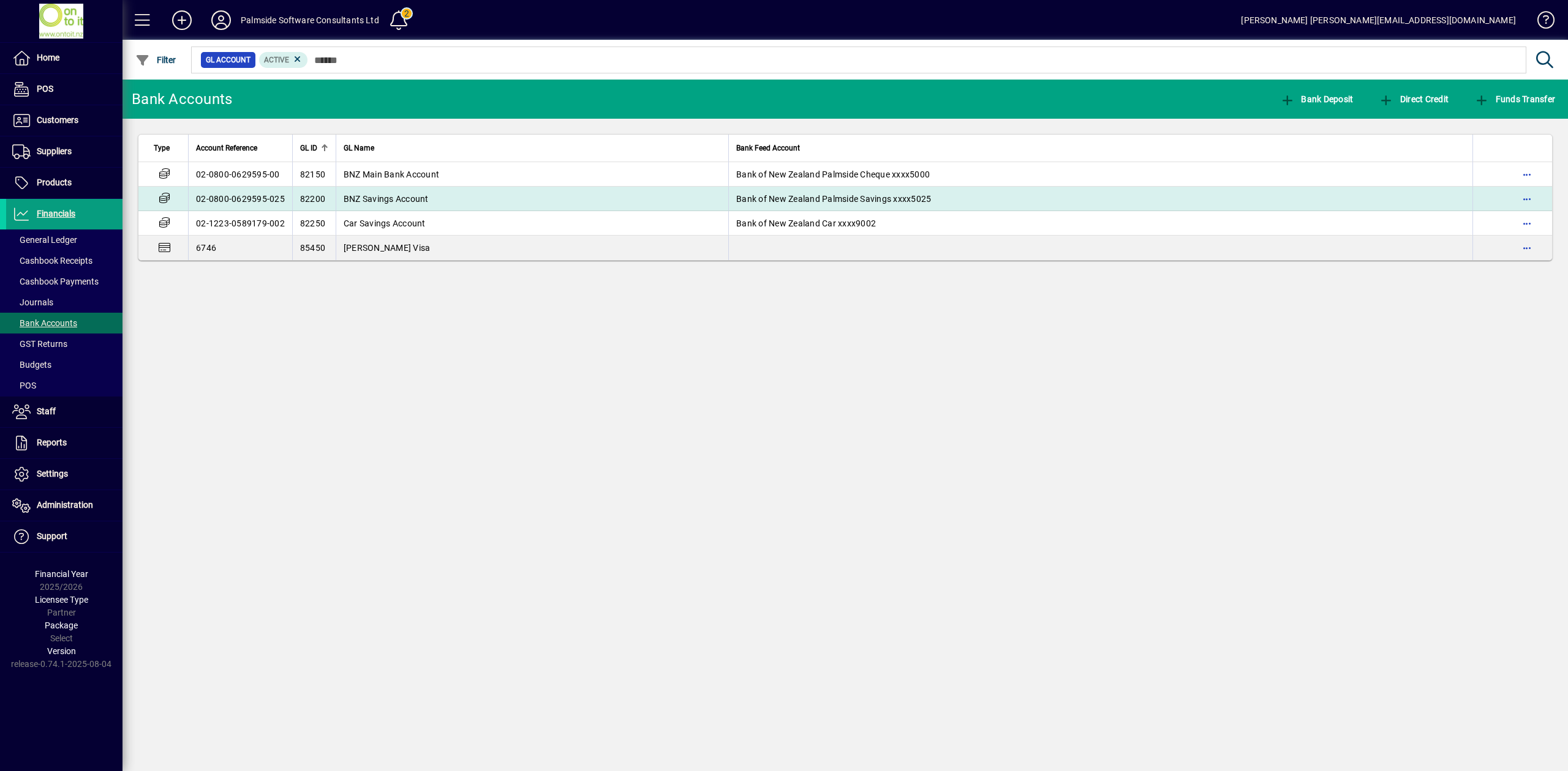
click at [422, 198] on span "BNZ Savings Account" at bounding box center [386, 199] width 85 height 10
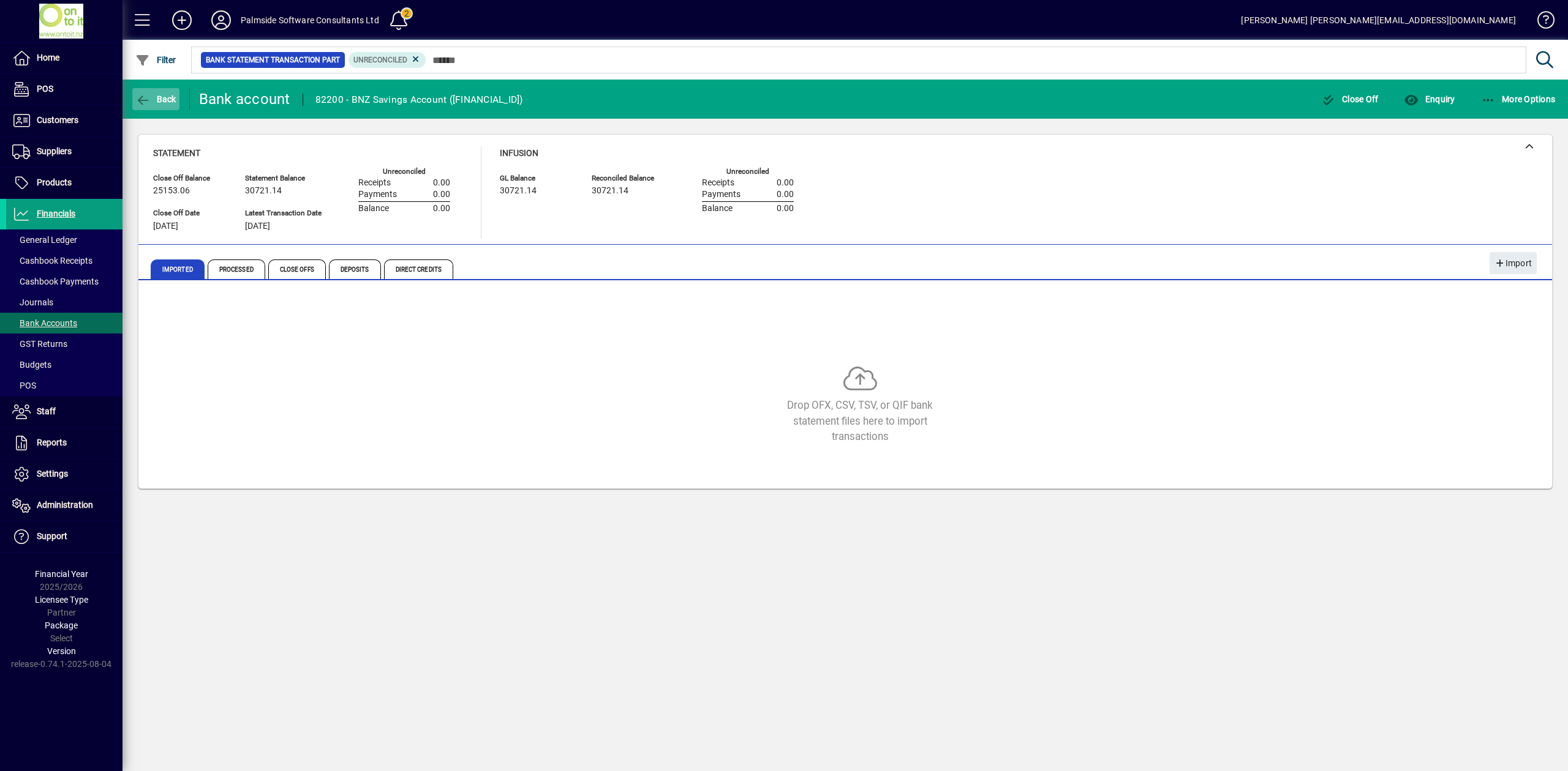
click at [151, 95] on span "Back" at bounding box center [156, 100] width 41 height 10
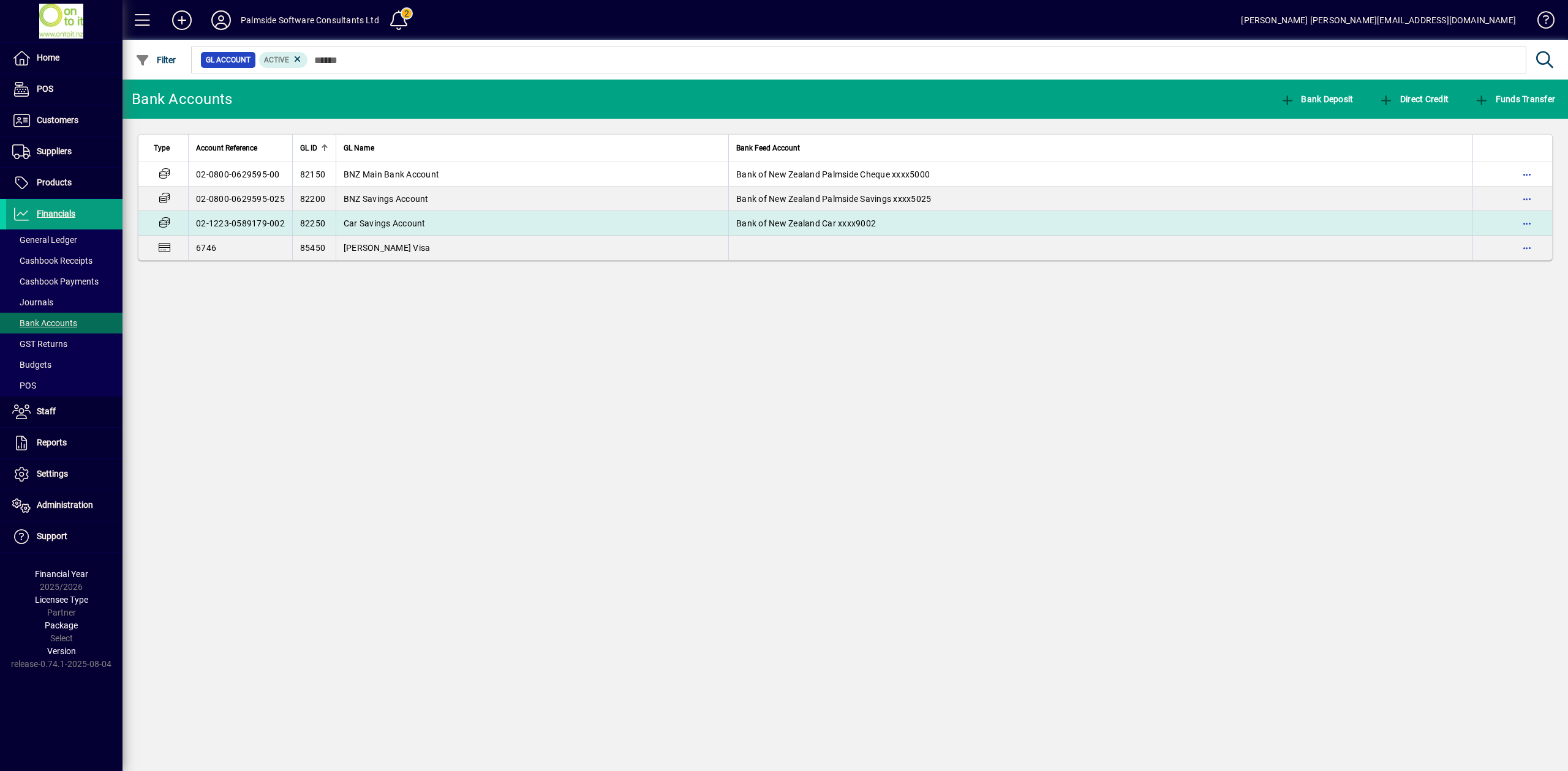
click at [408, 226] on span "Car Savings Account" at bounding box center [384, 223] width 82 height 10
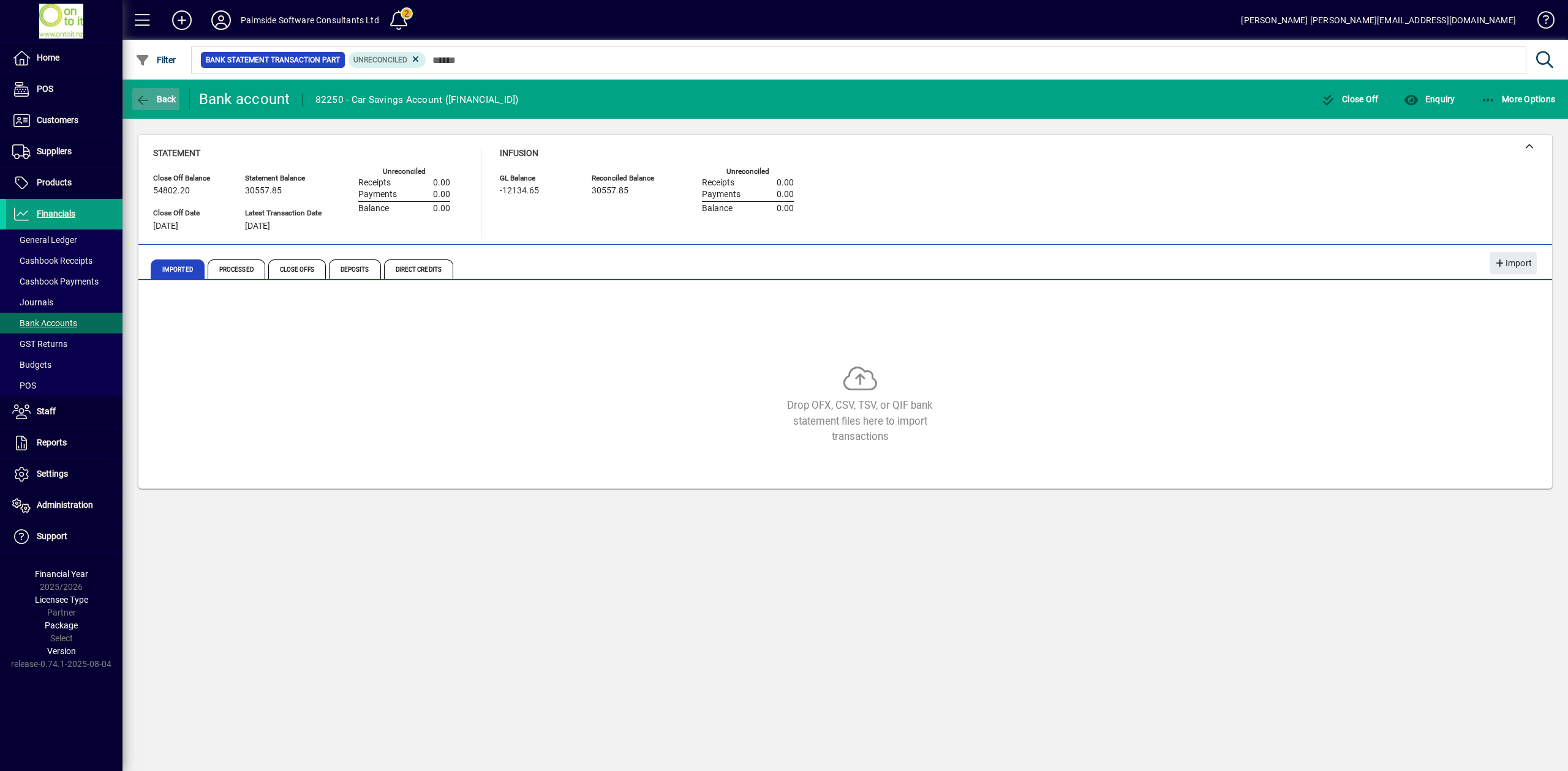
click at [175, 111] on span "button" at bounding box center [156, 99] width 47 height 29
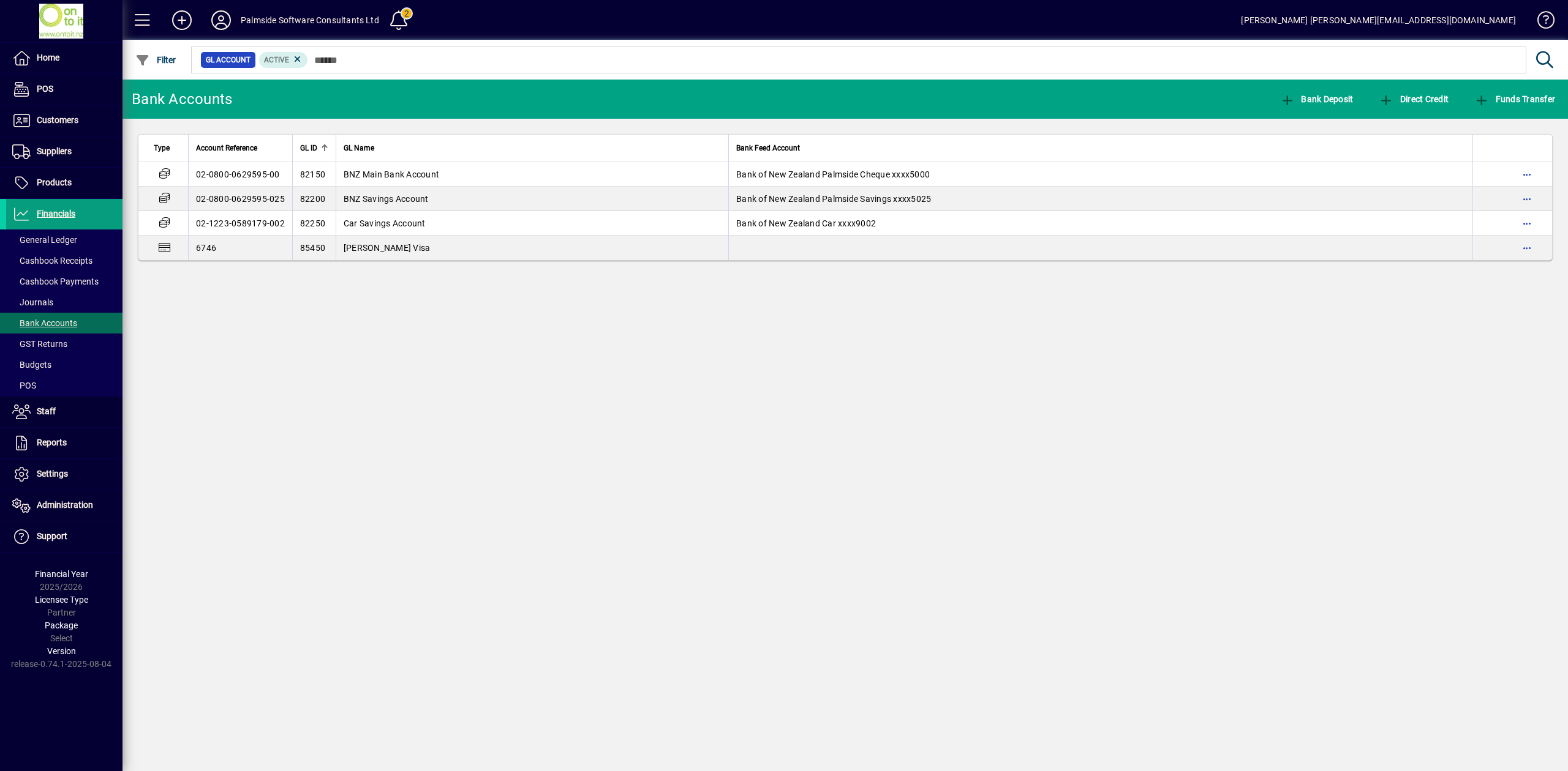
click at [221, 18] on icon at bounding box center [220, 20] width 24 height 19
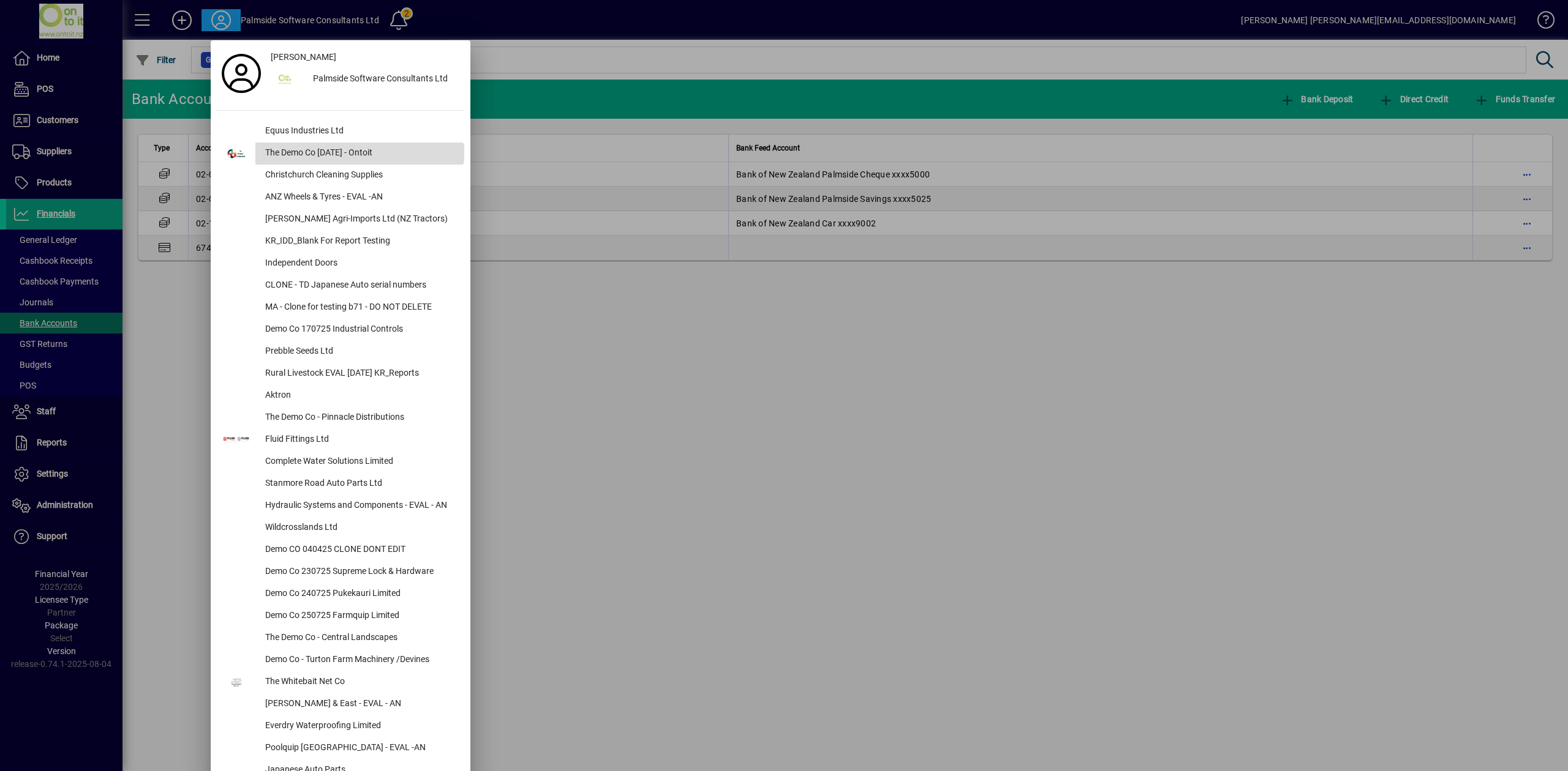
click at [308, 150] on div "The Demo Co Oct 2024 - Ontoit" at bounding box center [360, 154] width 209 height 22
